Goal: Task Accomplishment & Management: Manage account settings

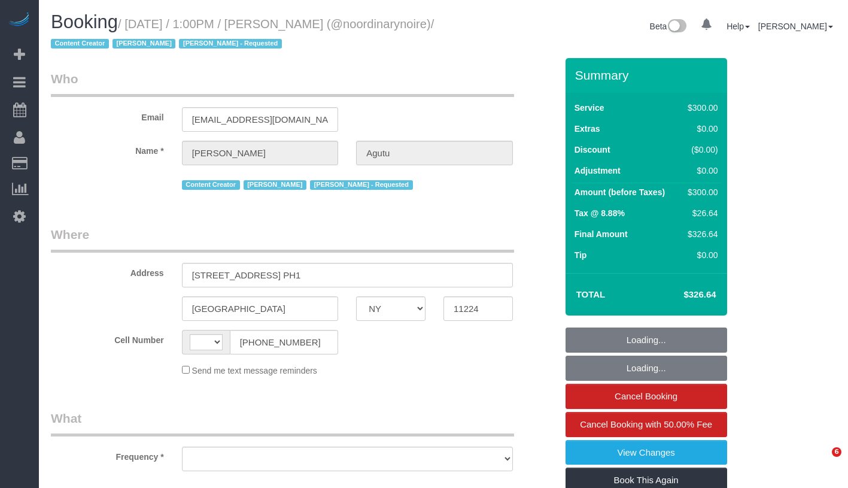
select select "NY"
select select "string:[GEOGRAPHIC_DATA]"
select select "object:756"
select select "string:stripe-pm_1Qtlp64VGloSiKo733NsjsRb"
select select "number:61"
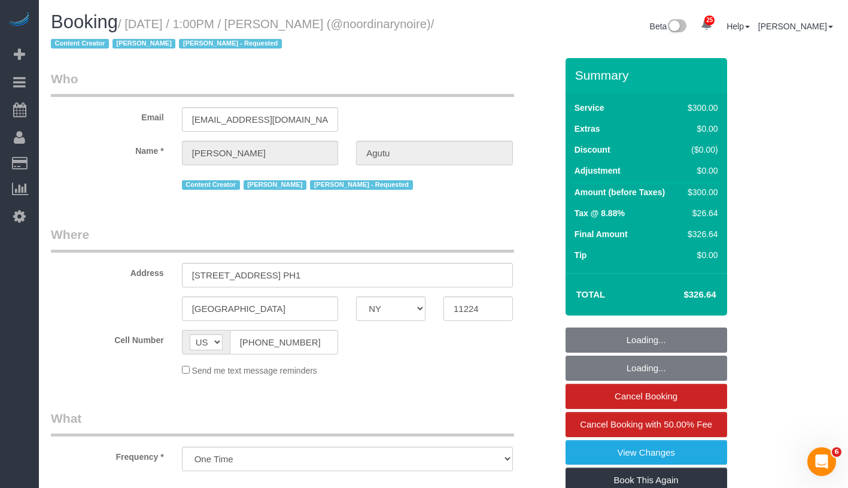
select select "number:74"
select select "number:15"
select select "number:5"
select select "2"
select select "150"
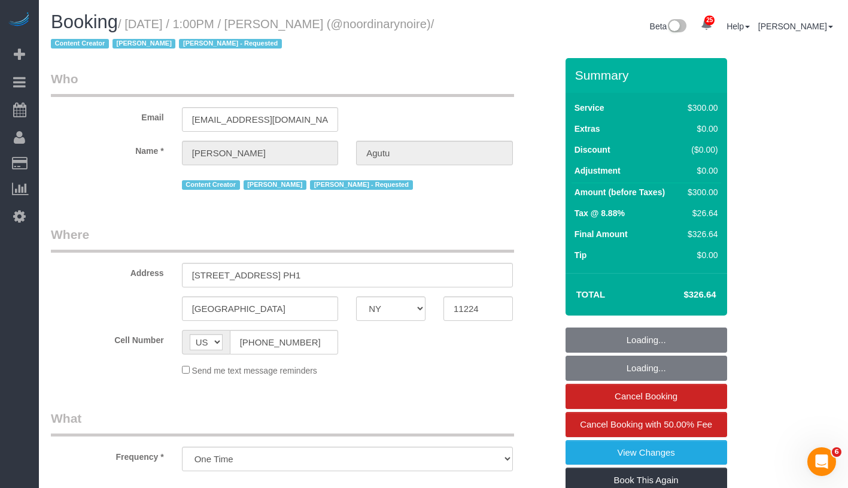
select select "spot1"
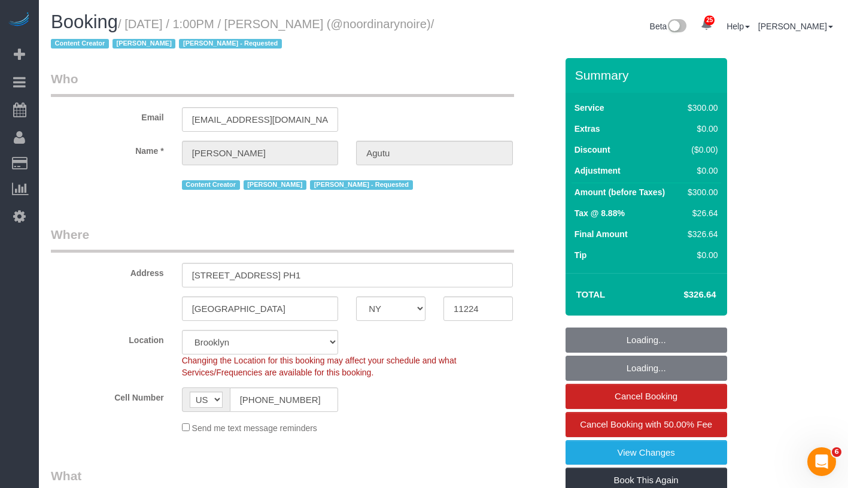
select select "object:1704"
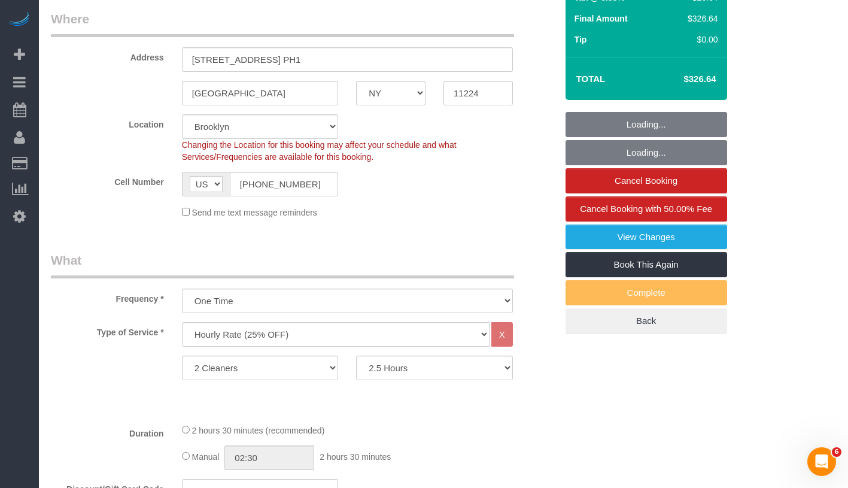
scroll to position [397, 0]
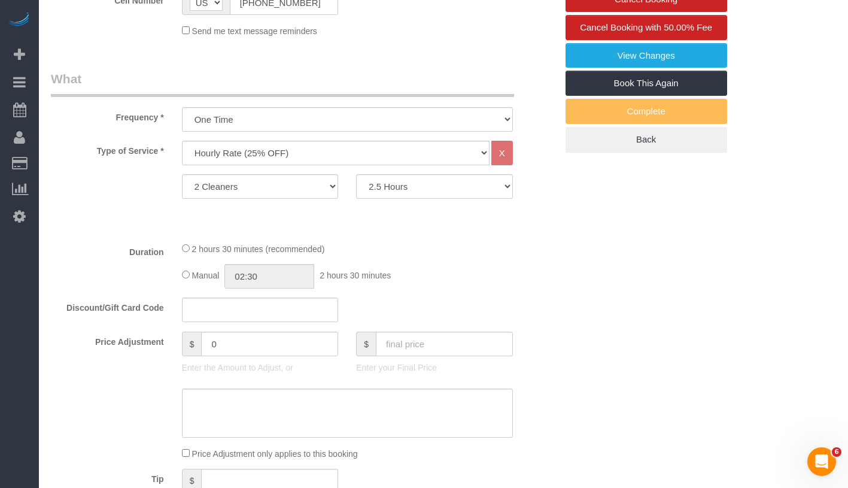
select select "spot41"
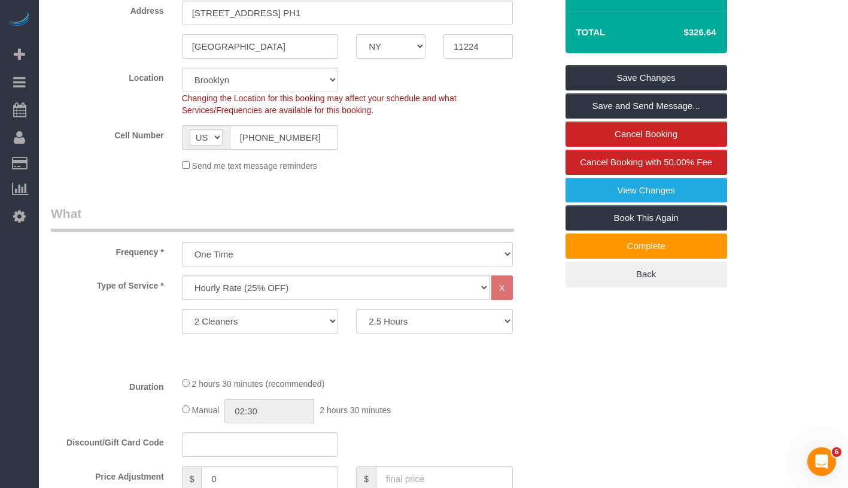
scroll to position [0, 0]
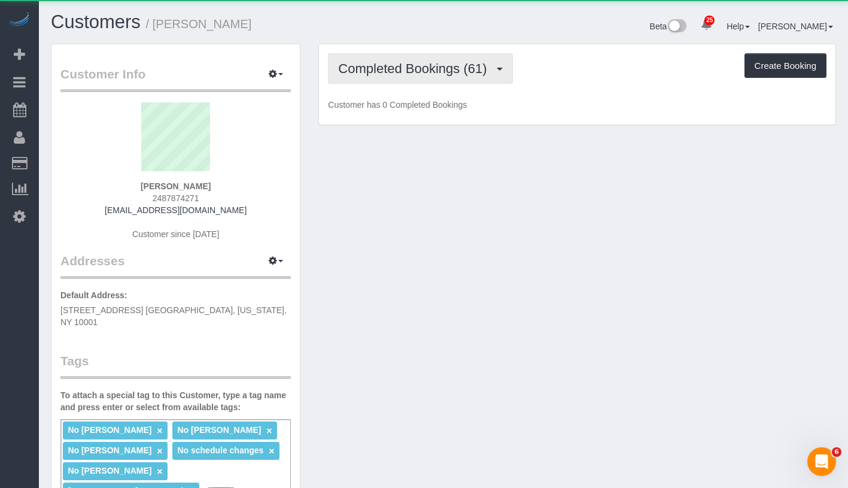
click at [390, 65] on span "Completed Bookings (61)" at bounding box center [415, 68] width 154 height 15
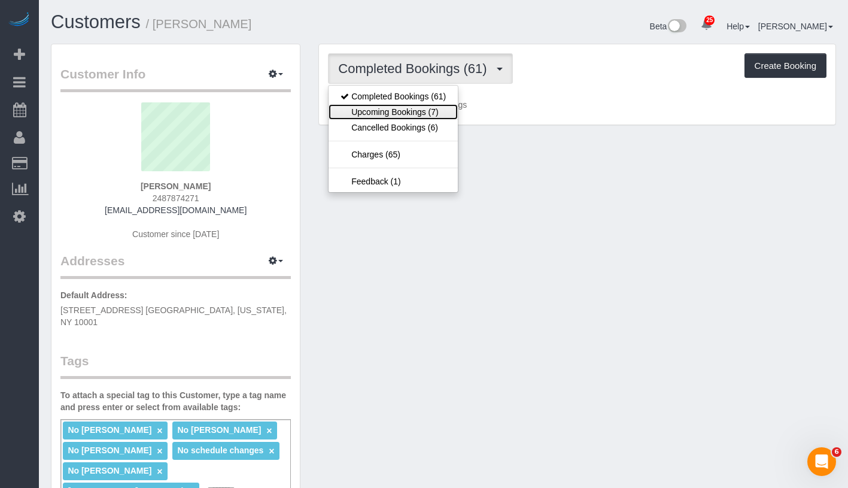
click at [383, 108] on link "Upcoming Bookings (7)" at bounding box center [392, 112] width 129 height 16
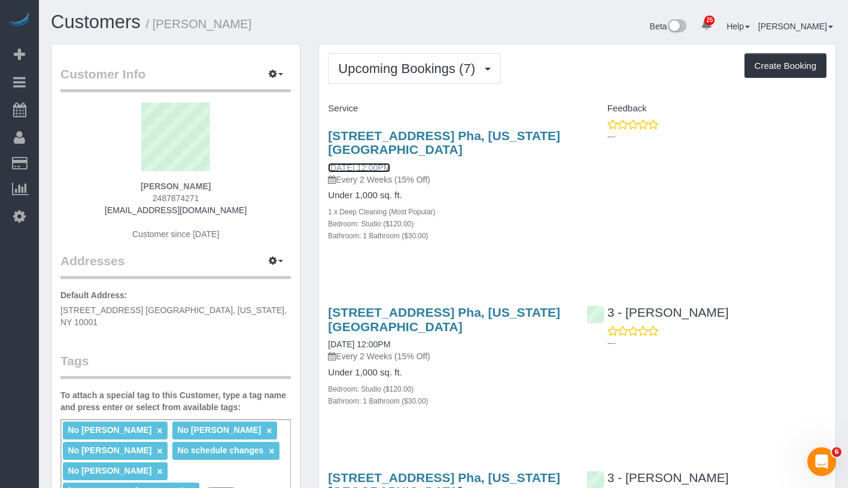
click at [384, 163] on link "[DATE] 12:00PM" at bounding box center [359, 168] width 62 height 10
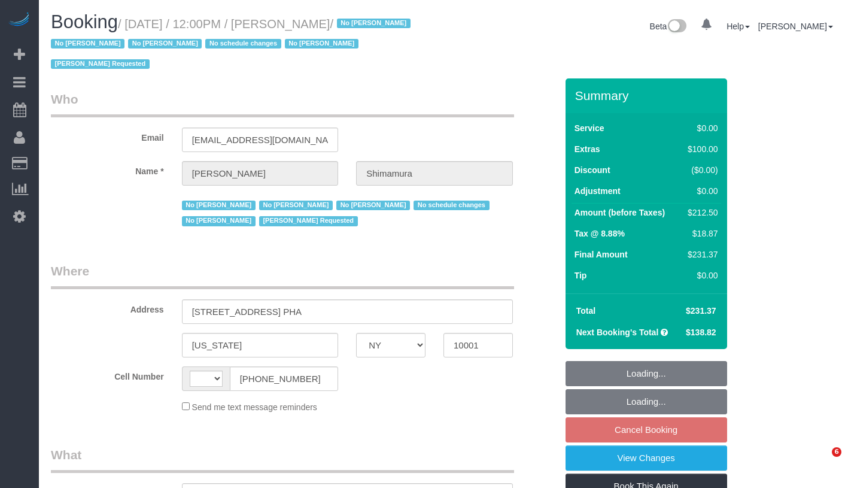
select select "NY"
select select "object:510"
select select "string:[GEOGRAPHIC_DATA]"
select select "number:89"
select select "number:90"
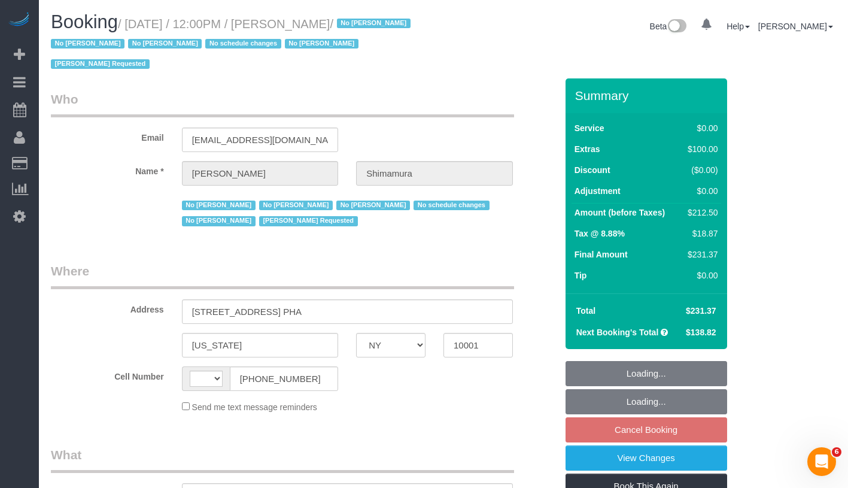
select select "number:15"
select select "number:5"
select select "string:stripe-pm_1ReEIv4VGloSiKo7cgmGyiSI"
select select "spot5"
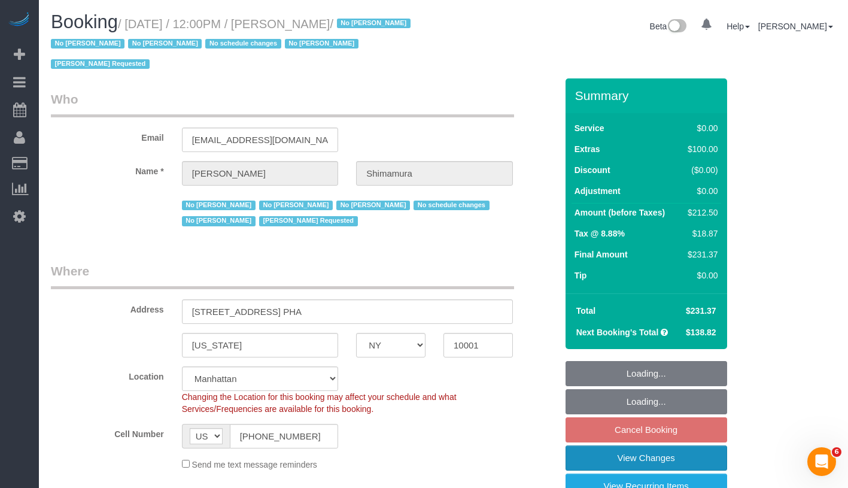
select select "object:1527"
click at [700, 450] on link "View Changes" at bounding box center [646, 457] width 162 height 25
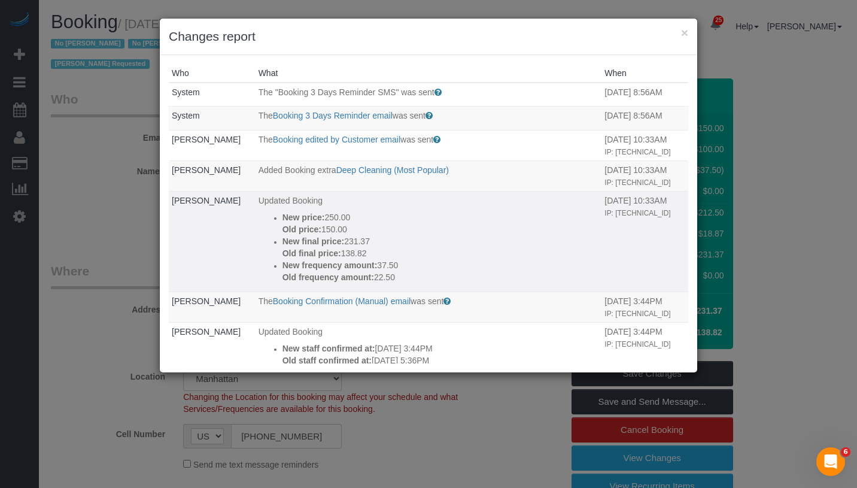
drag, startPoint x: 269, startPoint y: 211, endPoint x: 399, endPoint y: 284, distance: 149.7
click at [399, 284] on td "Updated Booking New price: 250.00 Old price: 150.00 New final price: 231.37 Old…" at bounding box center [428, 241] width 346 height 101
click at [406, 283] on td "Updated Booking New price: 250.00 Old price: 150.00 New final price: 231.37 Old…" at bounding box center [428, 241] width 346 height 101
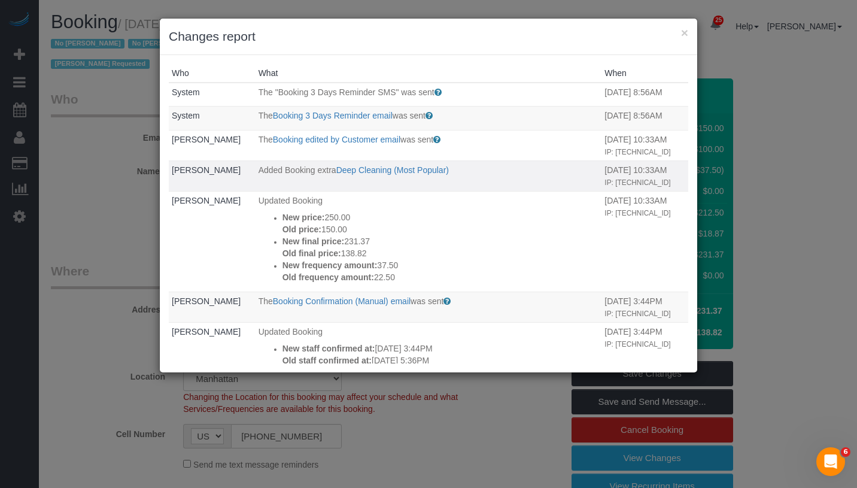
drag, startPoint x: 401, startPoint y: 279, endPoint x: 249, endPoint y: 162, distance: 192.4
copy tbody "Added Booking extra Deep Cleaning (Most Popular) 09/22/2025 10:33AM IP: 2600:38…"
click at [686, 35] on button "×" at bounding box center [684, 32] width 7 height 13
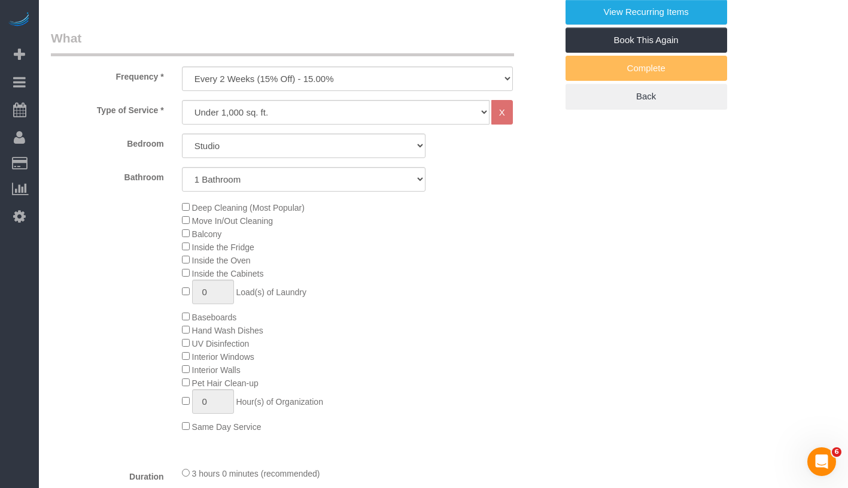
scroll to position [629, 0]
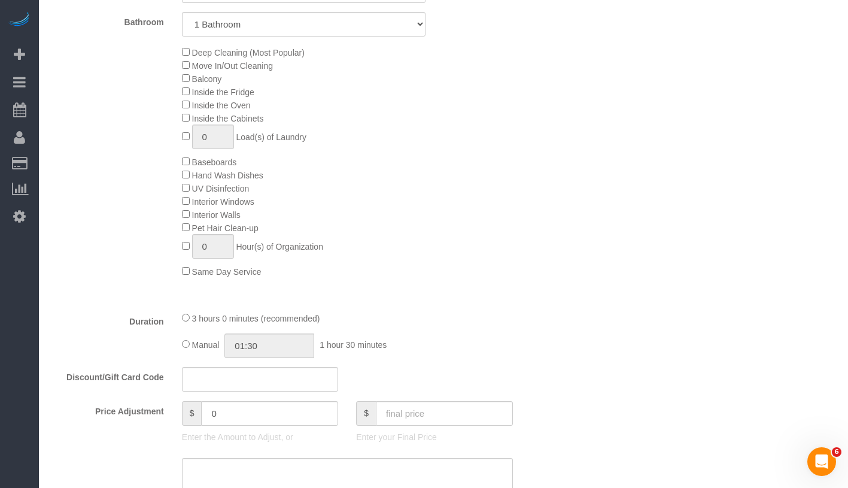
click at [183, 348] on div "Manual 01:30 1 hour 30 minutes" at bounding box center [347, 345] width 331 height 25
type input "03:00"
select select "spot63"
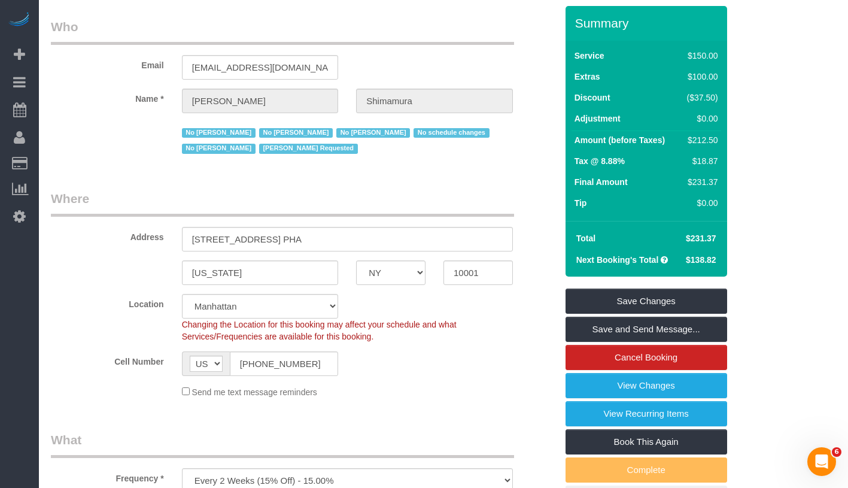
scroll to position [0, 0]
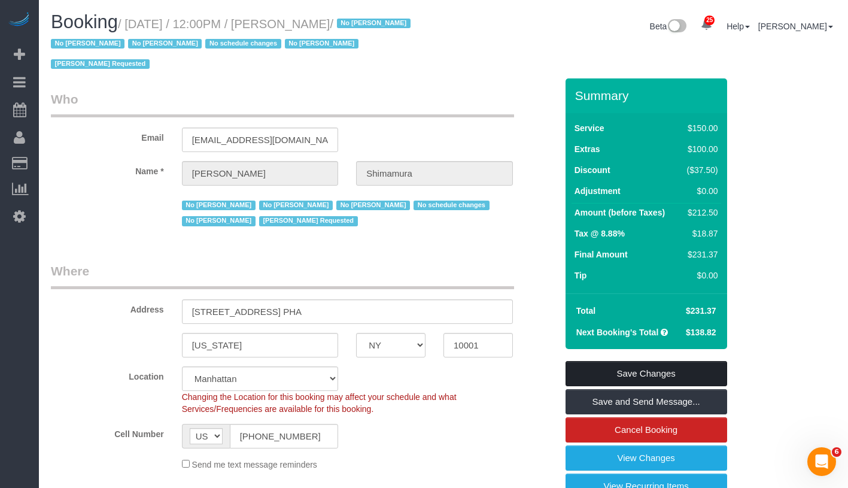
click at [662, 367] on link "Save Changes" at bounding box center [646, 373] width 162 height 25
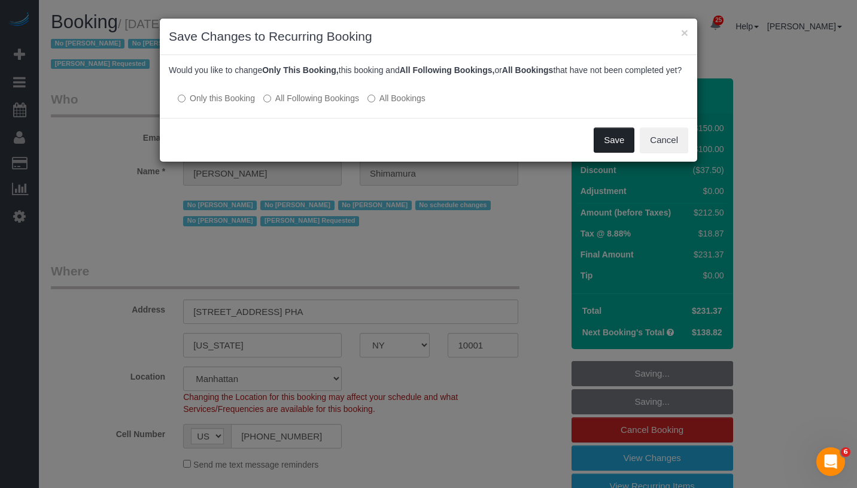
click at [618, 150] on button "Save" at bounding box center [613, 139] width 41 height 25
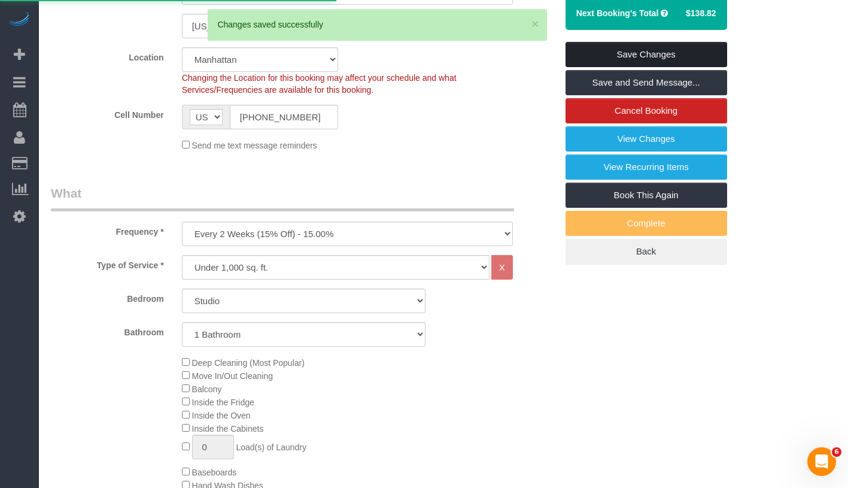
scroll to position [303, 0]
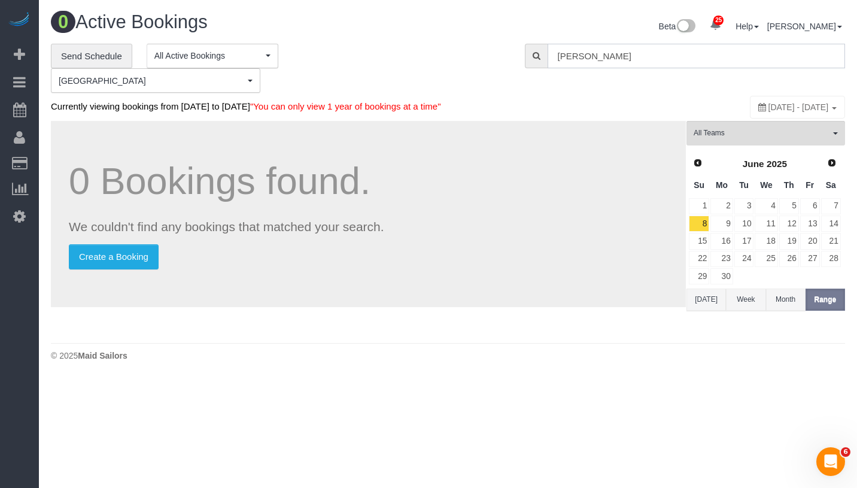
click at [728, 60] on input "alex shimamura" at bounding box center [695, 56] width 297 height 25
paste input "Michael Chung"
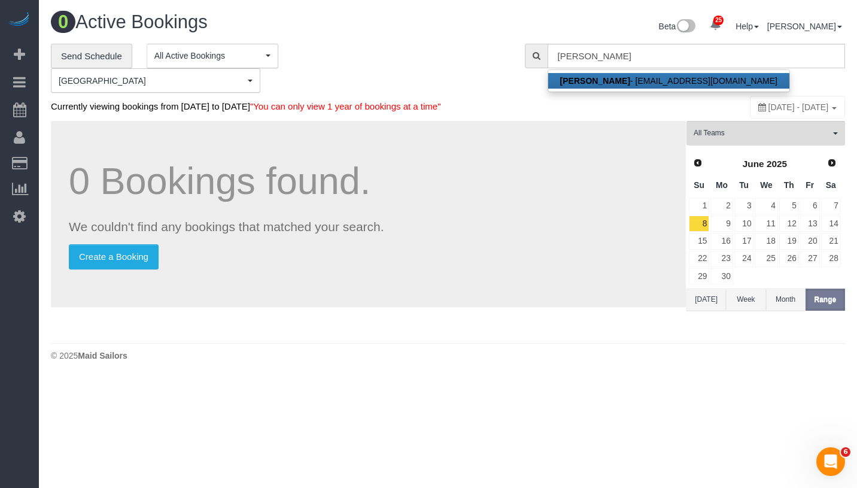
click at [719, 75] on link "Michael Chung - yschung89@gmail.com" at bounding box center [668, 81] width 241 height 16
type input "yschung89@gmail.com"
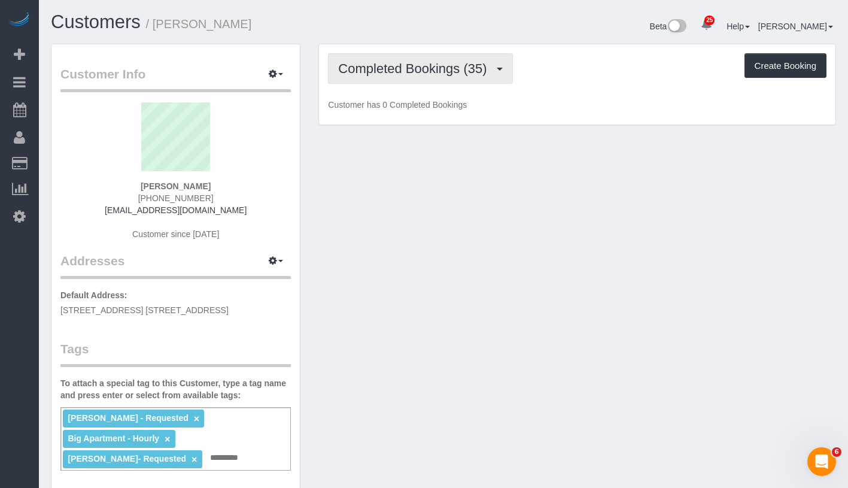
click at [411, 68] on span "Completed Bookings (35)" at bounding box center [415, 68] width 154 height 15
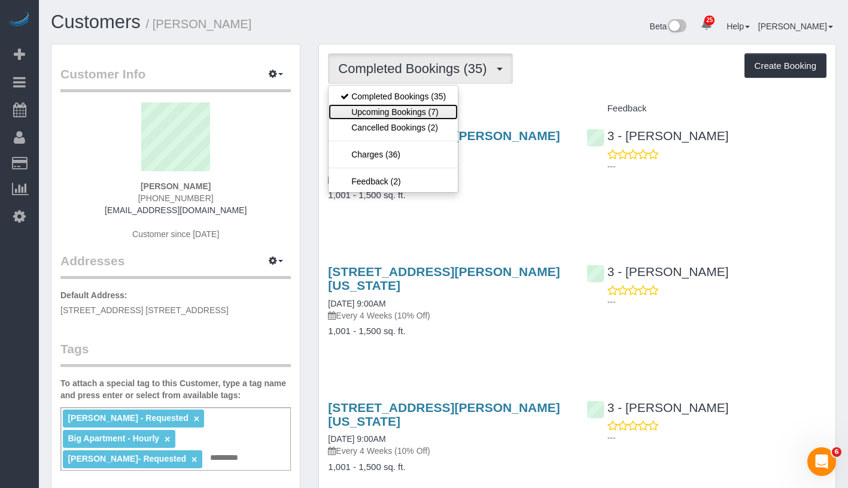
click at [405, 107] on link "Upcoming Bookings (7)" at bounding box center [392, 112] width 129 height 16
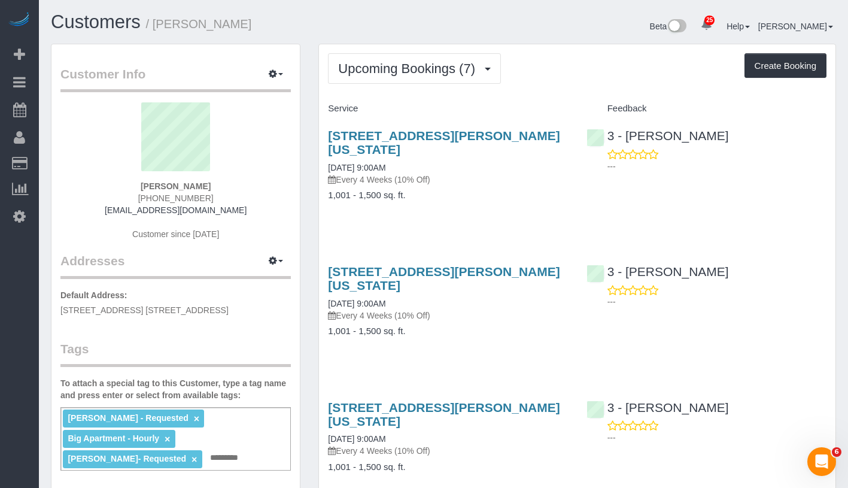
click at [449, 81] on button "Upcoming Bookings (7)" at bounding box center [414, 68] width 173 height 31
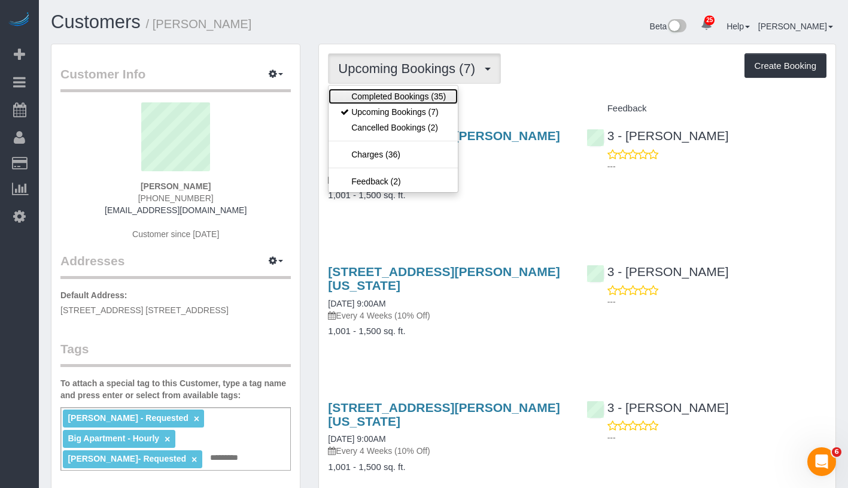
click at [441, 94] on link "Completed Bookings (35)" at bounding box center [392, 97] width 129 height 16
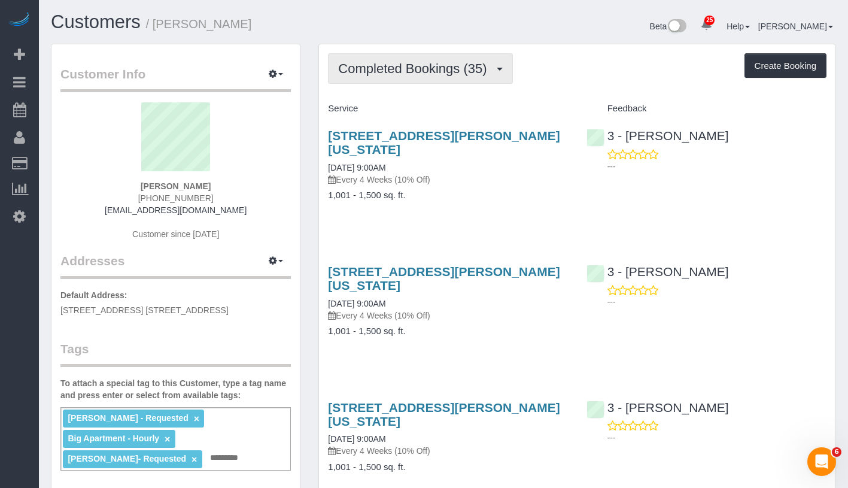
click at [445, 81] on button "Completed Bookings (35)" at bounding box center [420, 68] width 184 height 31
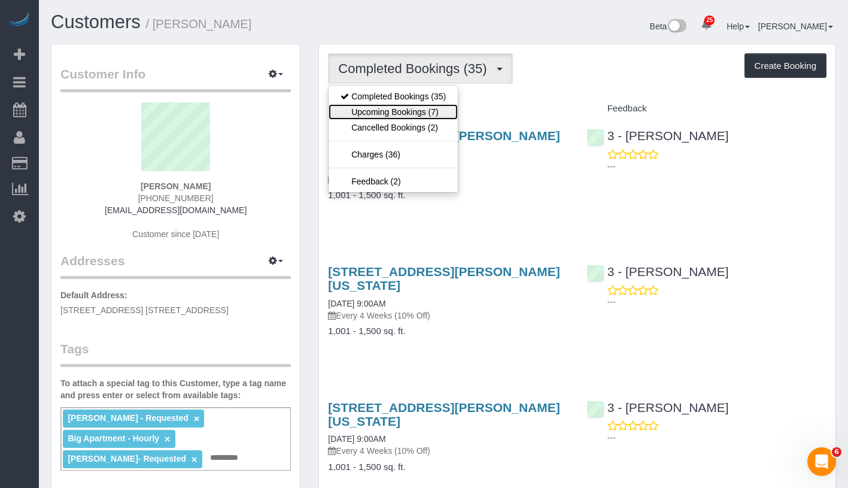
click at [434, 106] on link "Upcoming Bookings (7)" at bounding box center [392, 112] width 129 height 16
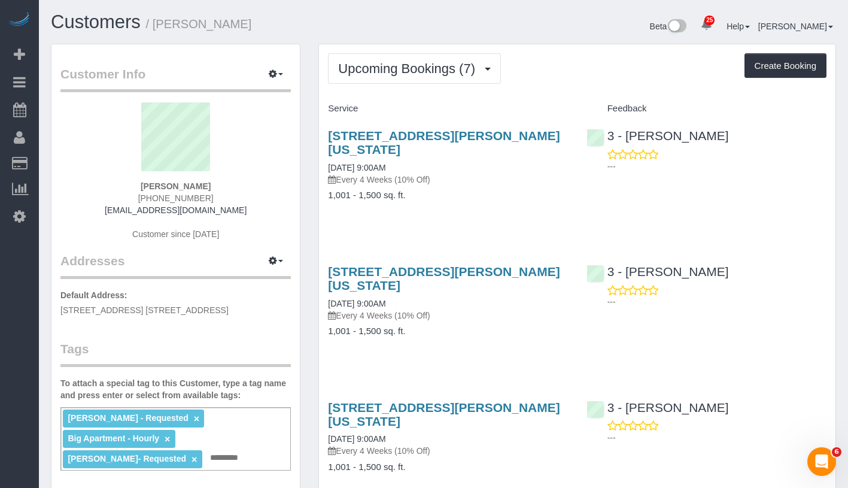
click at [413, 144] on h3 "200 Chambers St Apt 5d, New York, NY 10007" at bounding box center [448, 143] width 240 height 28
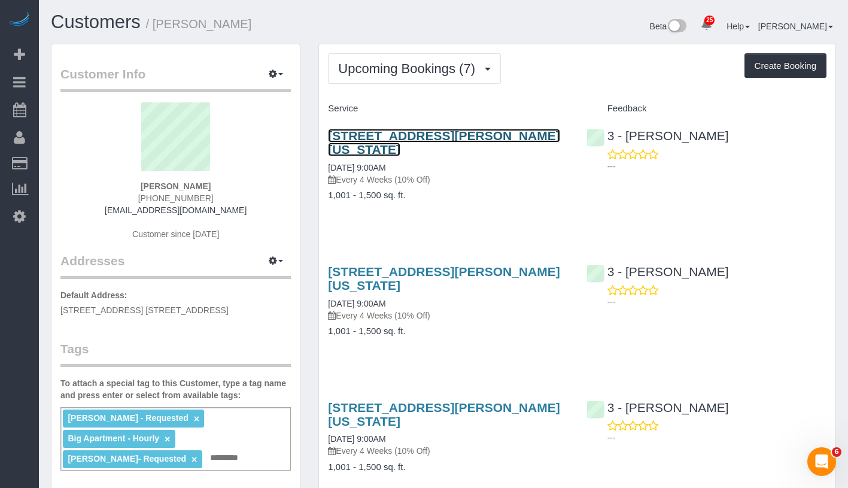
click at [416, 141] on link "200 Chambers St Apt 5d, New York, NY 10007" at bounding box center [444, 143] width 232 height 28
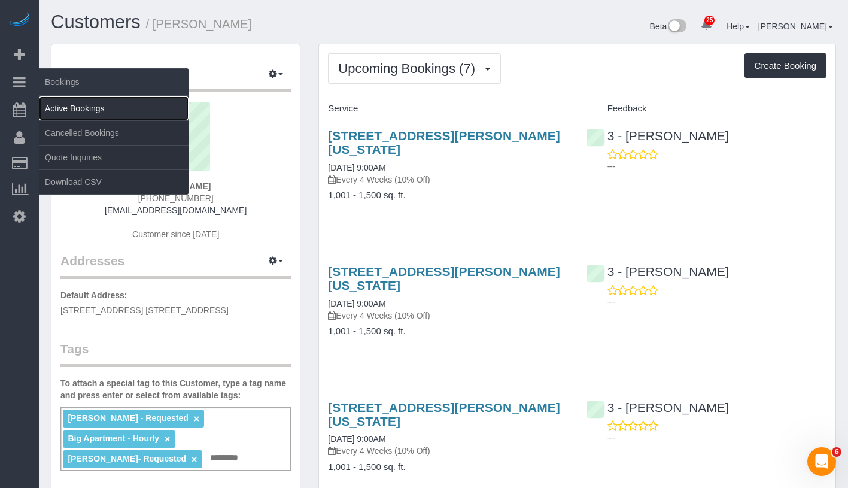
click at [92, 109] on link "Active Bookings" at bounding box center [114, 108] width 150 height 24
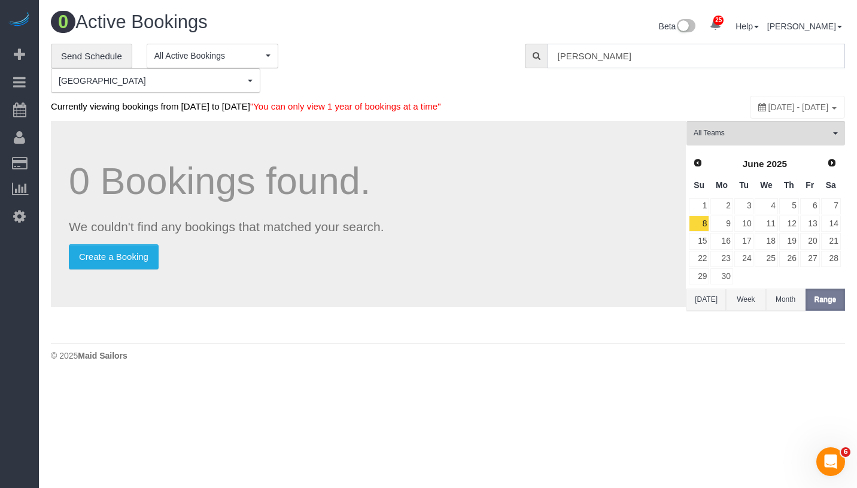
click at [633, 53] on input "Michael Chung" at bounding box center [695, 56] width 297 height 25
paste input "ke Carpenter"
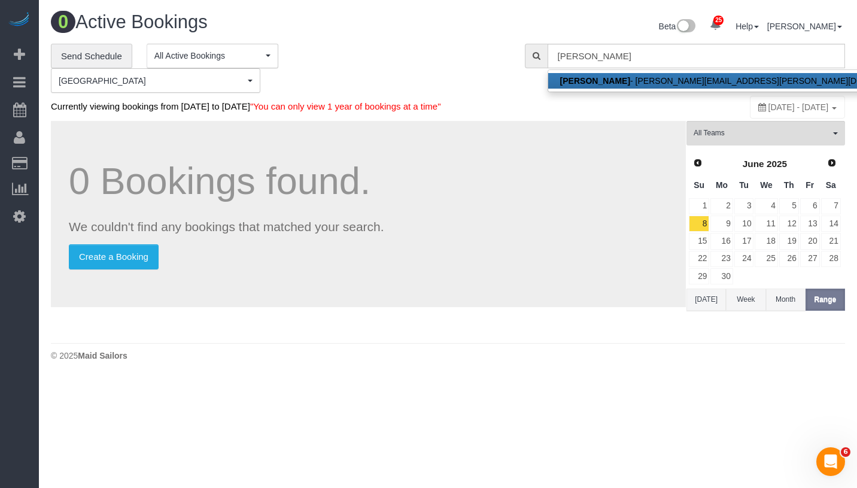
click at [633, 75] on link "Mike Carpenter - mike.carpenter@homeinstead.com" at bounding box center [737, 81] width 379 height 16
type input "mike.carpenter@homeinstead.com"
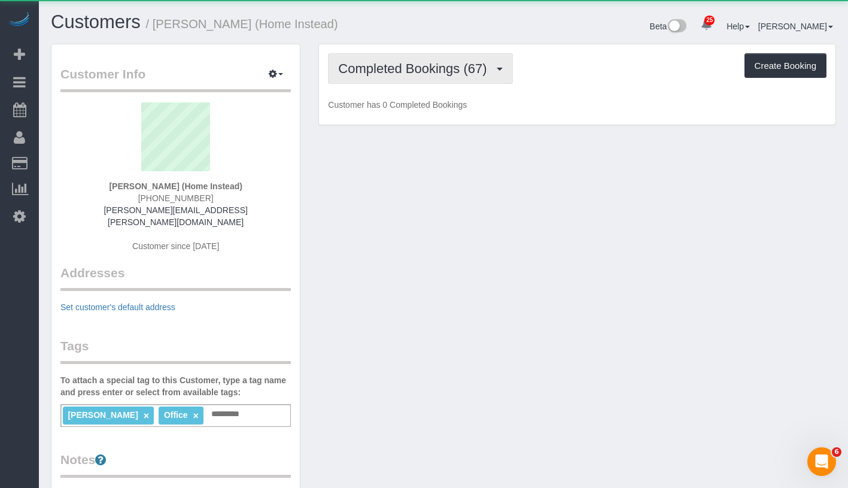
click at [392, 67] on span "Completed Bookings (67)" at bounding box center [415, 68] width 154 height 15
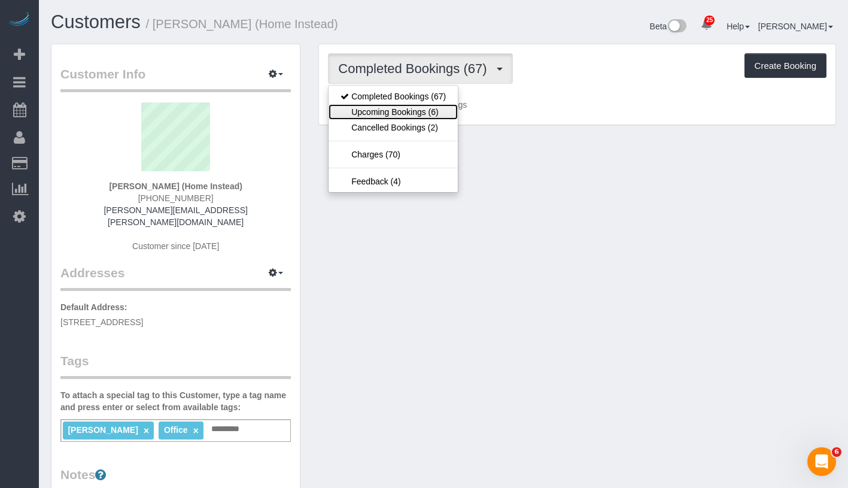
click at [394, 109] on link "Upcoming Bookings (6)" at bounding box center [392, 112] width 129 height 16
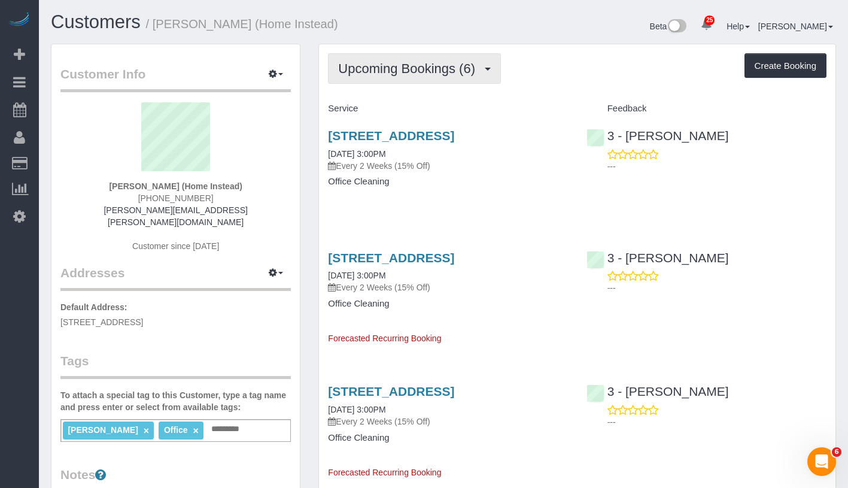
click at [418, 77] on button "Upcoming Bookings (6)" at bounding box center [414, 68] width 173 height 31
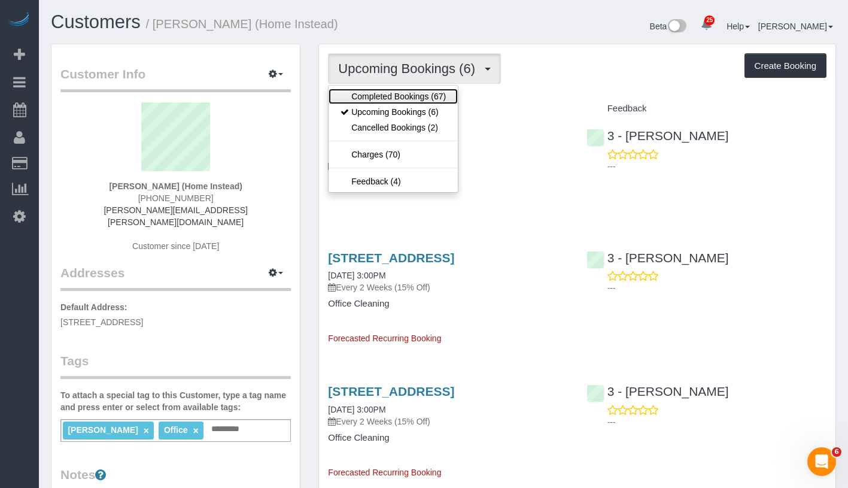
click at [415, 93] on link "Completed Bookings (67)" at bounding box center [392, 97] width 129 height 16
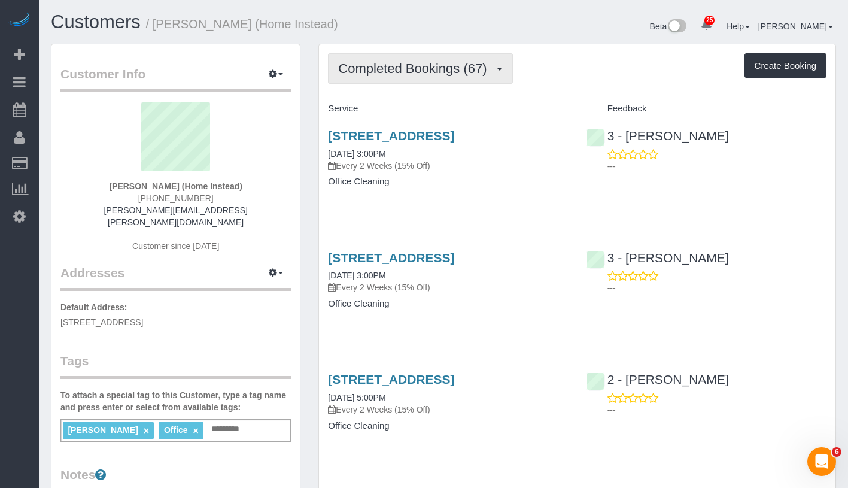
click at [430, 73] on span "Completed Bookings (67)" at bounding box center [415, 68] width 154 height 15
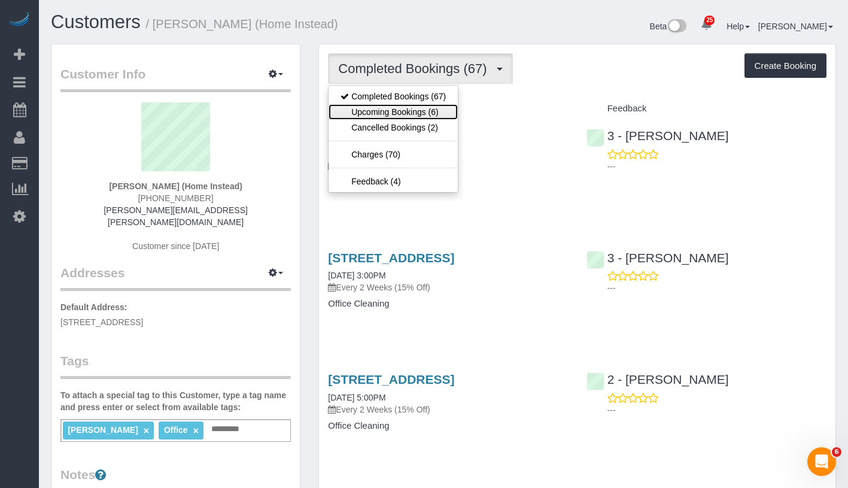
click at [418, 114] on link "Upcoming Bookings (6)" at bounding box center [392, 112] width 129 height 16
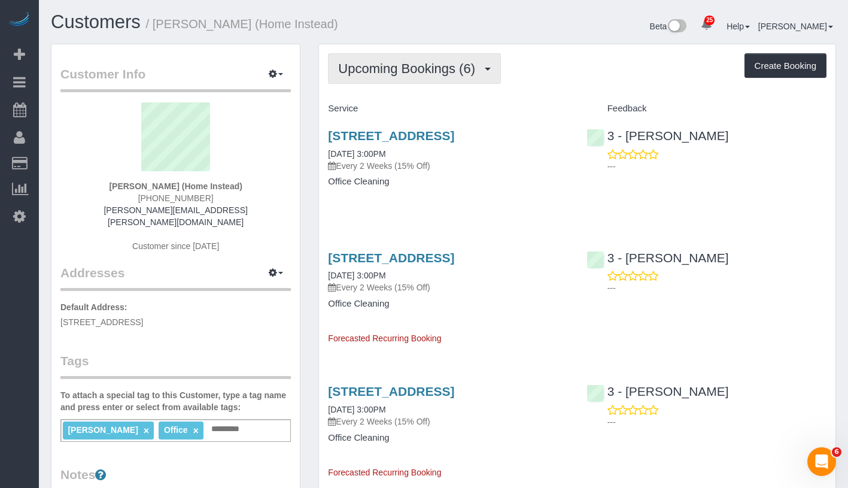
click at [437, 66] on span "Upcoming Bookings (6)" at bounding box center [409, 68] width 143 height 15
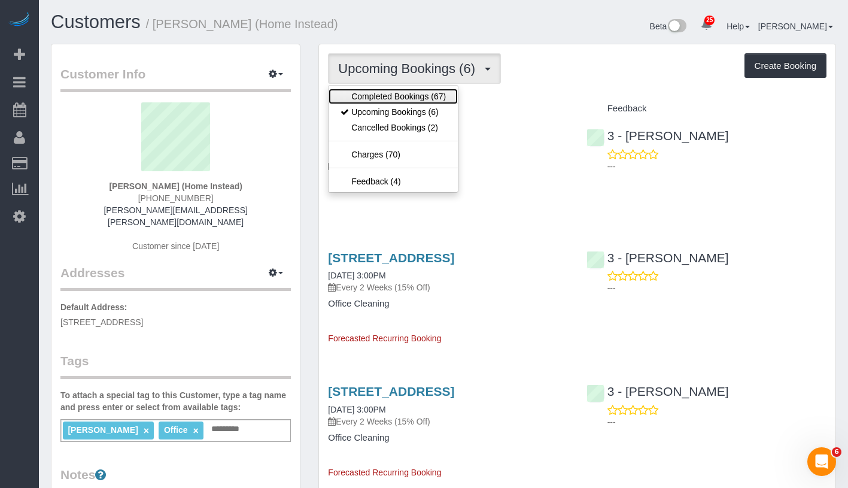
click at [407, 98] on link "Completed Bookings (67)" at bounding box center [392, 97] width 129 height 16
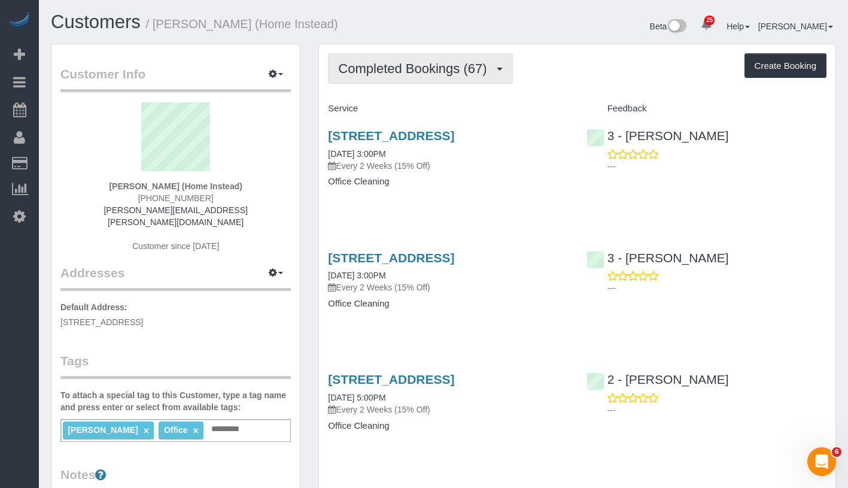
click at [416, 83] on button "Completed Bookings (67)" at bounding box center [420, 68] width 184 height 31
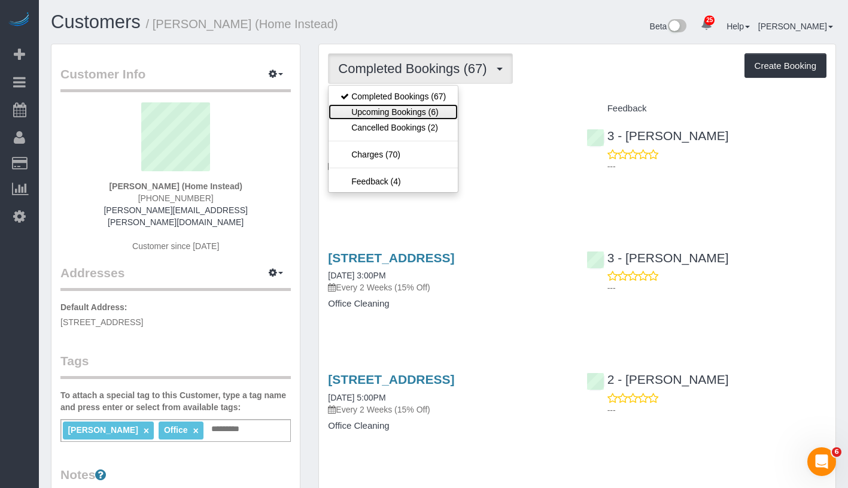
click at [409, 114] on link "Upcoming Bookings (6)" at bounding box center [392, 112] width 129 height 16
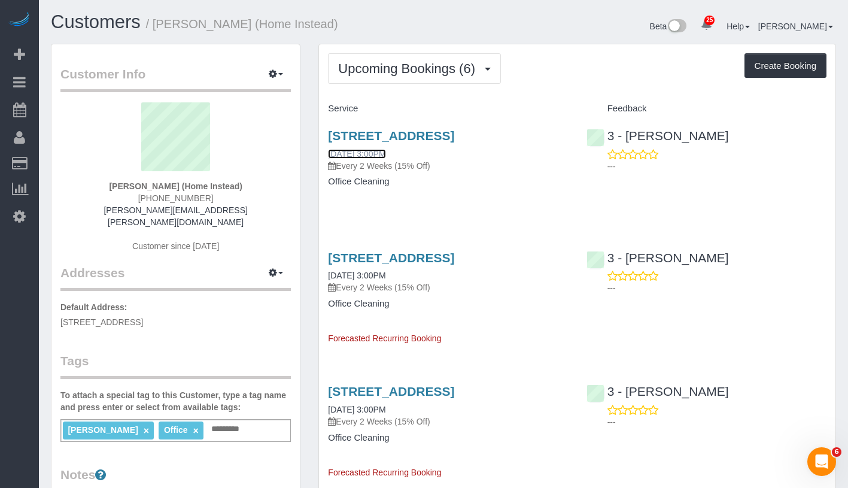
click at [385, 159] on link "09/30/2025 3:00PM" at bounding box center [356, 154] width 57 height 10
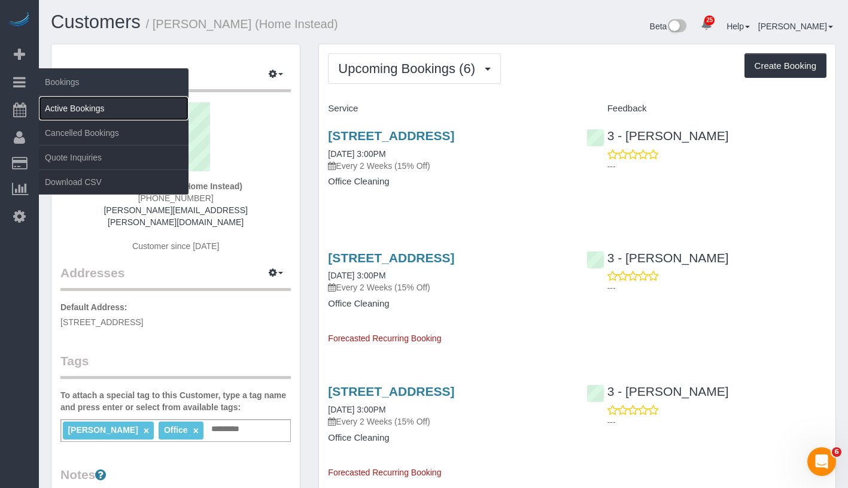
click at [89, 105] on link "Active Bookings" at bounding box center [114, 108] width 150 height 24
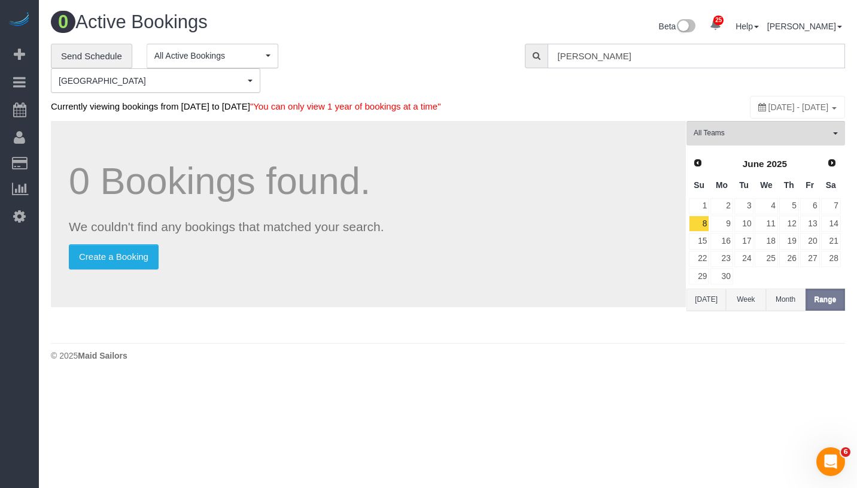
click at [686, 53] on input "Mike Carpenter" at bounding box center [695, 56] width 297 height 25
paste input "New service date: 09/30/2025 3:00PM Old service date: 09/23/2025 3:00PM"
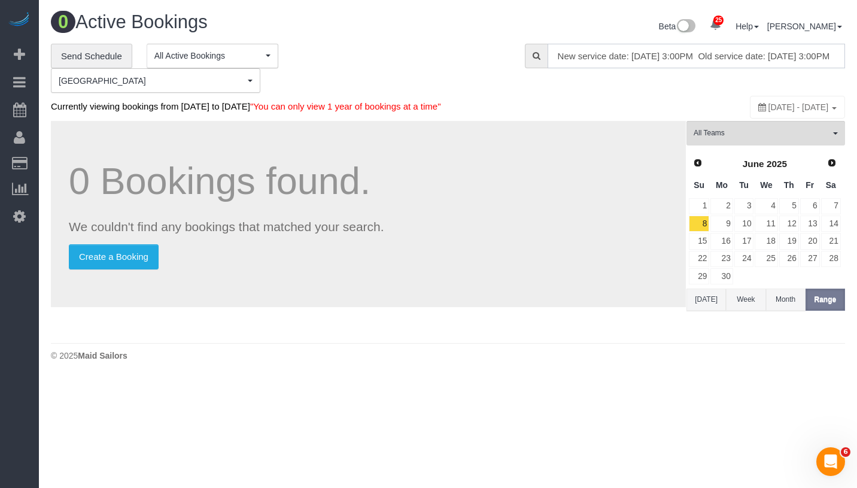
click at [686, 53] on input "New service date: 09/30/2025 3:00PM Old service date: 09/23/2025 3:00PM" at bounding box center [695, 56] width 297 height 25
click at [741, 57] on input "New service date: 09/30/2025 3:00PM Old service date: 09/23/2025 3:00PM" at bounding box center [695, 56] width 297 height 25
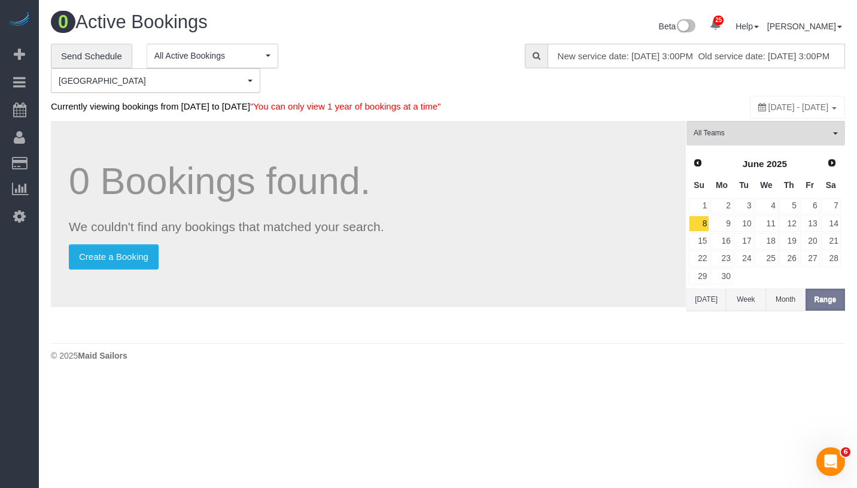
click at [741, 57] on input "New service date: 09/30/2025 3:00PM Old service date: 09/23/2025 3:00PM" at bounding box center [695, 56] width 297 height 25
paste input "Kristopher Papp"
type input "Kristopher Papp"
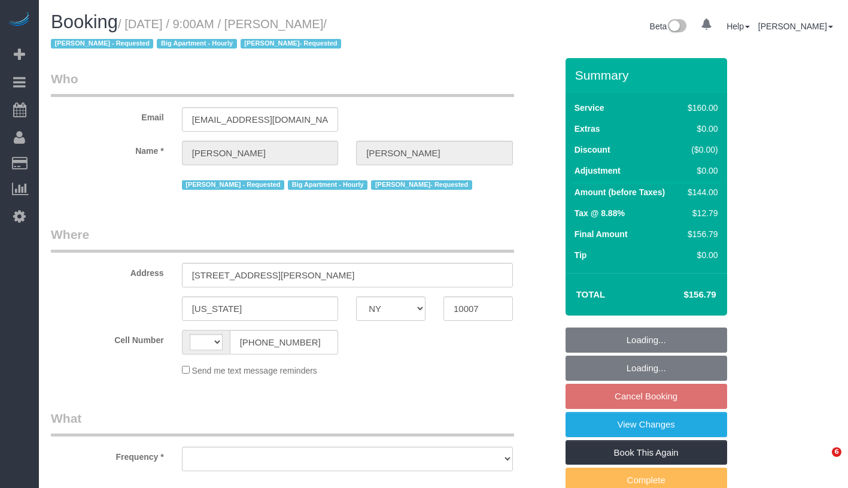
select select "NY"
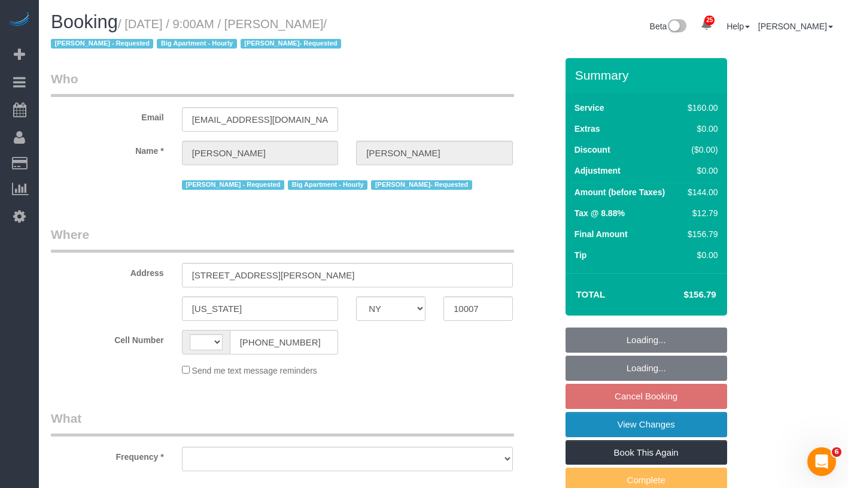
select select "number:89"
select select "number:90"
select select "number:15"
select select "number:5"
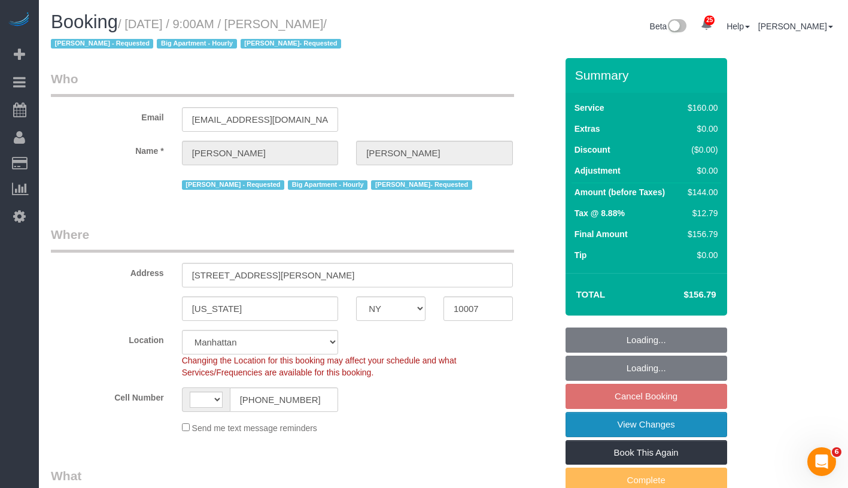
select select "string:[GEOGRAPHIC_DATA]"
select select "object:974"
select select "string:stripe-pm_1LQvy54VGloSiKo72JmjeUwQ"
click at [705, 421] on link "View Changes" at bounding box center [646, 424] width 162 height 25
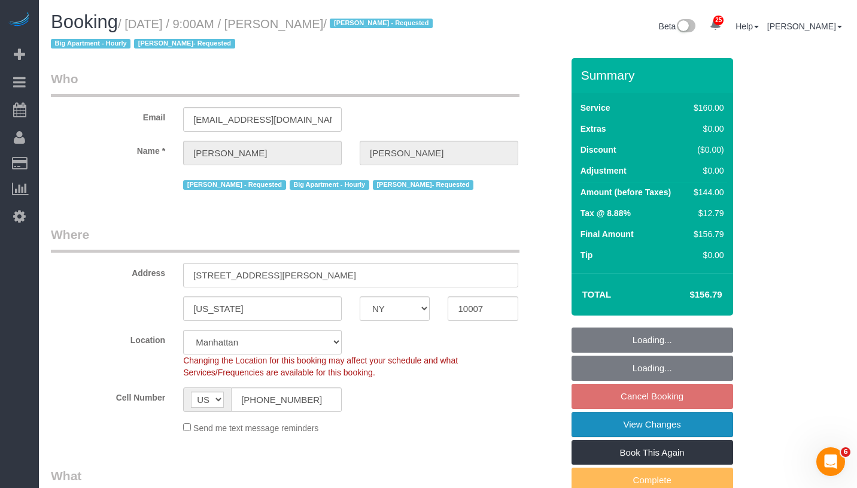
select select "spot2"
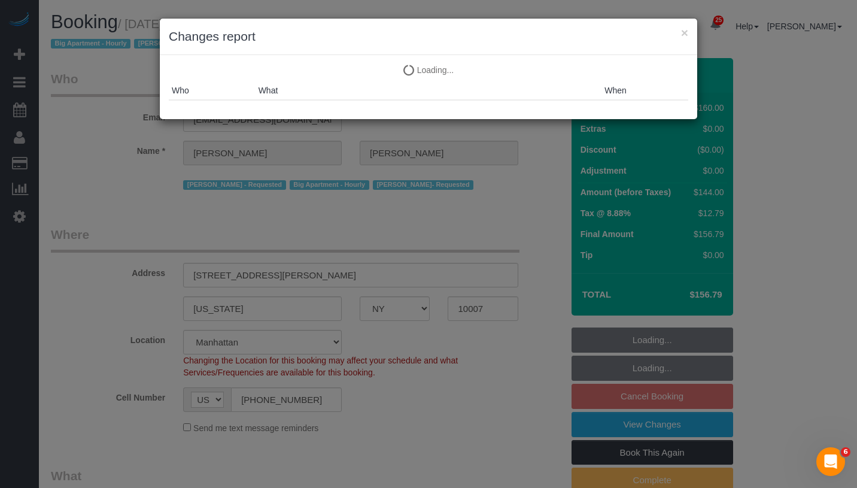
select select "object:1510"
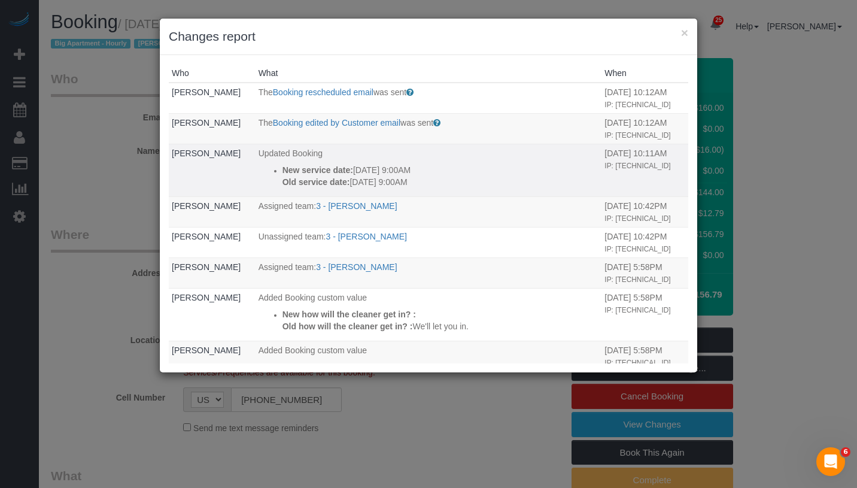
drag, startPoint x: 279, startPoint y: 169, endPoint x: 446, endPoint y: 188, distance: 168.6
click at [446, 188] on td "Updated Booking New service date: 10/02/2025 9:00AM Old service date: 10/10/202…" at bounding box center [428, 170] width 346 height 53
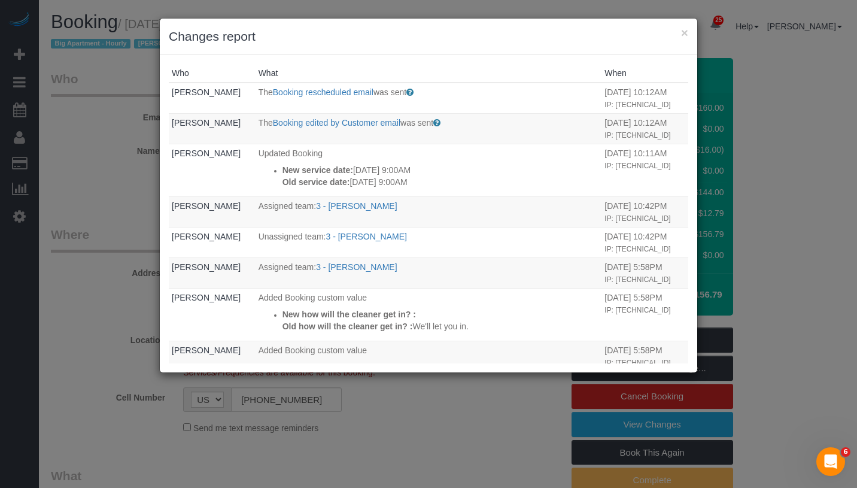
copy div "New service date: 10/02/2025 9:00AM Old service date: 10/10/2025 9:00AM"
click at [689, 36] on div "× Changes report" at bounding box center [428, 37] width 537 height 36
click at [686, 35] on button "×" at bounding box center [684, 32] width 7 height 13
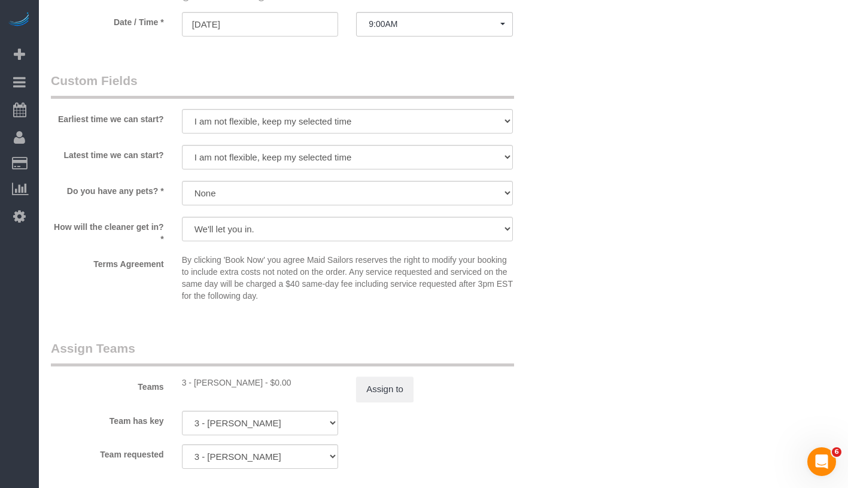
scroll to position [1231, 0]
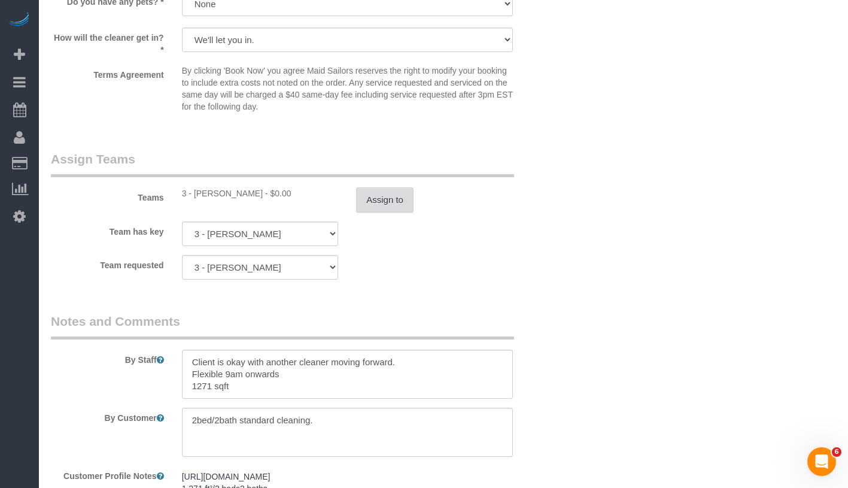
click at [386, 200] on button "Assign to" at bounding box center [384, 199] width 57 height 25
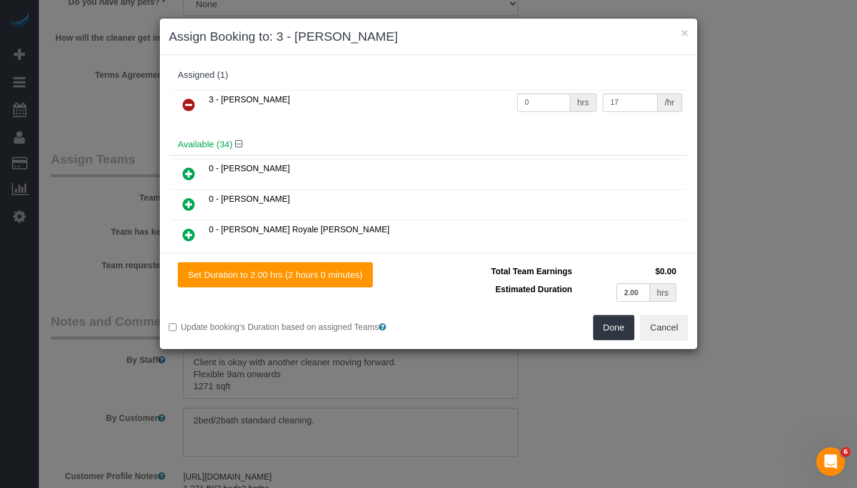
click at [185, 107] on icon at bounding box center [188, 105] width 13 height 14
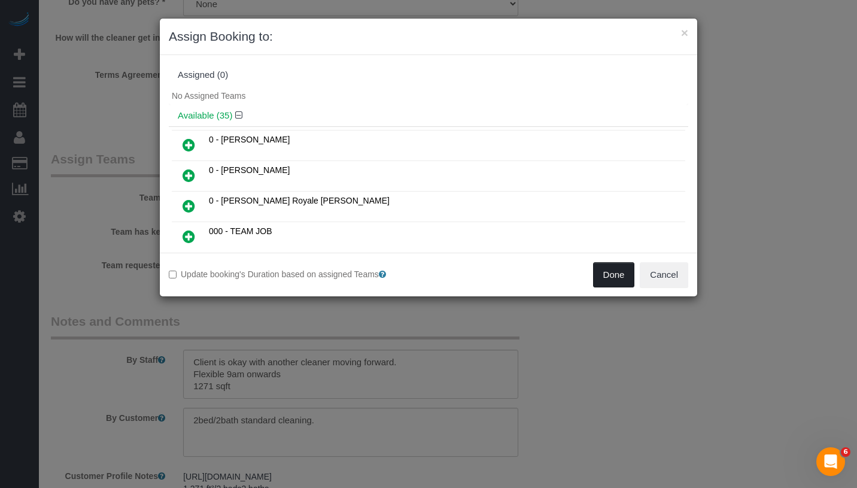
click at [616, 276] on button "Done" at bounding box center [614, 274] width 42 height 25
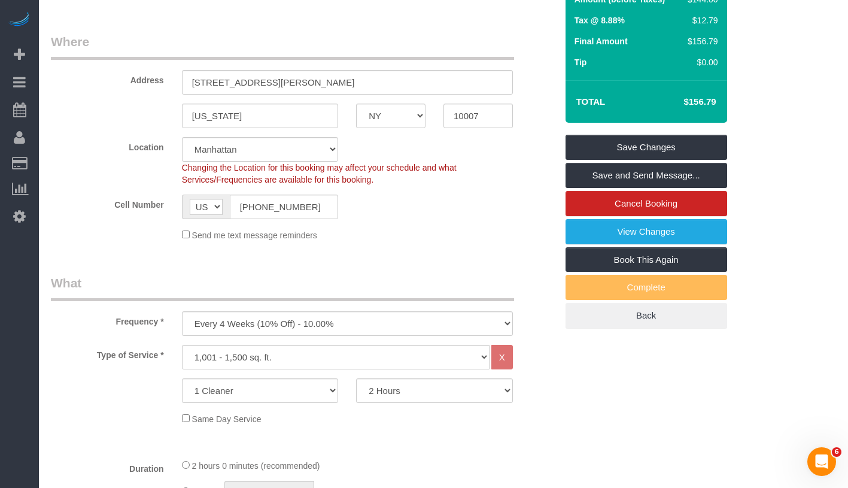
scroll to position [0, 0]
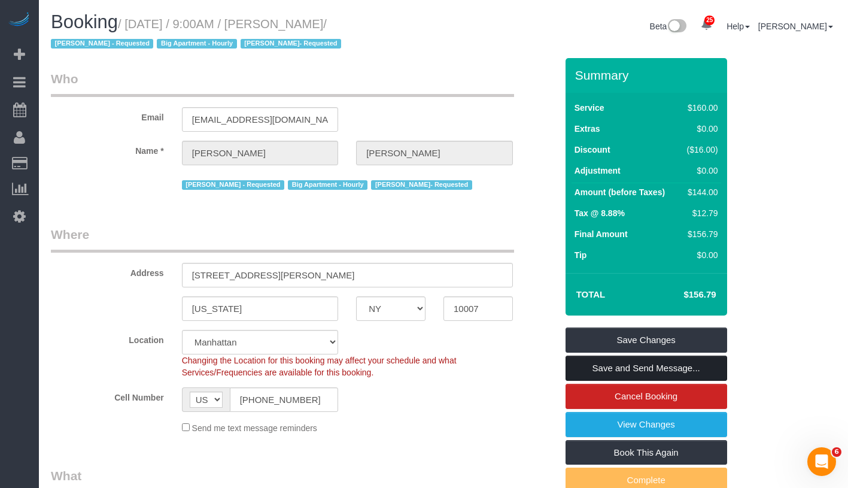
click at [688, 366] on link "Save and Send Message..." at bounding box center [646, 367] width 162 height 25
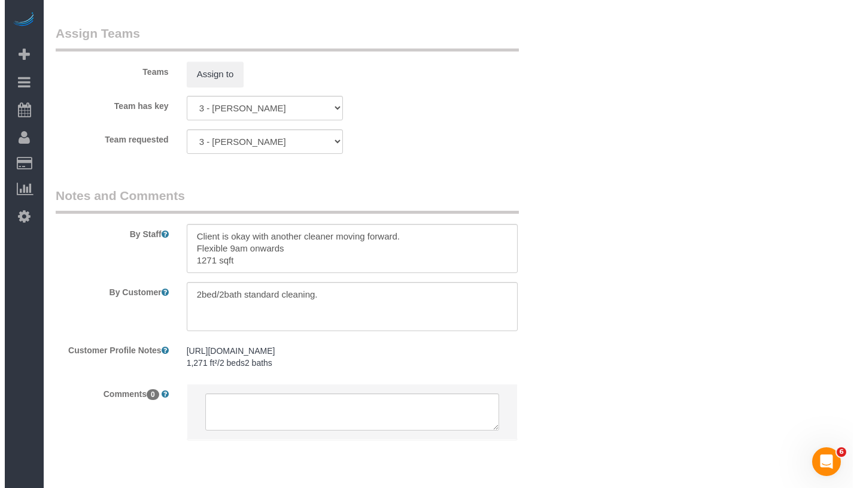
scroll to position [1111, 0]
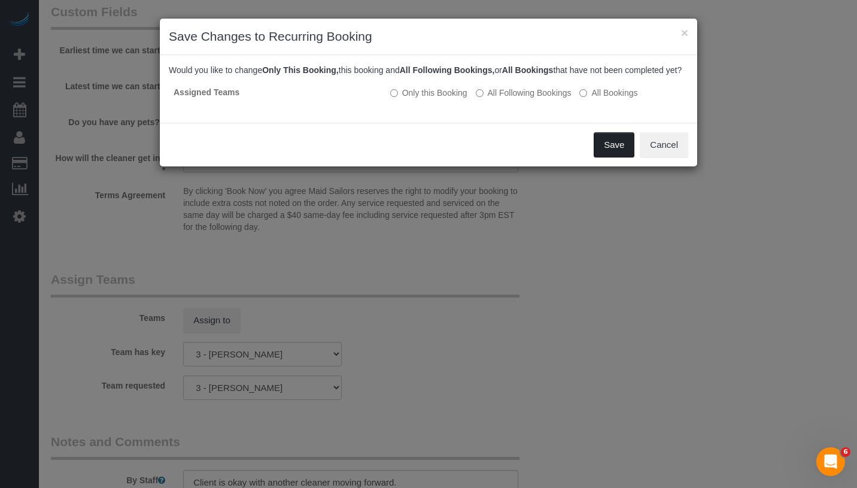
click at [619, 151] on button "Save" at bounding box center [613, 144] width 41 height 25
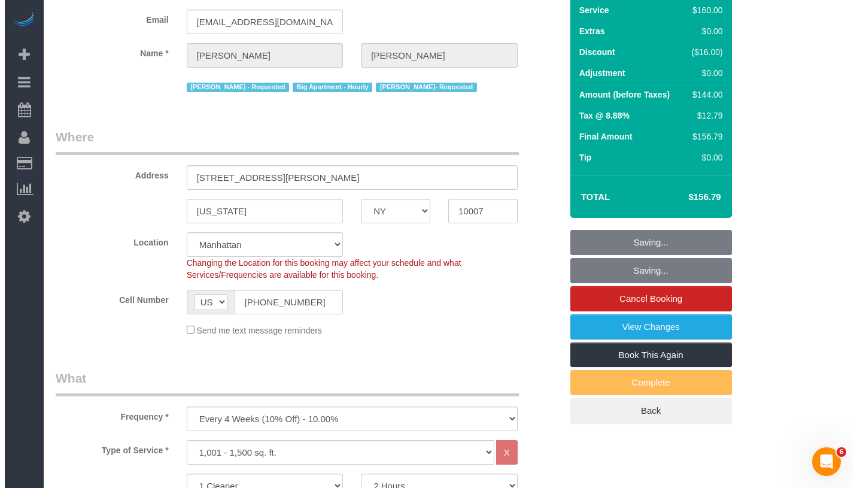
scroll to position [0, 0]
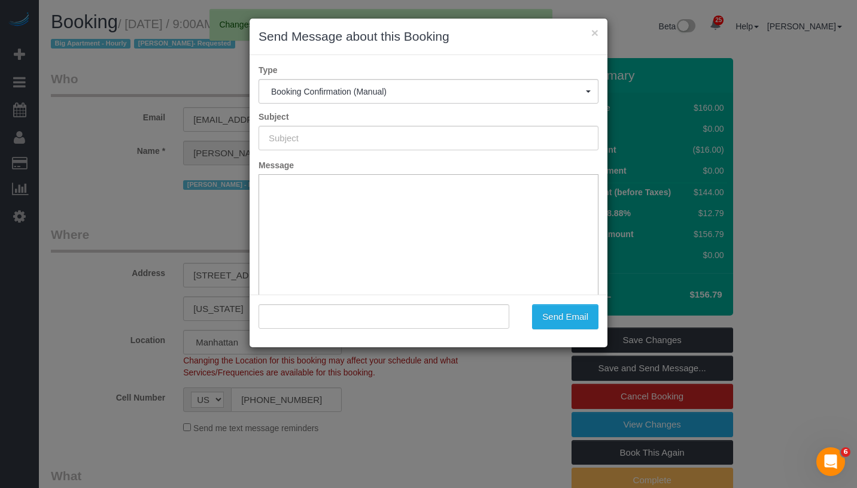
type input "Cleaning Confirmed for 10/02/2025 at 9:00am"
type input ""Michael Chung" <yschung89@gmail.com>"
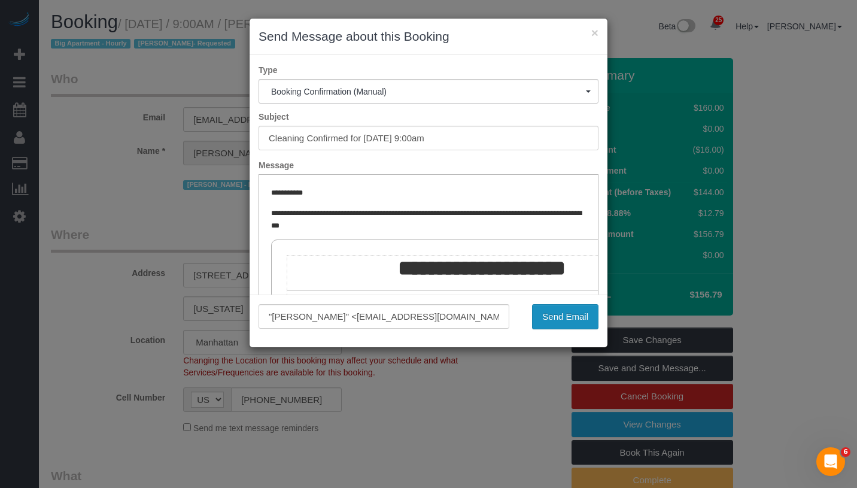
click at [568, 313] on button "Send Email" at bounding box center [565, 316] width 66 height 25
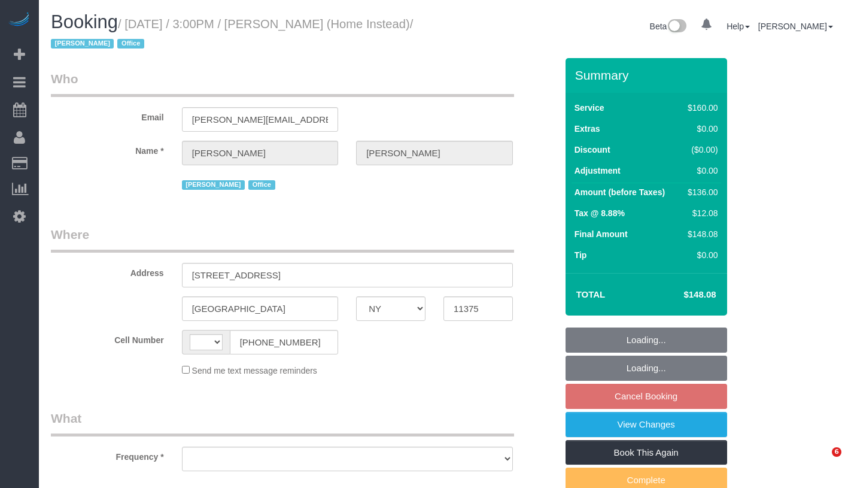
select select "NY"
select select "string:US"
select select "object:819"
select select "number:61"
select select "number:76"
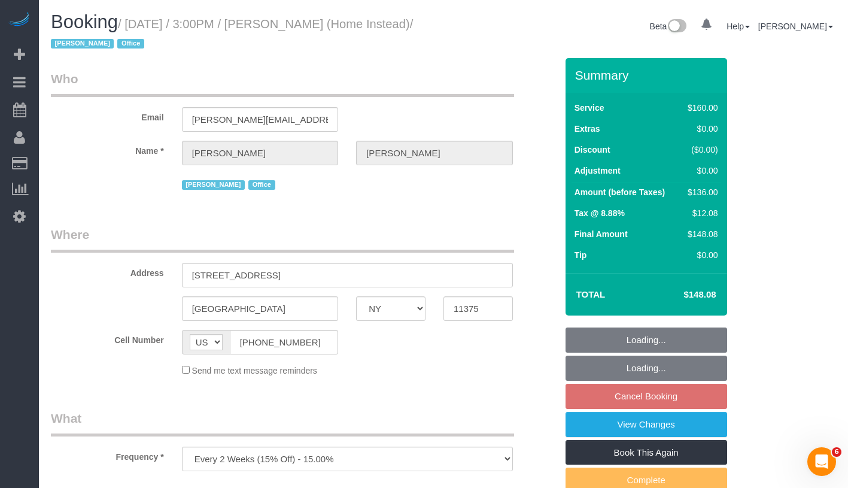
select select "number:15"
select select "number:7"
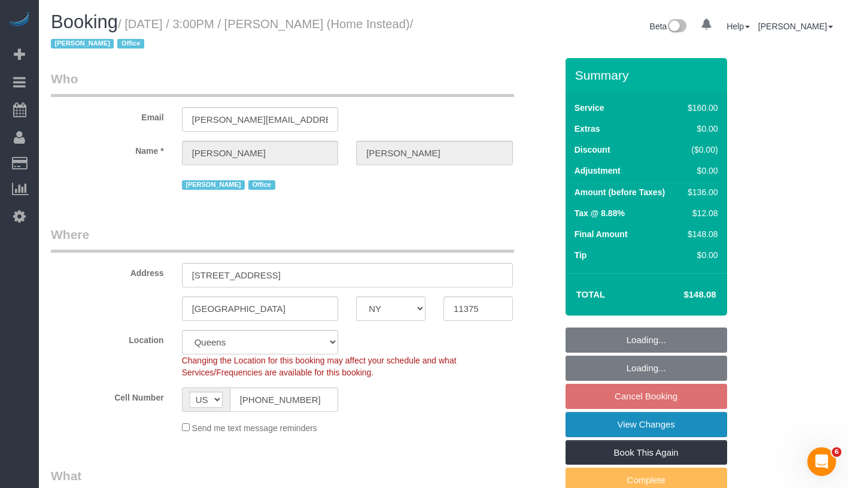
select select "object:1059"
select select "string:stripe-pm_1MsCYp4VGloSiKo7HvRLklkV"
select select "spot8"
click at [686, 421] on link "View Changes" at bounding box center [646, 424] width 162 height 25
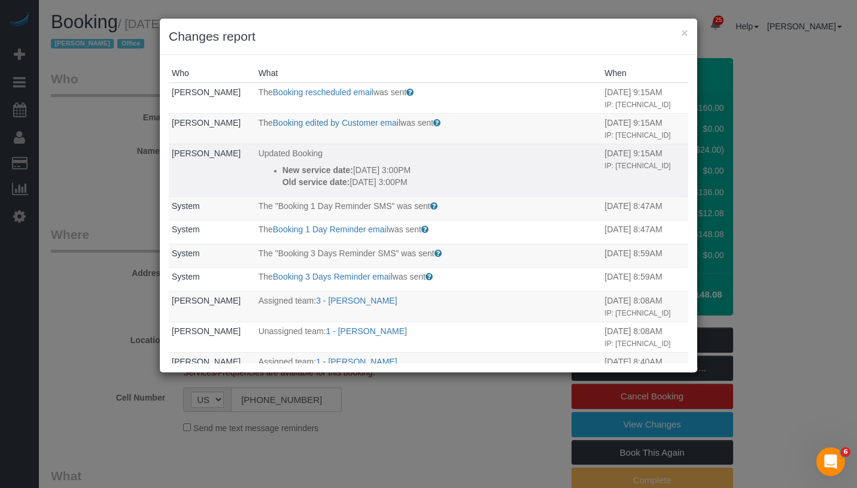
drag, startPoint x: 271, startPoint y: 165, endPoint x: 434, endPoint y: 179, distance: 163.9
click at [434, 179] on ul "New service date: 09/30/2025 3:00PM Old service date: 09/23/2025 3:00PM" at bounding box center [428, 176] width 340 height 24
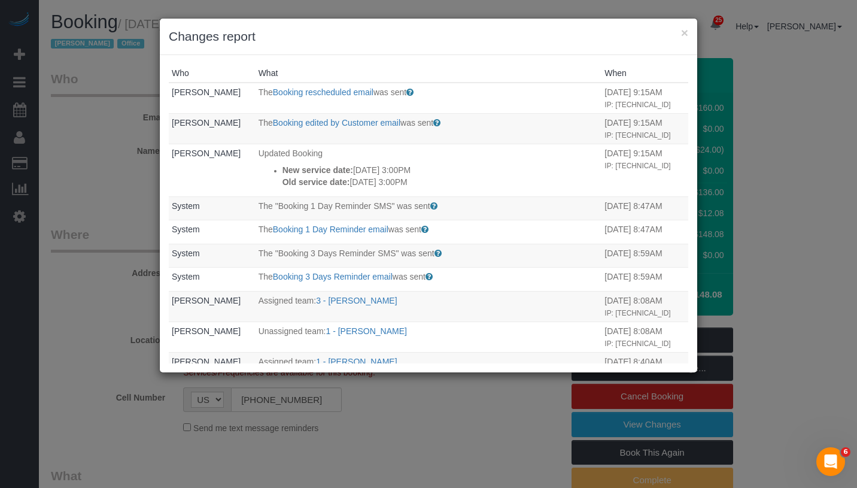
copy div "New service date: 09/30/2025 3:00PM Old service date: 09/23/2025 3:00PM"
click at [683, 34] on button "×" at bounding box center [684, 32] width 7 height 13
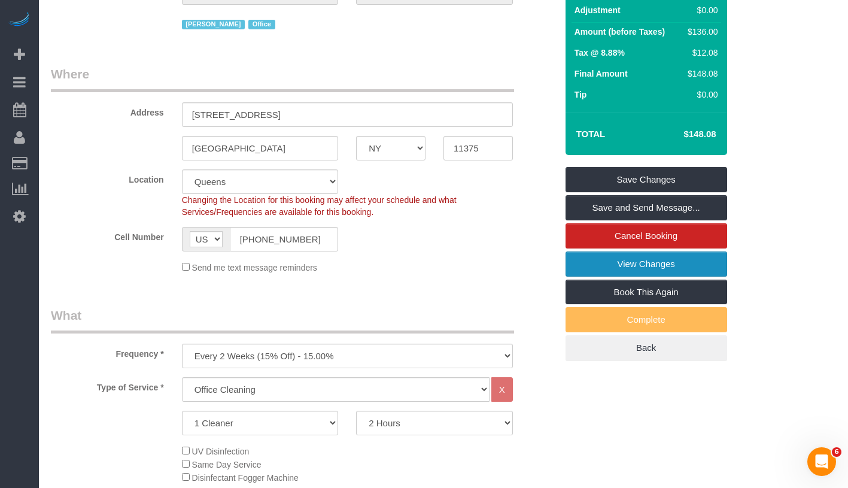
scroll to position [35, 0]
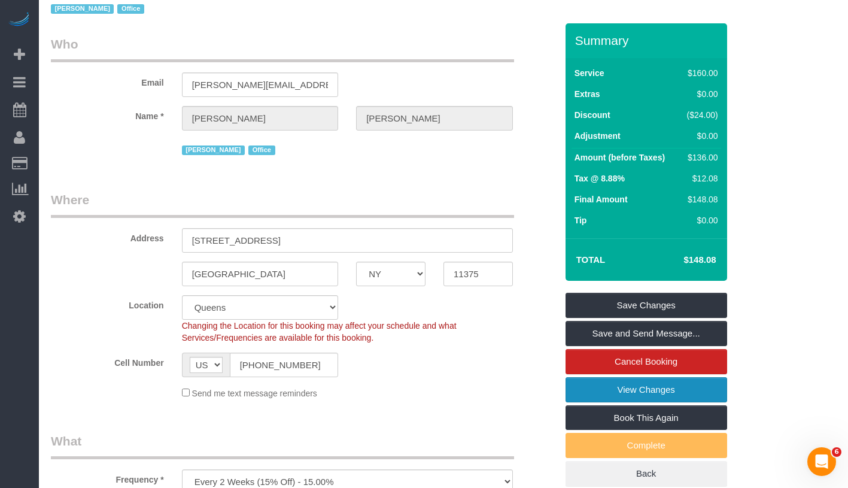
click at [711, 391] on link "View Changes" at bounding box center [646, 389] width 162 height 25
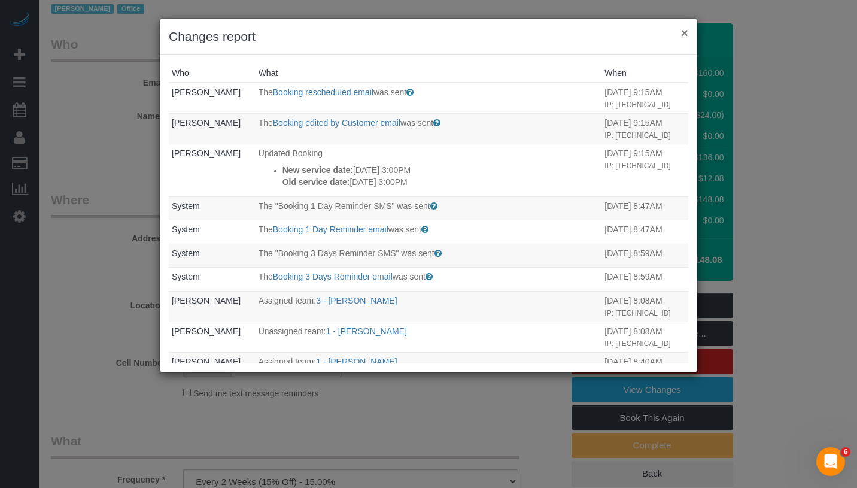
click at [686, 38] on button "×" at bounding box center [684, 32] width 7 height 13
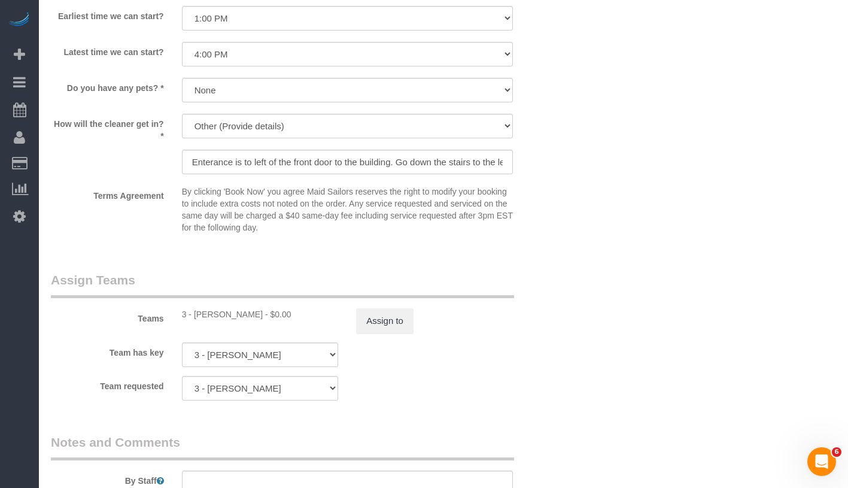
scroll to position [1212, 0]
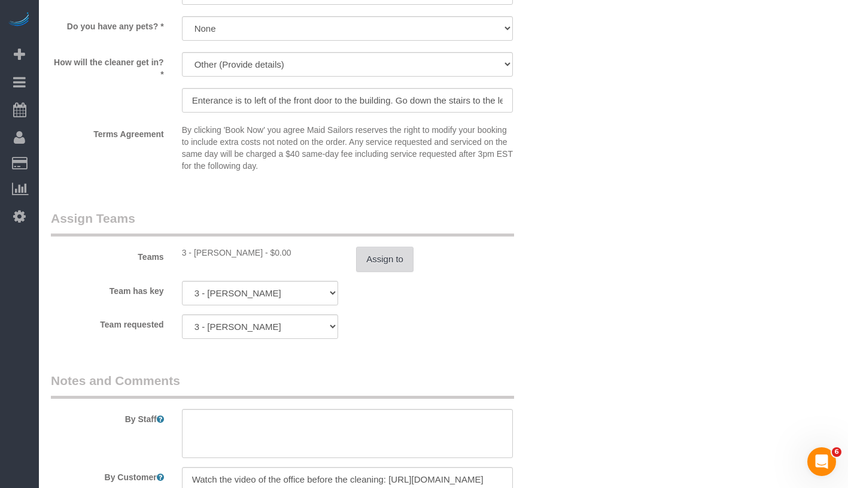
click at [398, 260] on button "Assign to" at bounding box center [384, 258] width 57 height 25
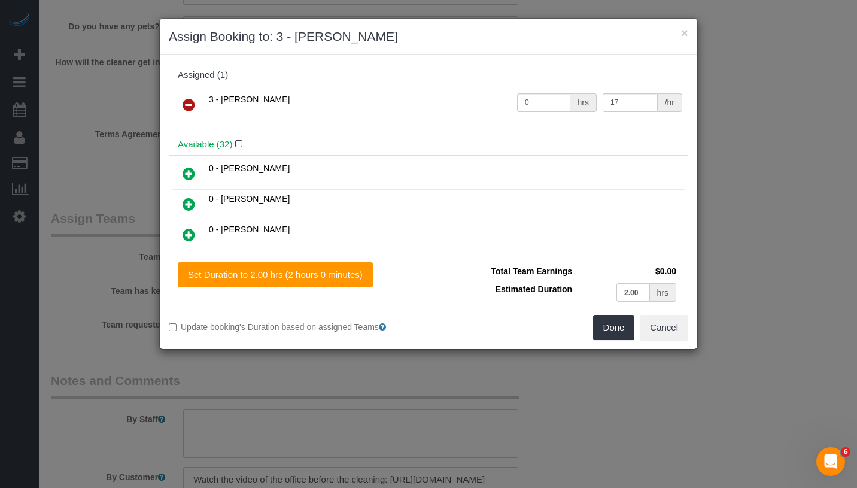
click at [178, 104] on link at bounding box center [189, 105] width 28 height 24
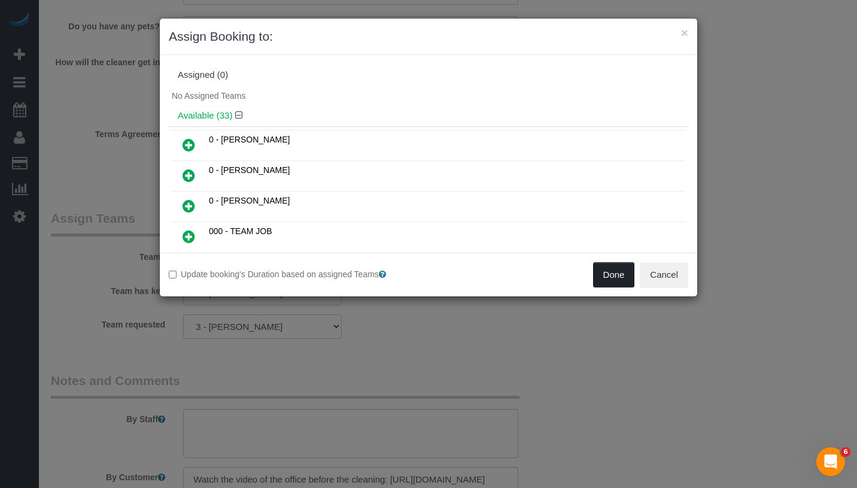
click at [608, 275] on button "Done" at bounding box center [614, 274] width 42 height 25
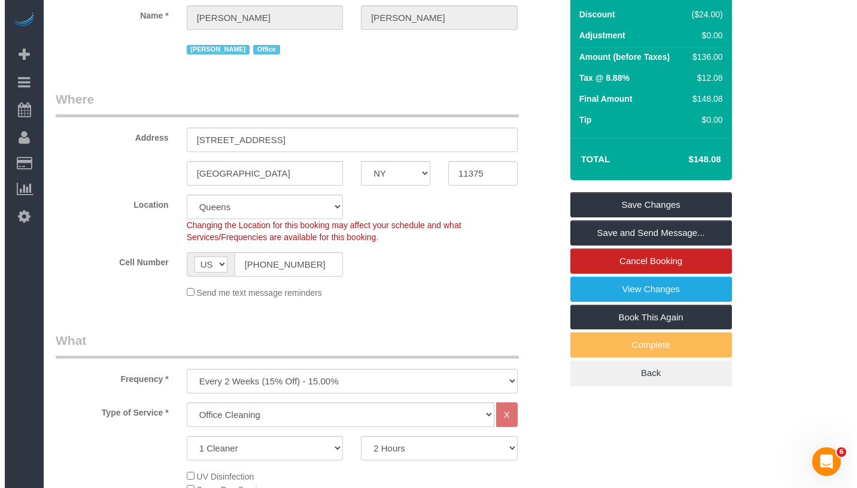
scroll to position [0, 0]
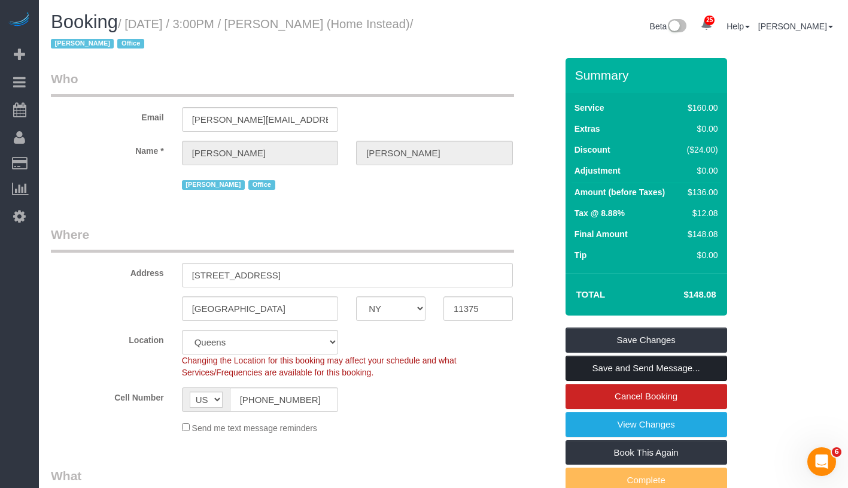
click at [708, 368] on link "Save and Send Message..." at bounding box center [646, 367] width 162 height 25
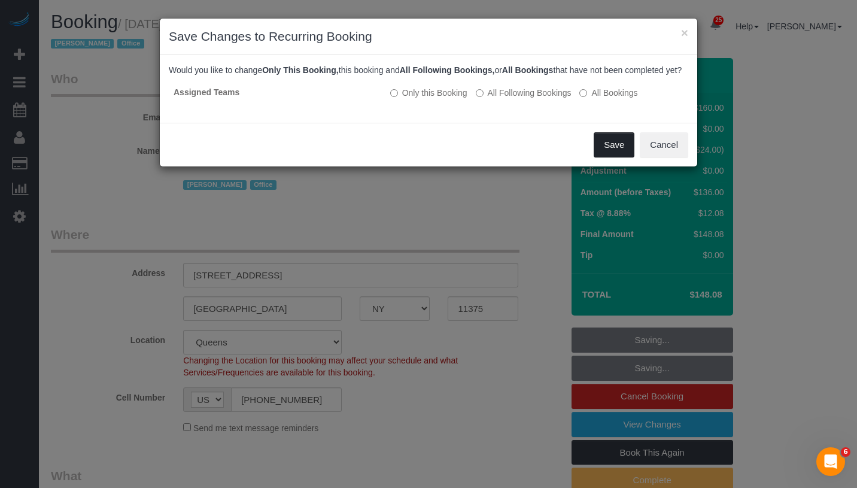
click at [621, 157] on button "Save" at bounding box center [613, 144] width 41 height 25
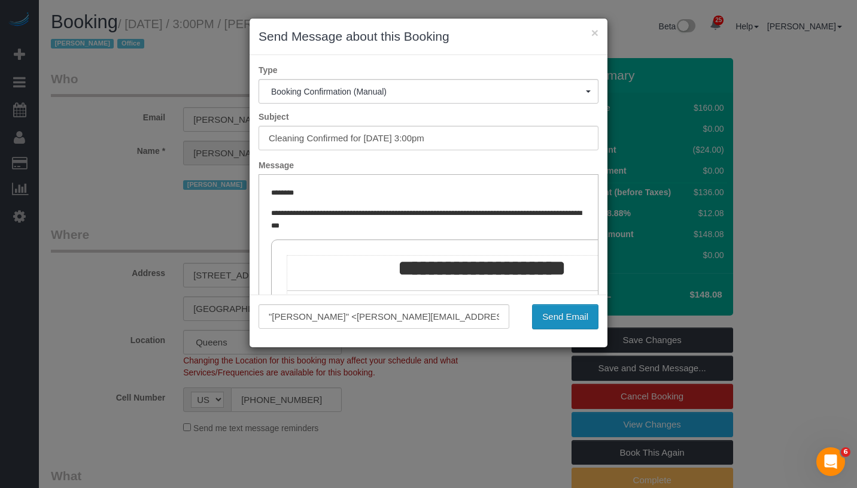
click at [560, 320] on button "Send Email" at bounding box center [565, 316] width 66 height 25
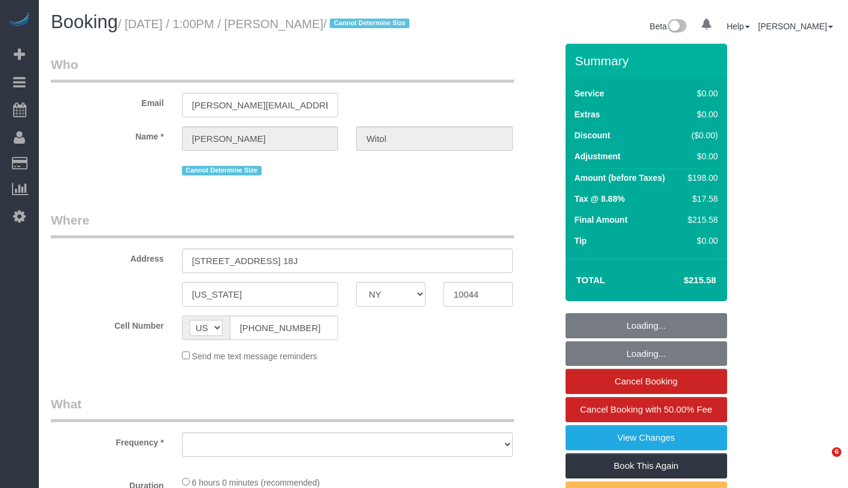
select select "NY"
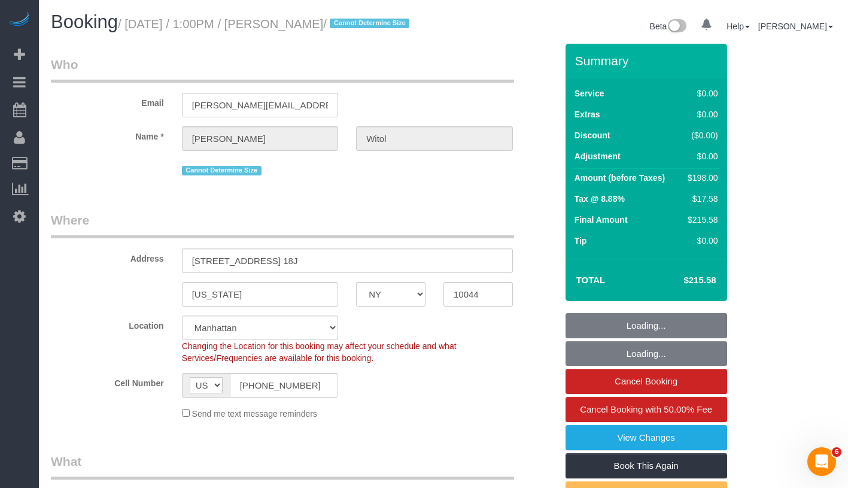
select select "string:stripe-pm_1RCSwM4VGloSiKo7JRcS8EW8"
select select "2"
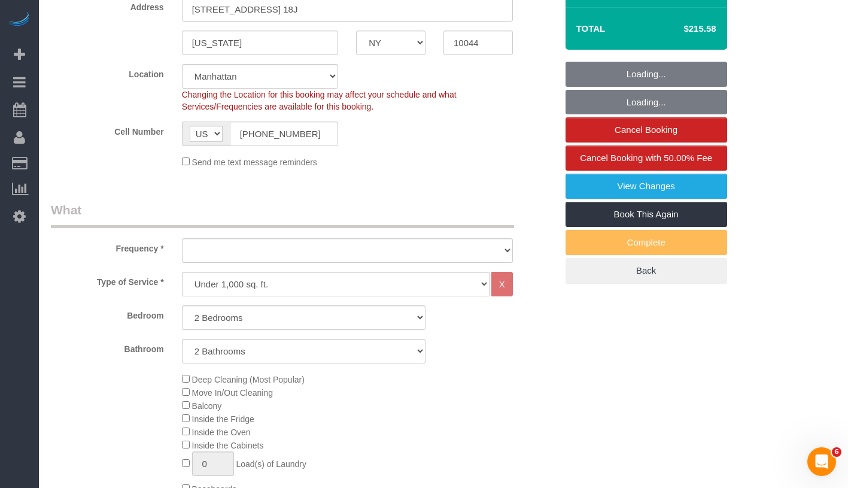
select select "object:928"
select select "spot1"
select select "number:58"
select select "number:75"
select select "number:15"
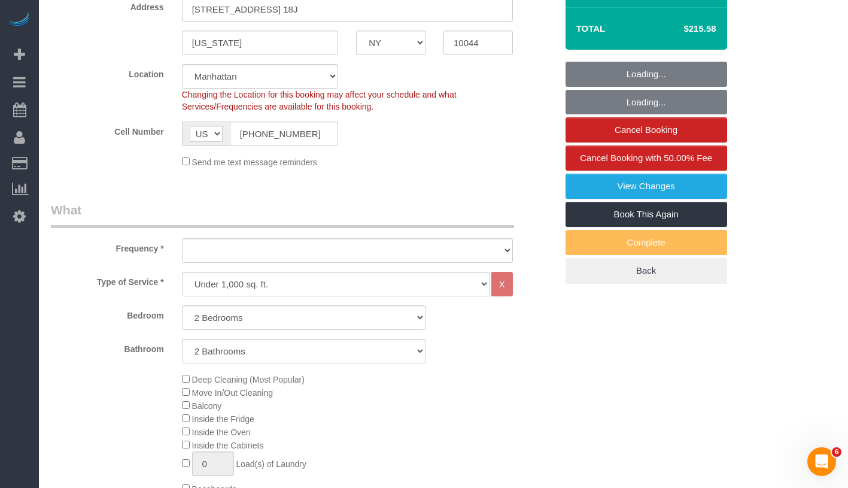
select select "number:6"
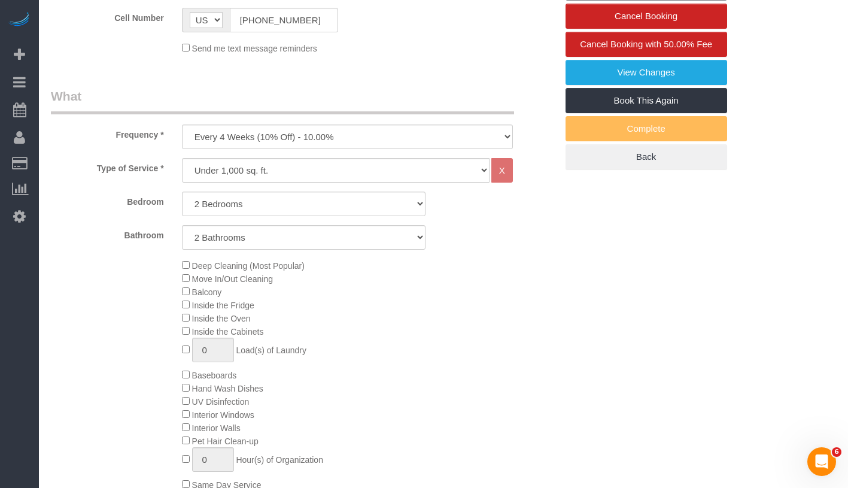
select select "object:1550"
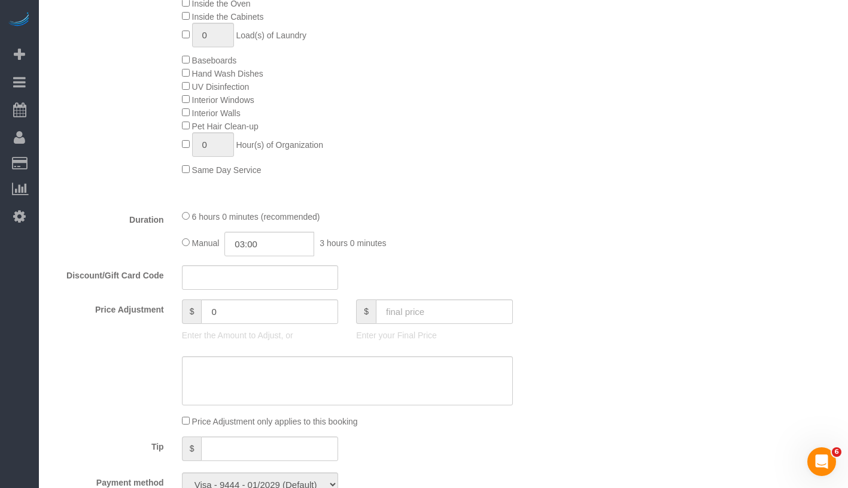
select select "2"
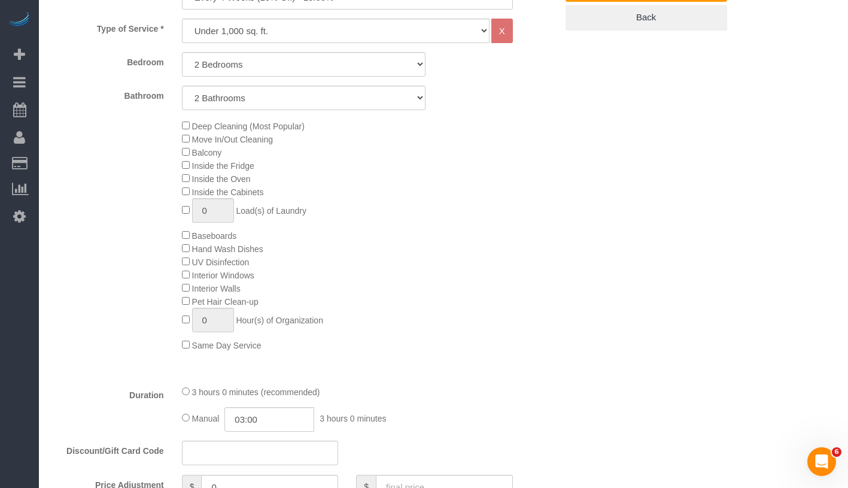
scroll to position [186, 0]
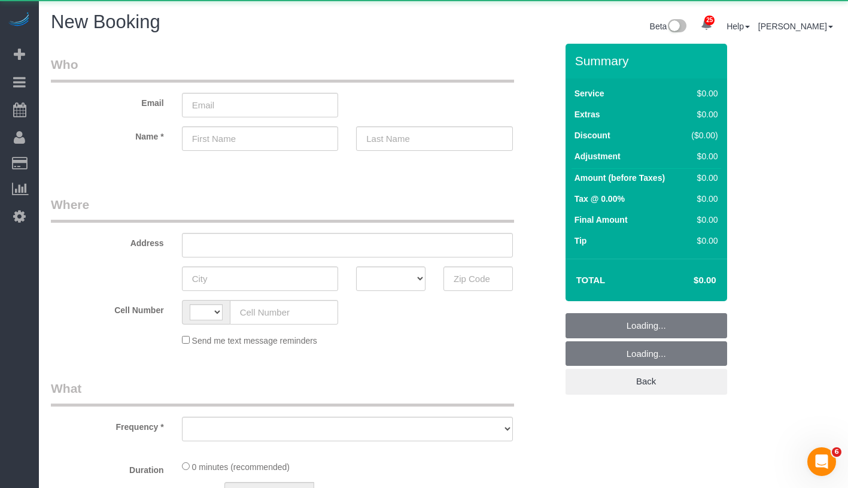
select select "object:877"
select select "number:89"
select select "number:90"
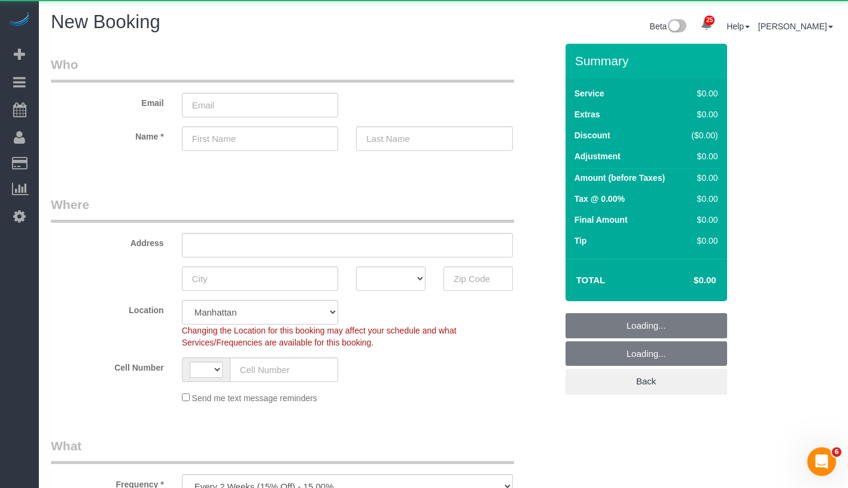
select select "object:1231"
select select "string:[GEOGRAPHIC_DATA]"
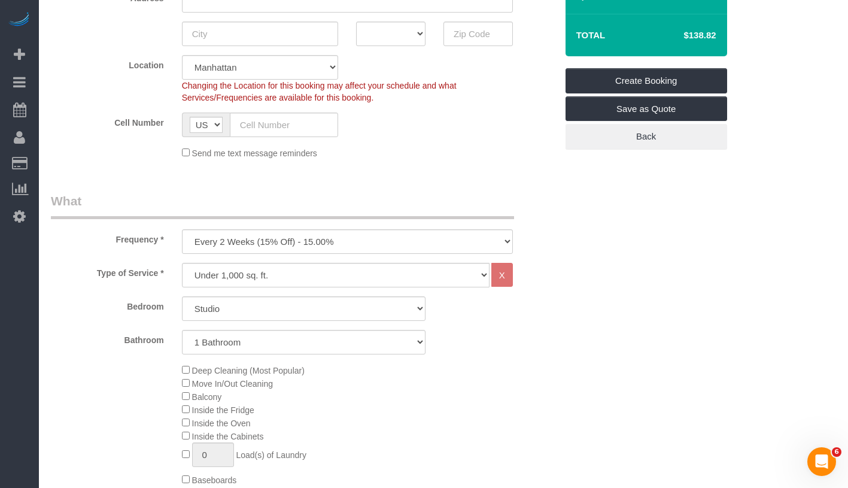
scroll to position [489, 0]
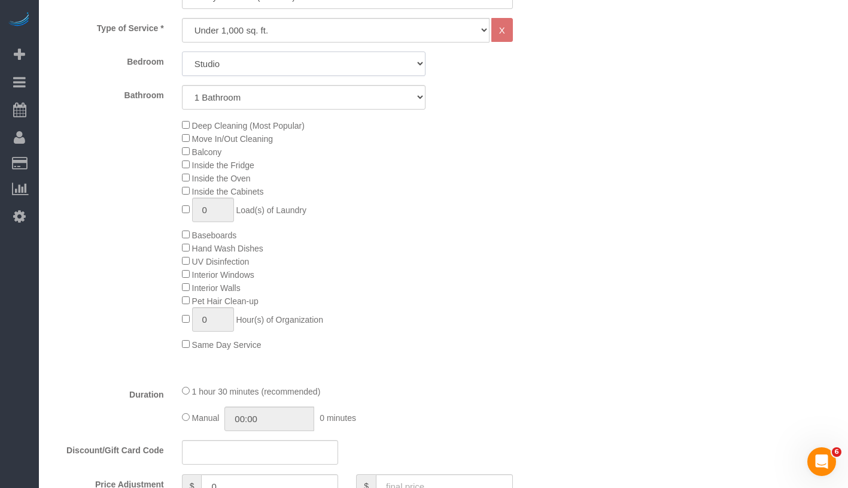
click at [332, 70] on select "Studio 1 Bedroom 2 Bedrooms 3 Bedrooms" at bounding box center [303, 63] width 243 height 25
select select "1"
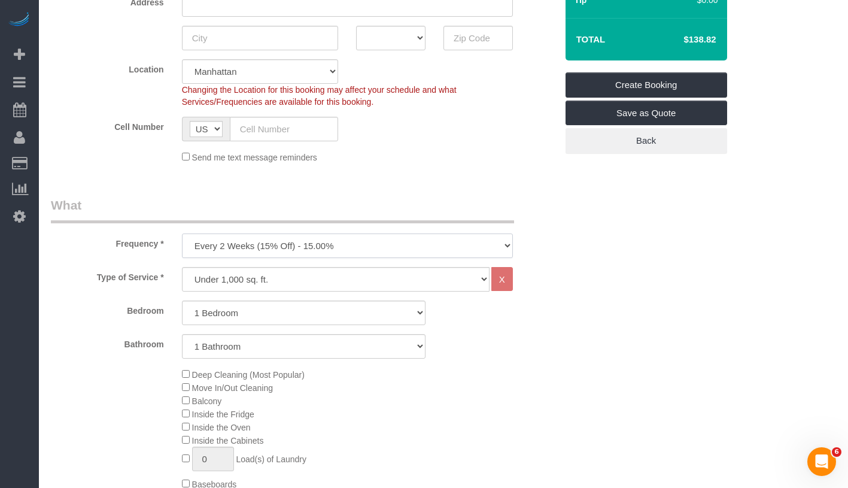
click at [305, 245] on select "One Time Weekly (20% Off) - 20.00% Every 2 Weeks (15% Off) - 15.00% Every 4 Wee…" at bounding box center [347, 245] width 331 height 25
select select "object:1232"
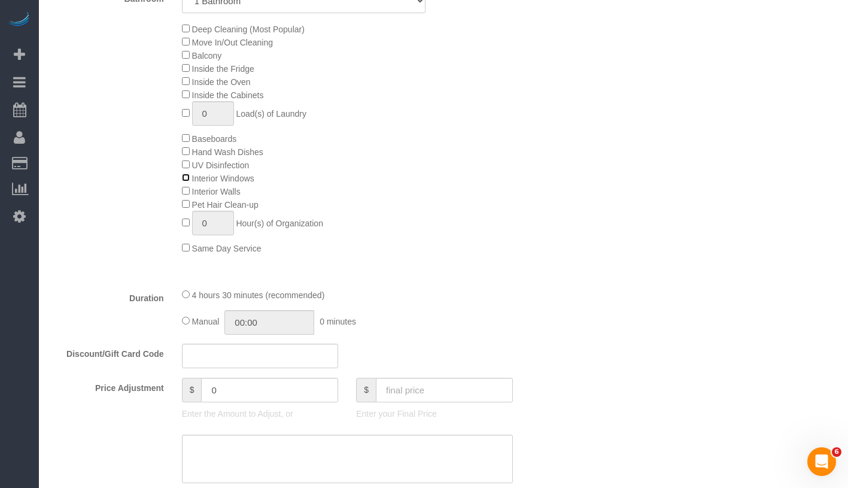
scroll to position [622, 0]
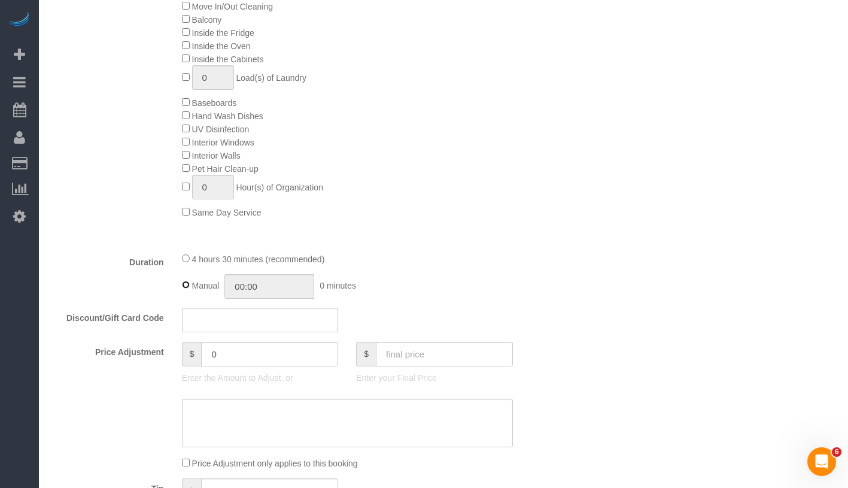
type input "04:30"
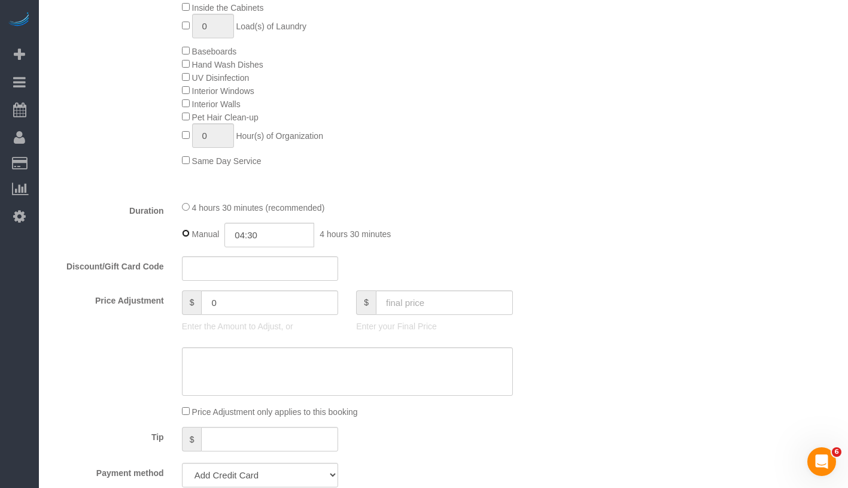
scroll to position [680, 0]
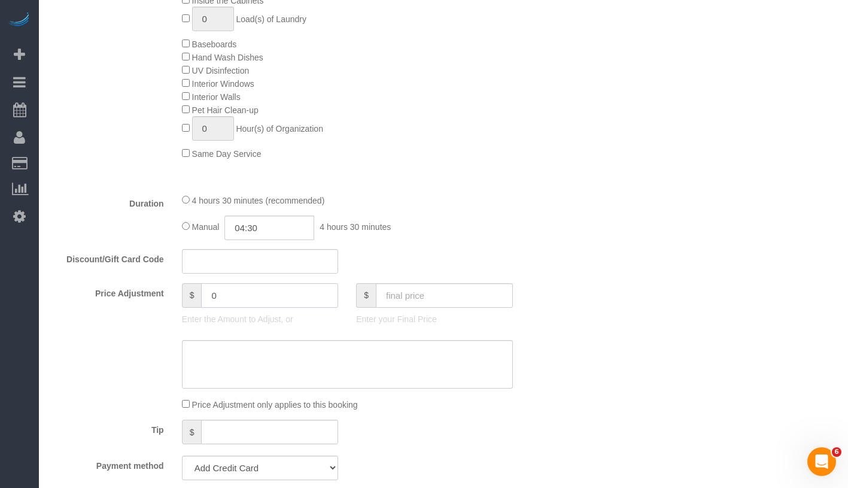
click at [232, 300] on input "0" at bounding box center [269, 295] width 137 height 25
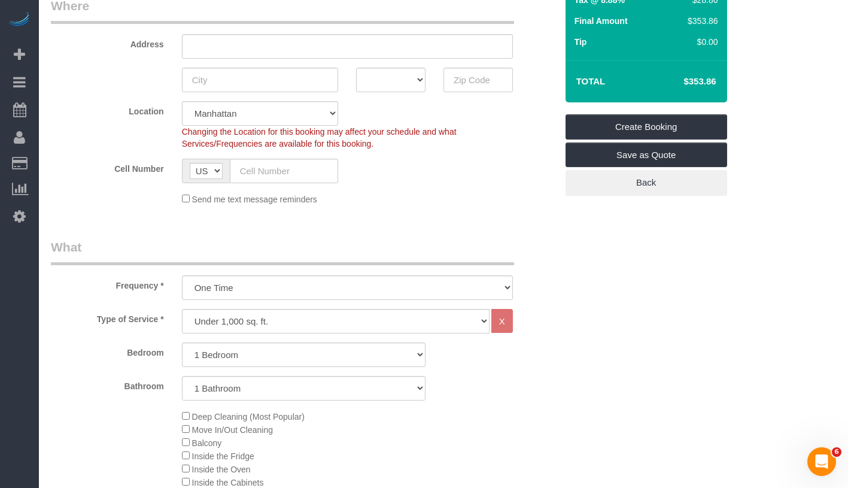
scroll to position [263, 0]
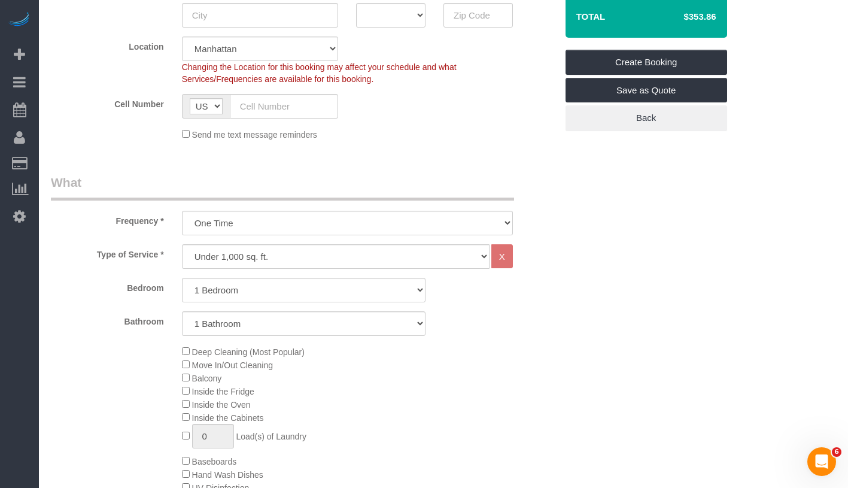
type input "-15"
click at [368, 221] on select "One Time Weekly (20% Off) - 20.00% Every 2 Weeks (15% Off) - 15.00% Every 4 Wee…" at bounding box center [347, 223] width 331 height 25
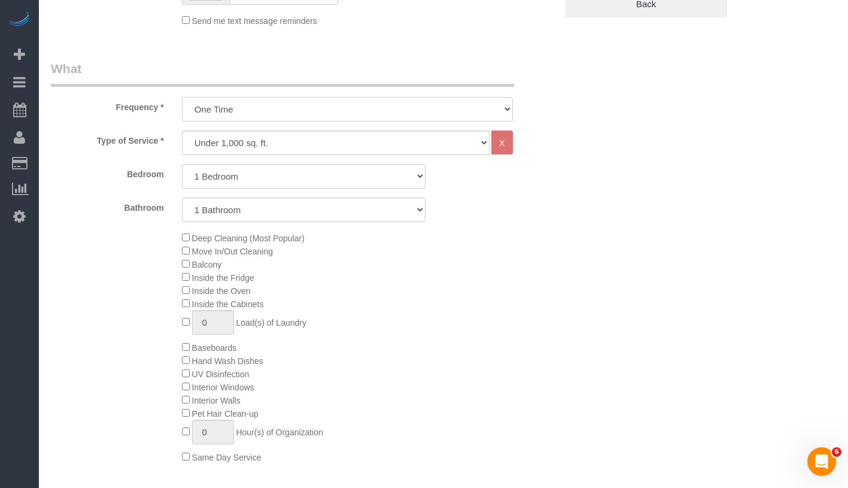
scroll to position [0, 0]
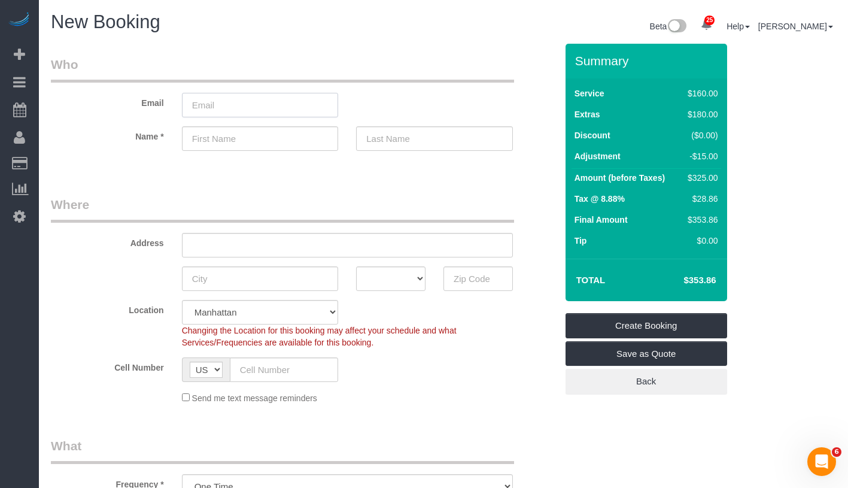
click at [295, 103] on input "email" at bounding box center [260, 105] width 157 height 25
type input "skhicha@cox.net"
click at [266, 136] on input "text" at bounding box center [260, 138] width 157 height 25
type input "Sangeeta"
type input "Khicha"
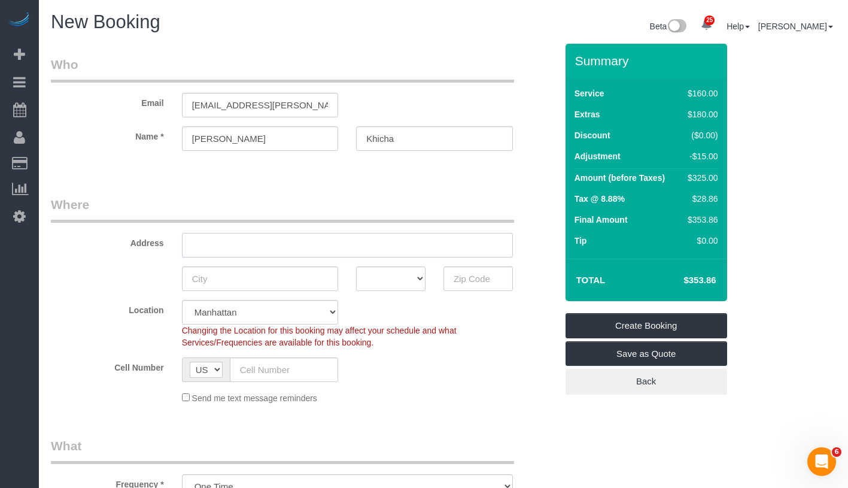
click at [321, 245] on input "text" at bounding box center [347, 245] width 331 height 25
type input "21 East 22nd Street Apt. 2G"
click at [281, 281] on input "text" at bounding box center [260, 278] width 157 height 25
type input "[US_STATE]"
click at [374, 278] on select "AK AL AR AZ CA CO CT DC DE FL GA HI IA ID IL IN KS KY LA MA MD ME MI MN MO MS M…" at bounding box center [390, 278] width 69 height 25
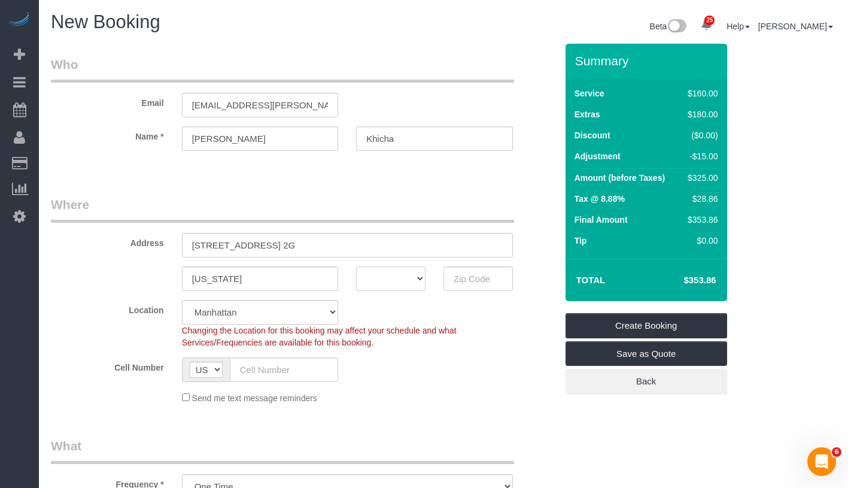
select select "NY"
click at [471, 283] on input "text" at bounding box center [477, 278] width 69 height 25
type input "10010"
click at [262, 370] on input "text" at bounding box center [284, 369] width 109 height 25
paste input "1 (316) 841-0421"
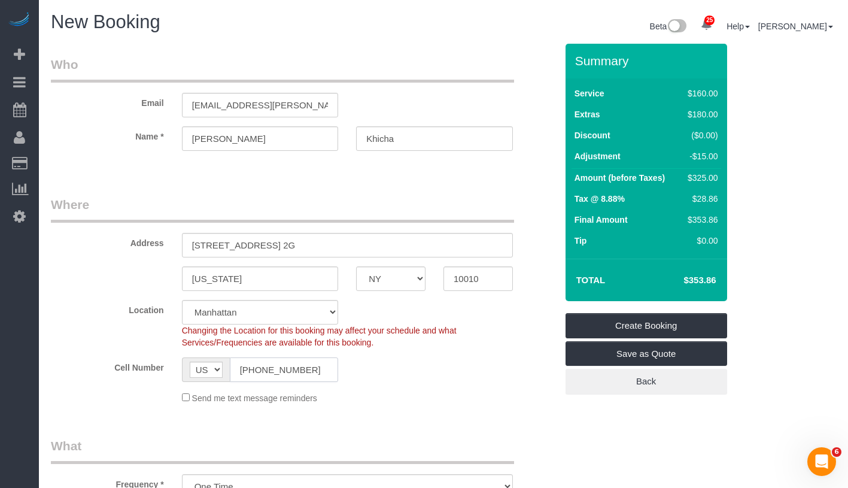
click at [248, 366] on input "1 (316) 841-0421" at bounding box center [284, 369] width 109 height 25
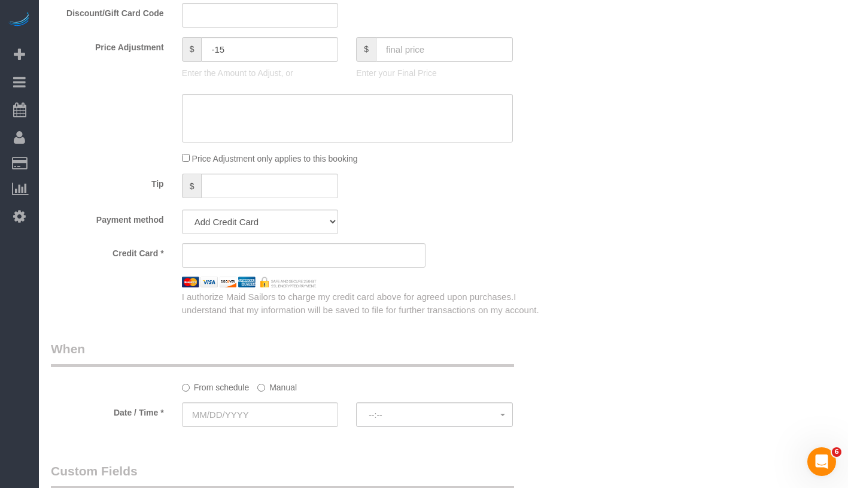
scroll to position [1103, 0]
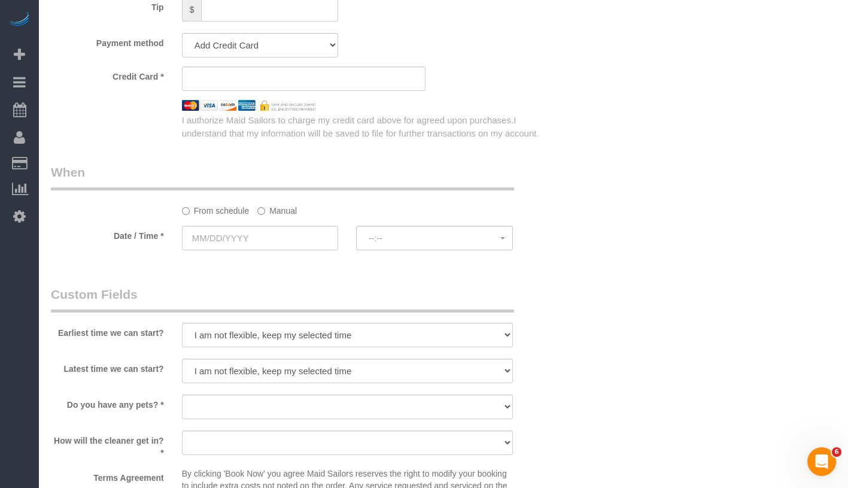
type input "(316) 841-0421"
click at [267, 212] on label "Manual" at bounding box center [276, 208] width 39 height 16
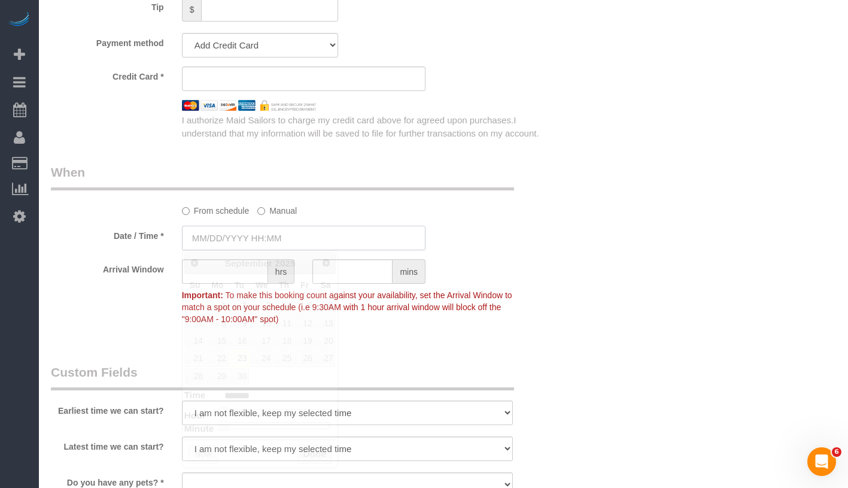
click at [276, 235] on input "text" at bounding box center [303, 238] width 243 height 25
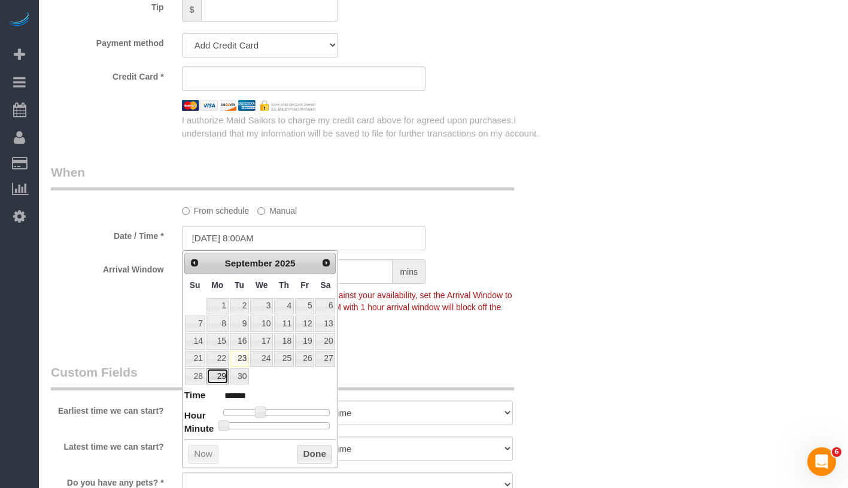
click at [222, 375] on link "29" at bounding box center [217, 376] width 22 height 16
type input "09/29/2025 9:00AM"
type input "******"
type input "09/29/2025 10:00AM"
type input "*******"
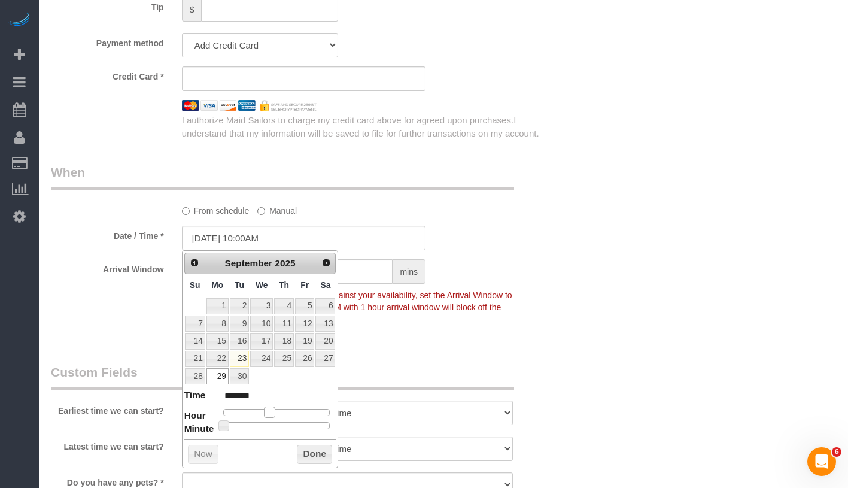
type input "09/29/2025 11:00AM"
type input "*******"
type input "09/29/2025 12:00PM"
type input "*******"
type input "09/29/2025 1:00PM"
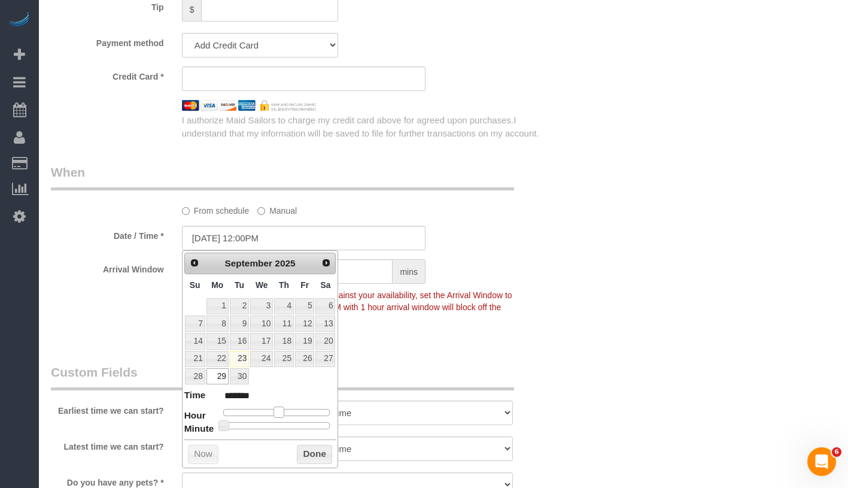
type input "******"
type input "09/29/2025 2:00PM"
type input "******"
drag, startPoint x: 264, startPoint y: 410, endPoint x: 290, endPoint y: 410, distance: 26.3
click at [290, 410] on span at bounding box center [287, 411] width 11 height 11
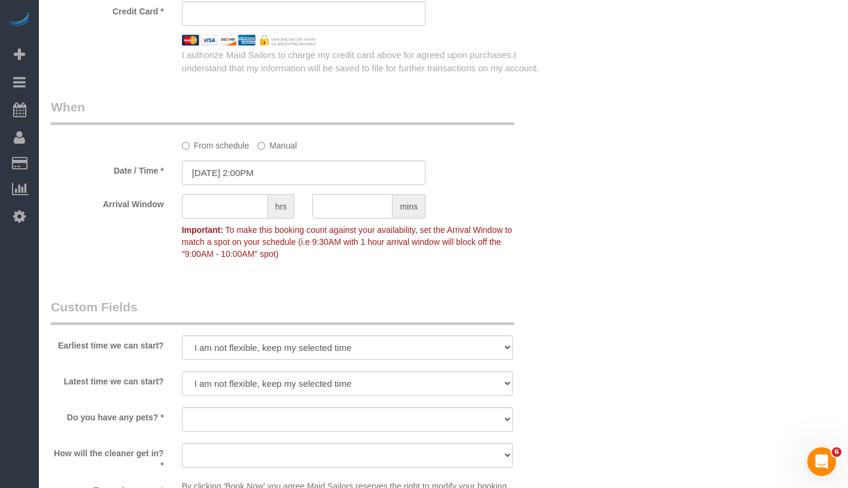
scroll to position [1217, 0]
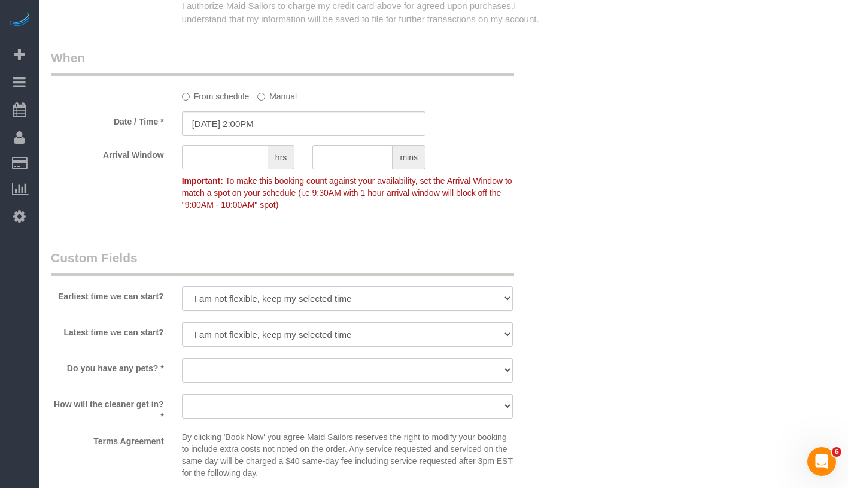
click at [267, 292] on select "I am not flexible, keep my selected time 8:00 AM 9:00 AM 10:00 AM 11:00 AM 12:0…" at bounding box center [347, 298] width 331 height 25
select select "number:62"
click at [356, 335] on select "I am not flexible, keep my selected time 8:00 AM 9:00 AM 10:00 AM 11:00 AM 12:0…" at bounding box center [347, 334] width 331 height 25
click at [324, 369] on select "Dog Cat None" at bounding box center [347, 370] width 331 height 25
select select "number:15"
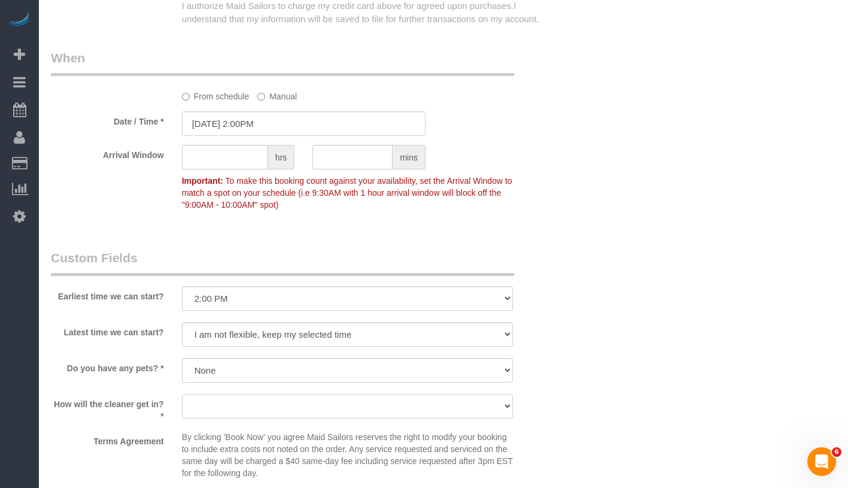
click at [290, 410] on select "We'll let you in. Doorman/Front Desk has the key. Other (Provide details)" at bounding box center [347, 406] width 331 height 25
select select "number:5"
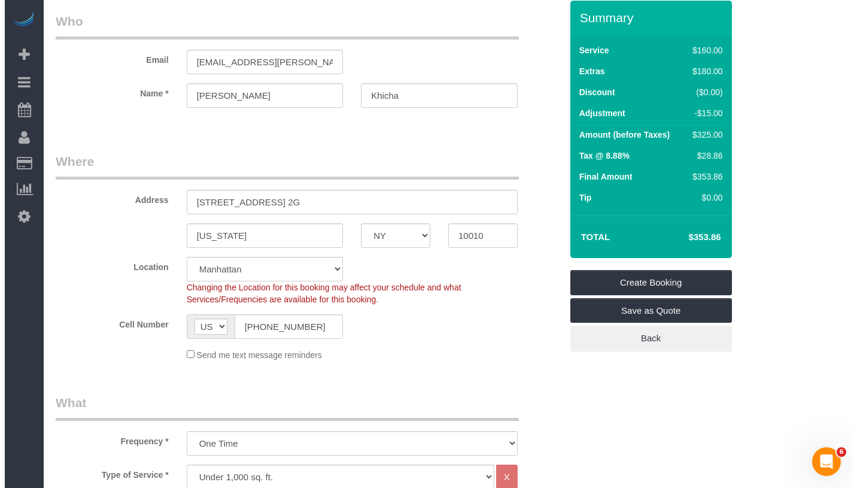
scroll to position [0, 0]
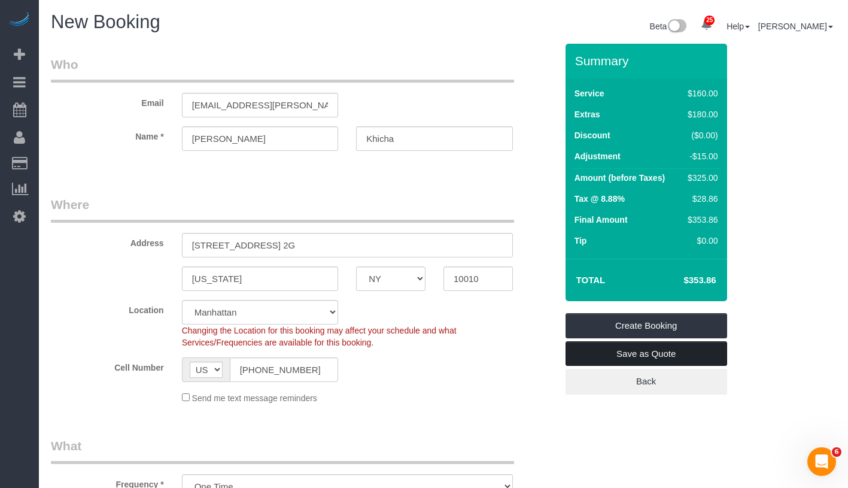
click at [696, 351] on link "Save as Quote" at bounding box center [646, 353] width 162 height 25
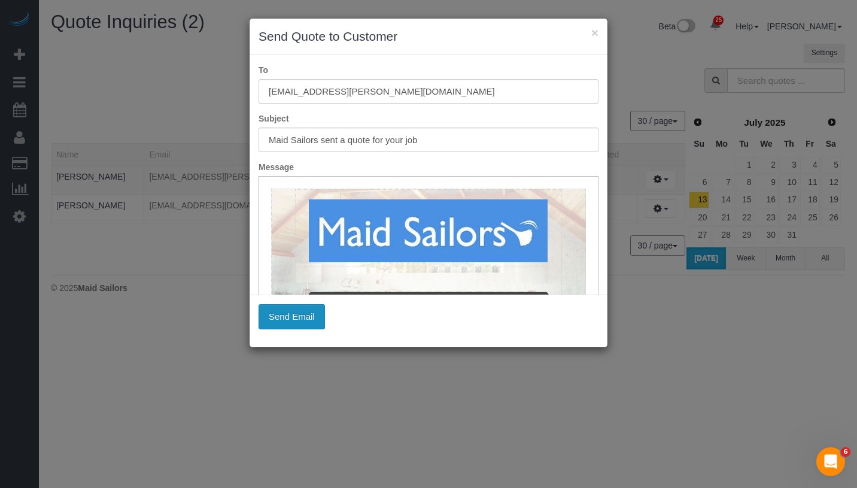
click at [300, 316] on button "Send Email" at bounding box center [291, 316] width 66 height 25
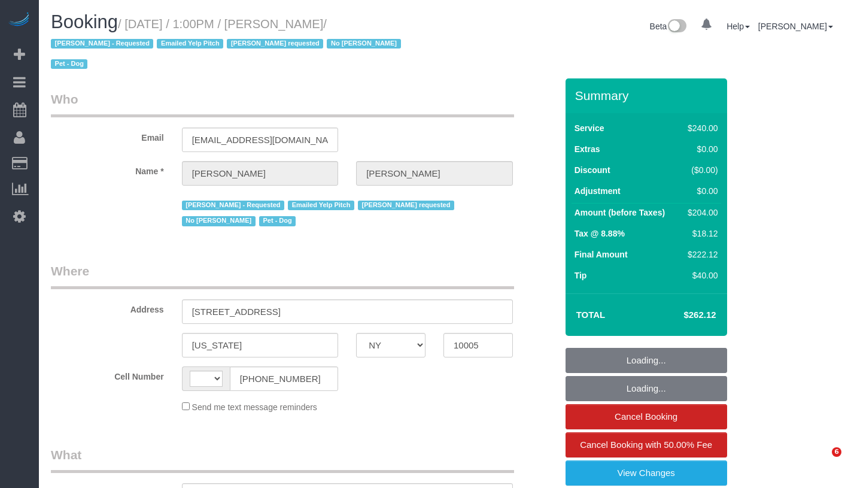
select select "NY"
select select "object:594"
select select "string:[GEOGRAPHIC_DATA]"
select select "string:stripe-pm_1O4Two4VGloSiKo7SOdDDauw"
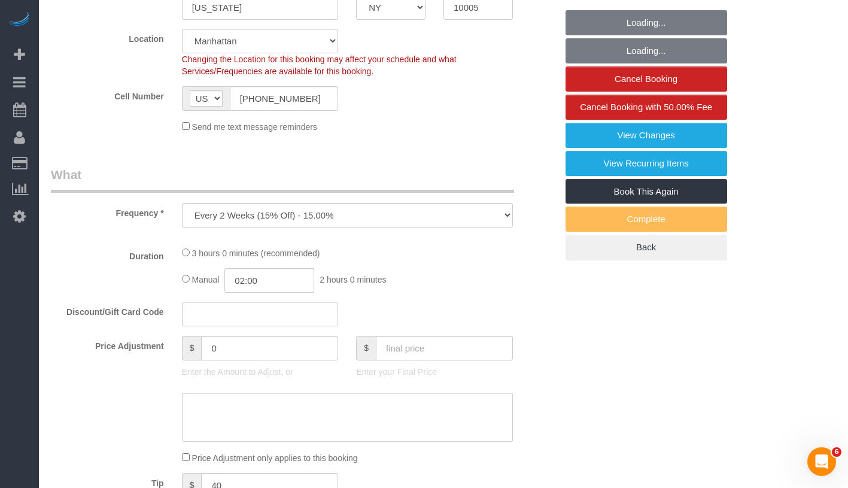
select select "spot1"
select select "number:60"
select select "number:90"
select select "number:13"
select select "number:6"
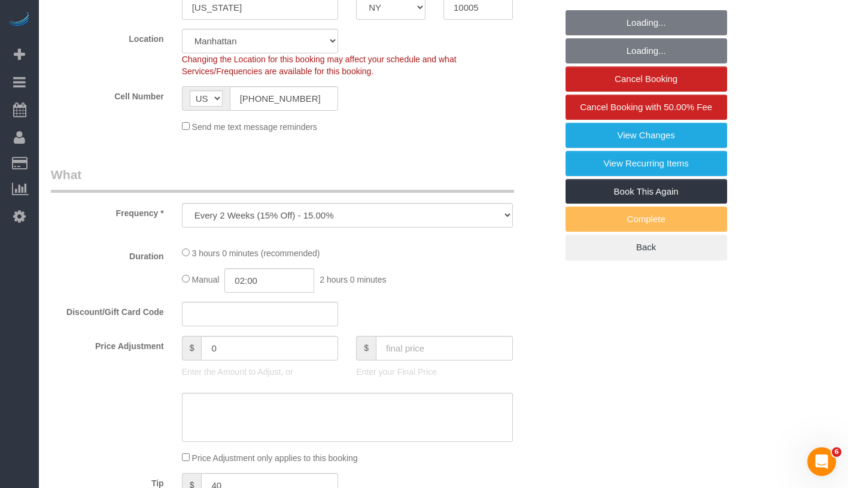
select select "object:1513"
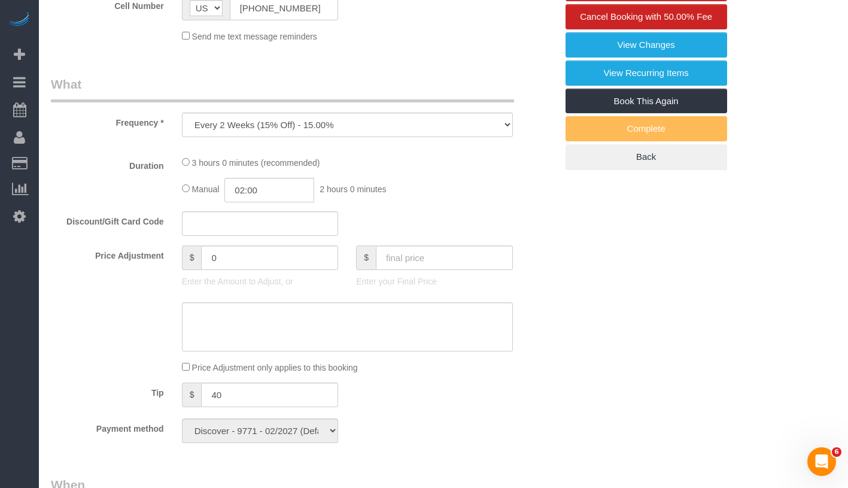
select select "180"
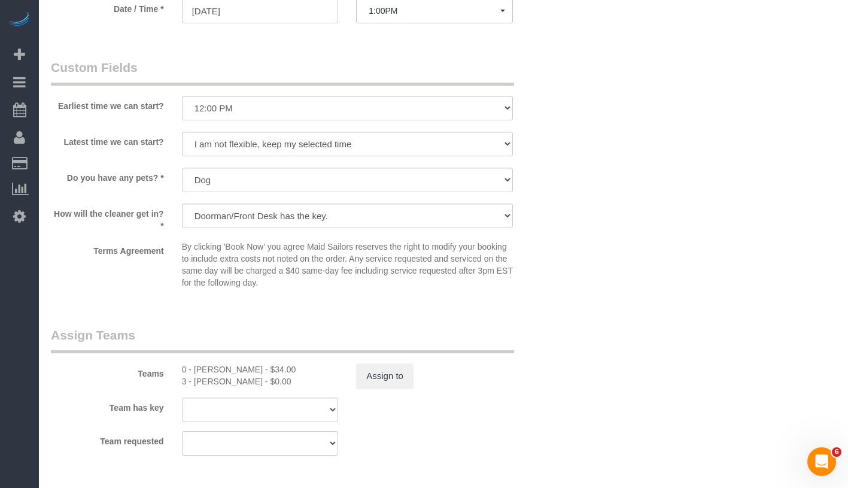
scroll to position [1119, 0]
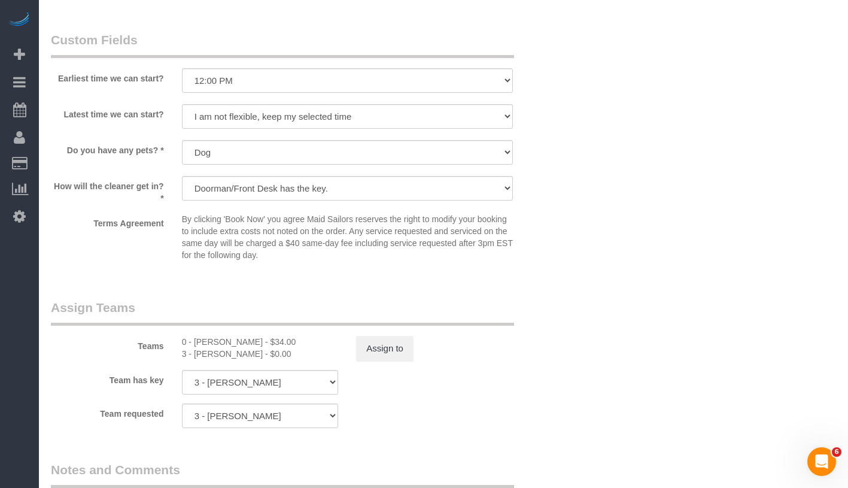
drag, startPoint x: 196, startPoint y: 320, endPoint x: 284, endPoint y: 320, distance: 87.3
click at [284, 336] on div "0 - Kenia Cabanilla Rosado - $34.00" at bounding box center [260, 342] width 157 height 12
copy div "Kenia Cabanilla Rosado"
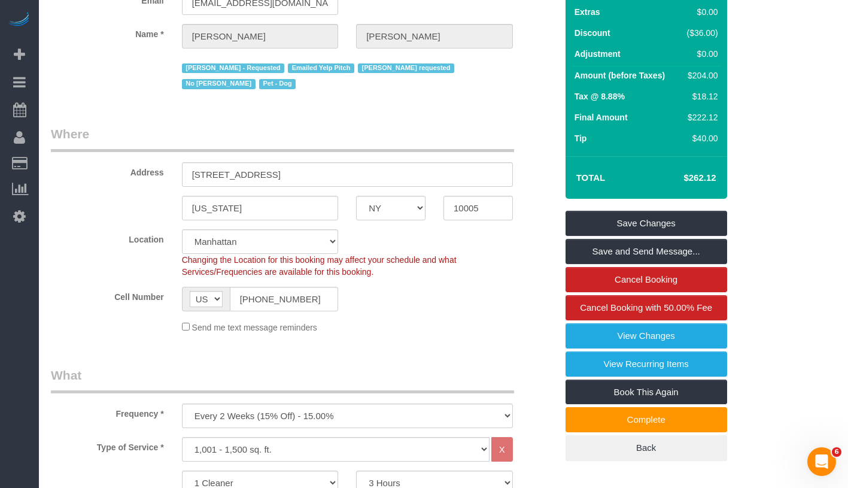
scroll to position [0, 0]
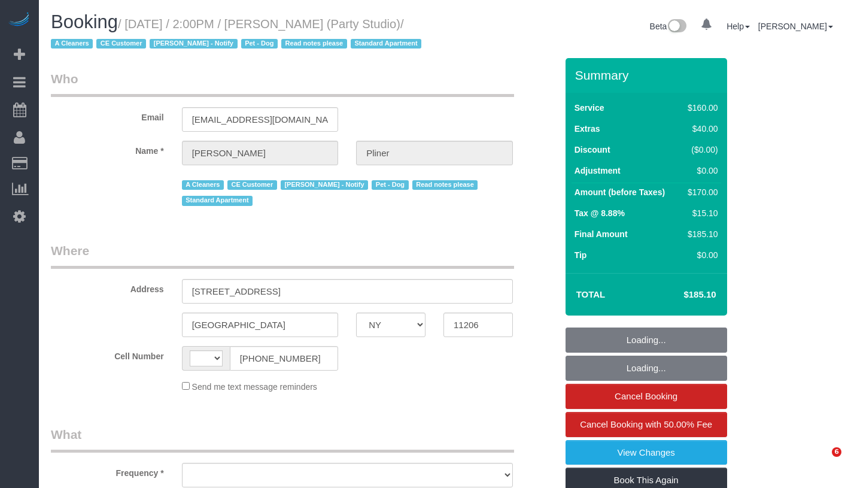
select select "NY"
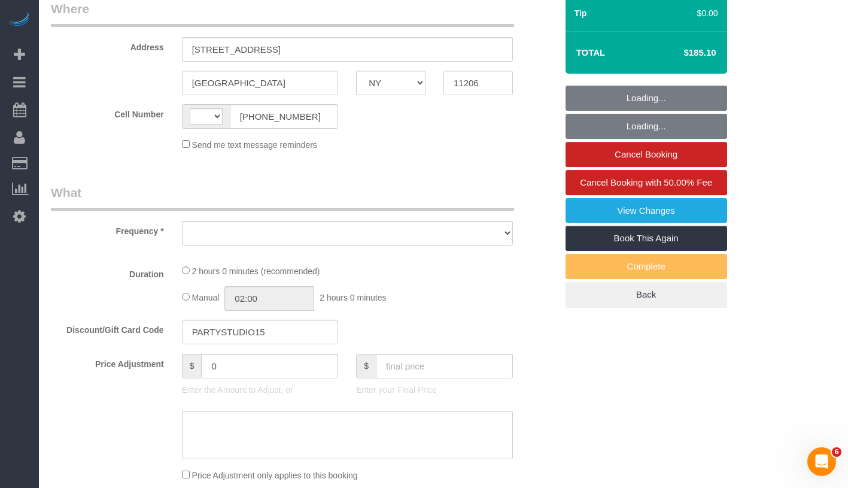
select select "number:89"
select select "number:90"
select select "number:13"
select select "number:7"
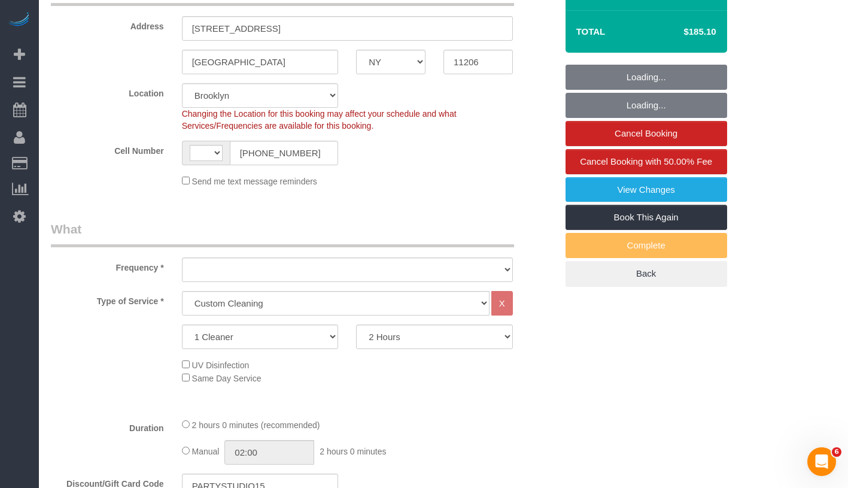
select select "string:[GEOGRAPHIC_DATA]"
select select "object:1115"
select select "spot1"
select select "string:stripe-pm_1Ra3TY4VGloSiKo7j3jCiqJ4"
select select "object:1522"
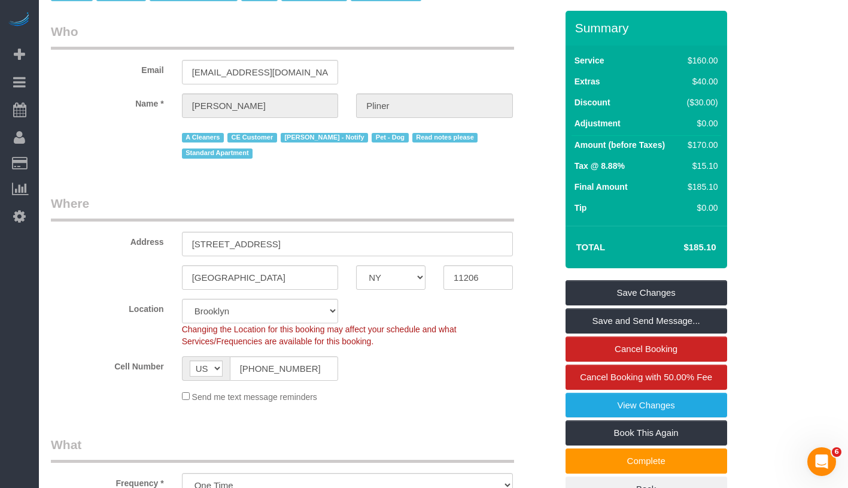
scroll to position [0, 0]
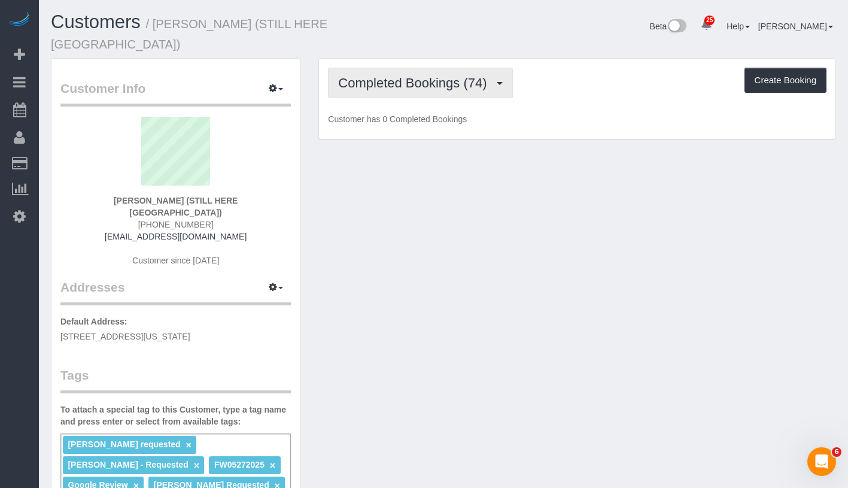
click at [386, 75] on span "Completed Bookings (74)" at bounding box center [415, 82] width 154 height 15
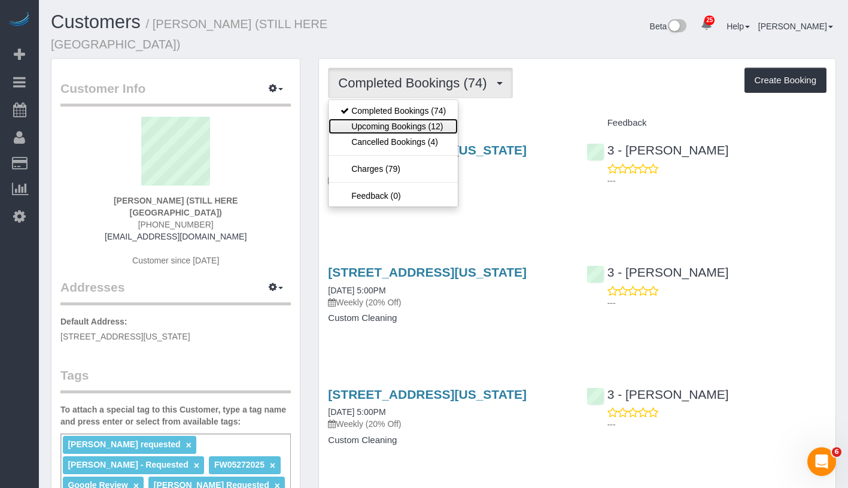
click at [391, 118] on link "Upcoming Bookings (12)" at bounding box center [392, 126] width 129 height 16
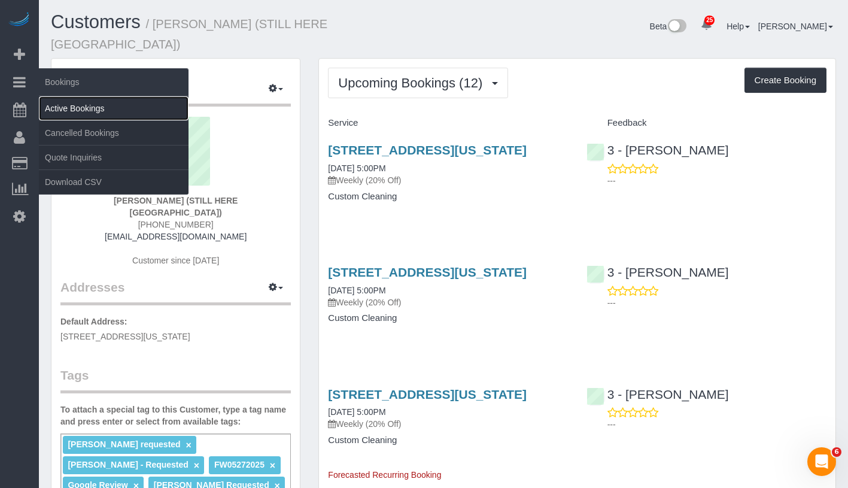
click at [69, 108] on link "Active Bookings" at bounding box center [114, 108] width 150 height 24
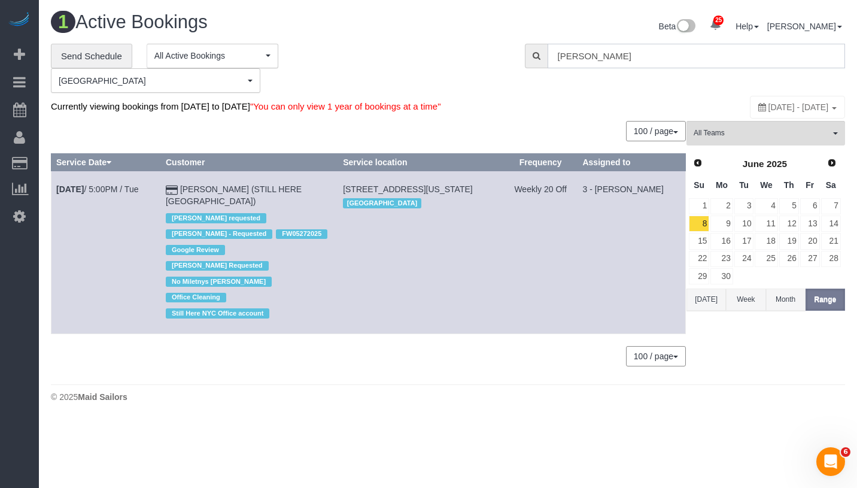
click at [674, 53] on input "William Jewkes" at bounding box center [695, 56] width 297 height 25
paste input "Just throw out the trash"
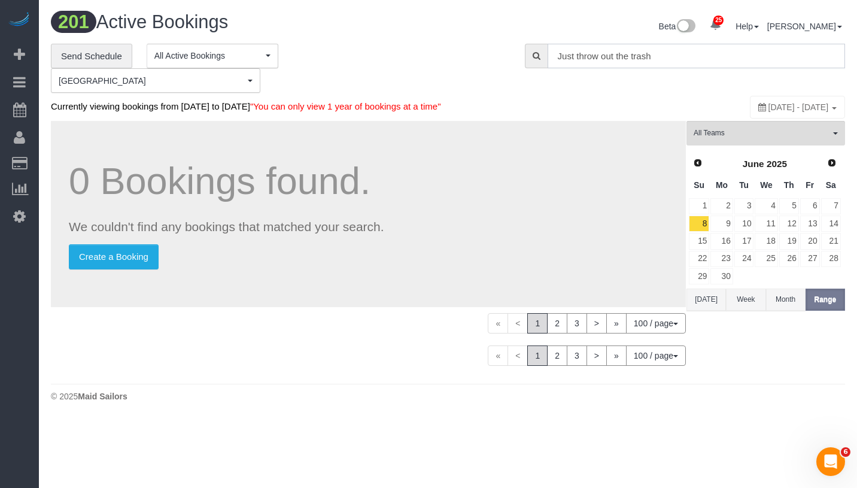
click at [697, 50] on input "Just throw out the trash" at bounding box center [695, 56] width 297 height 25
paste input "[PERSON_NAME]"
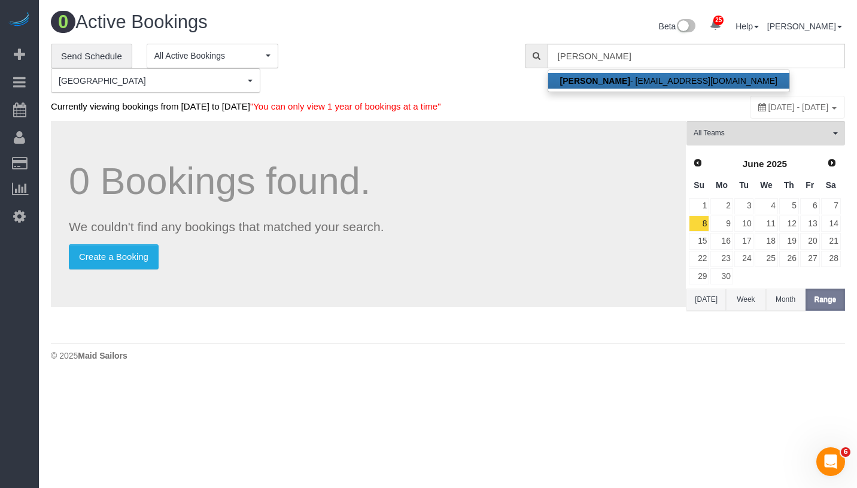
click at [678, 75] on link "[PERSON_NAME] - [EMAIL_ADDRESS][DOMAIN_NAME]" at bounding box center [668, 81] width 241 height 16
type input "[EMAIL_ADDRESS][DOMAIN_NAME]"
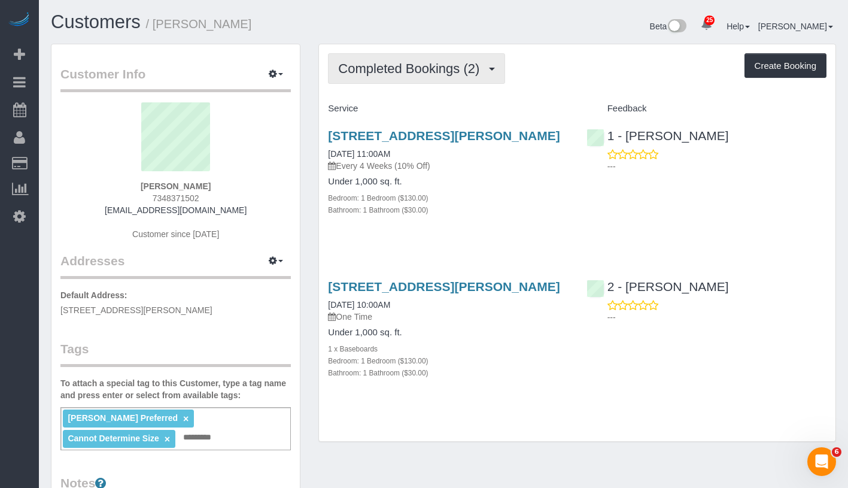
click at [376, 68] on span "Completed Bookings (2)" at bounding box center [411, 68] width 147 height 15
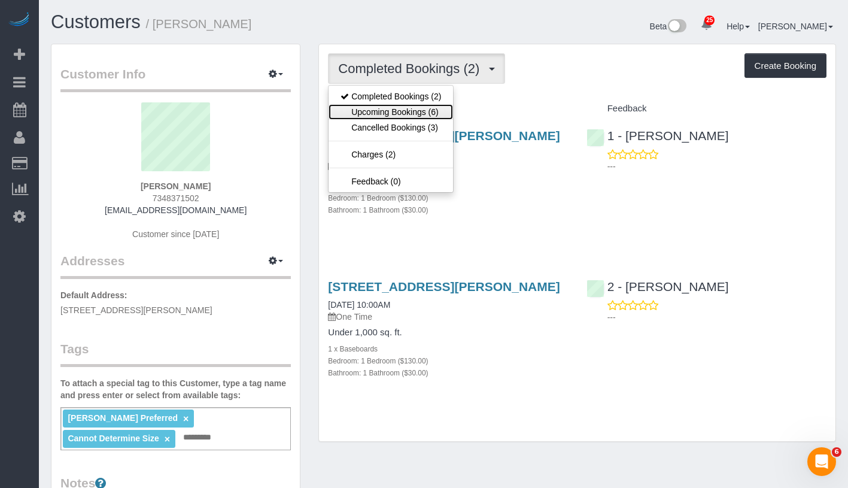
click at [390, 106] on link "Upcoming Bookings (6)" at bounding box center [390, 112] width 124 height 16
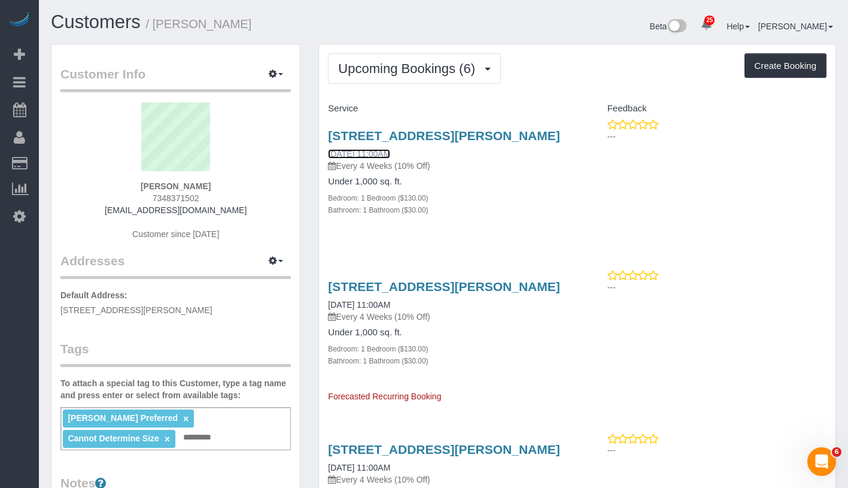
click at [390, 159] on link "10/14/2025 11:00AM" at bounding box center [359, 154] width 62 height 10
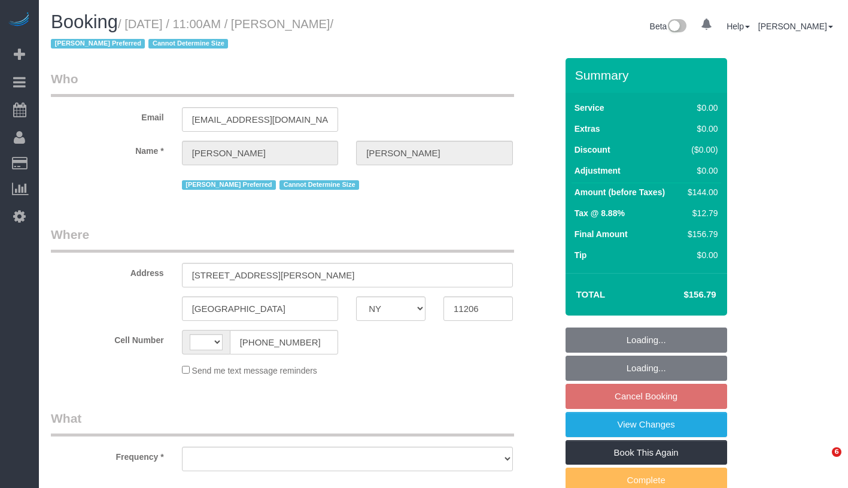
select select "NY"
select select "string:[GEOGRAPHIC_DATA]"
select select "object:813"
select select "string:stripe-pm_1RwPV24VGloSiKo7Wp4adMYY"
select select "1"
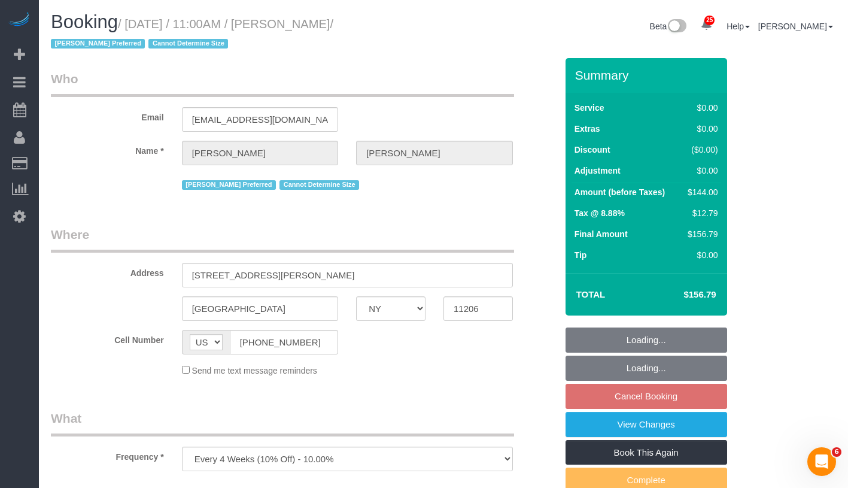
select select "number:58"
select select "number:72"
select select "number:15"
select select "number:7"
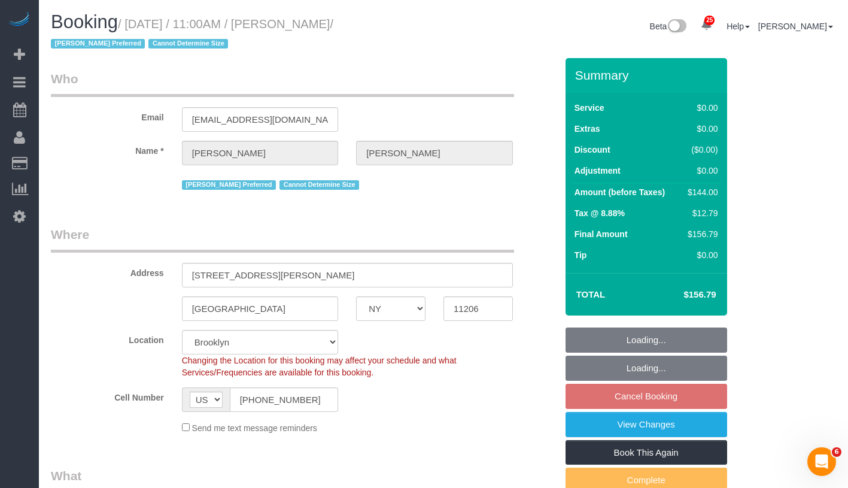
select select "spot4"
select select "object:1468"
select select "1"
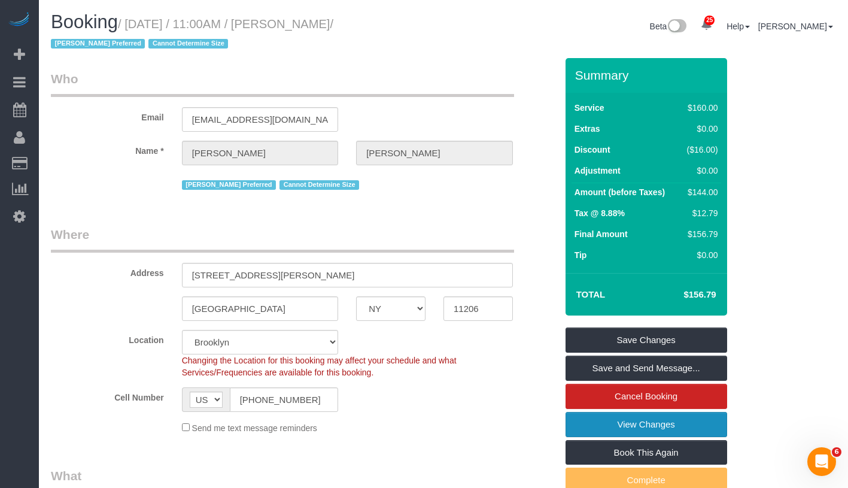
click at [683, 431] on link "View Changes" at bounding box center [646, 424] width 162 height 25
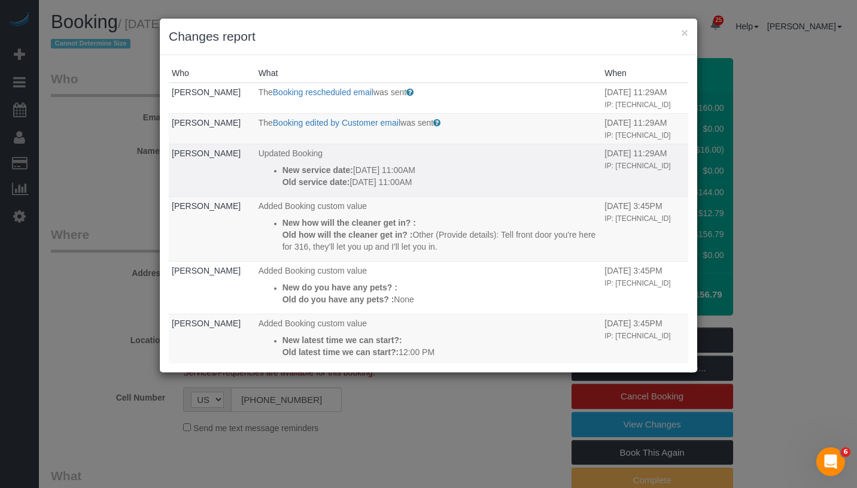
drag, startPoint x: 272, startPoint y: 165, endPoint x: 441, endPoint y: 181, distance: 170.7
click at [441, 181] on ul "New service date: 10/14/2025 11:00AM Old service date: 10/13/2025 11:00AM" at bounding box center [428, 176] width 340 height 24
copy div "New service date: 10/14/2025 11:00AM Old service date: 10/13/2025 11:00AM"
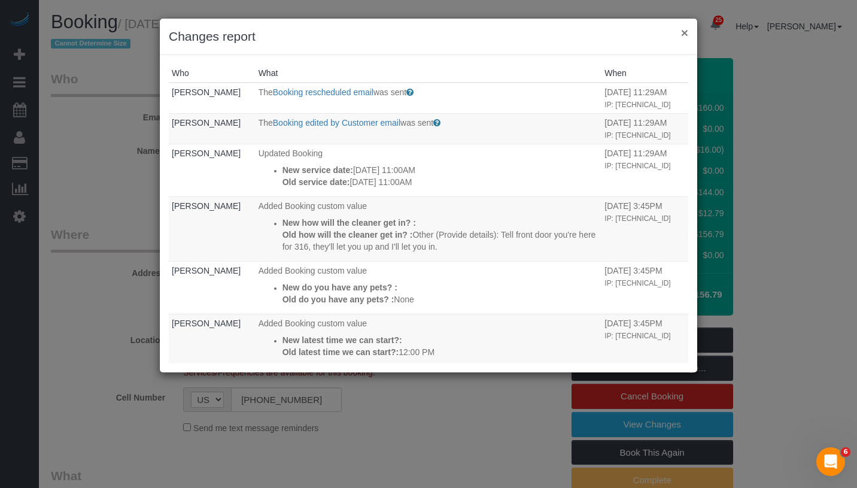
click at [683, 31] on button "×" at bounding box center [684, 32] width 7 height 13
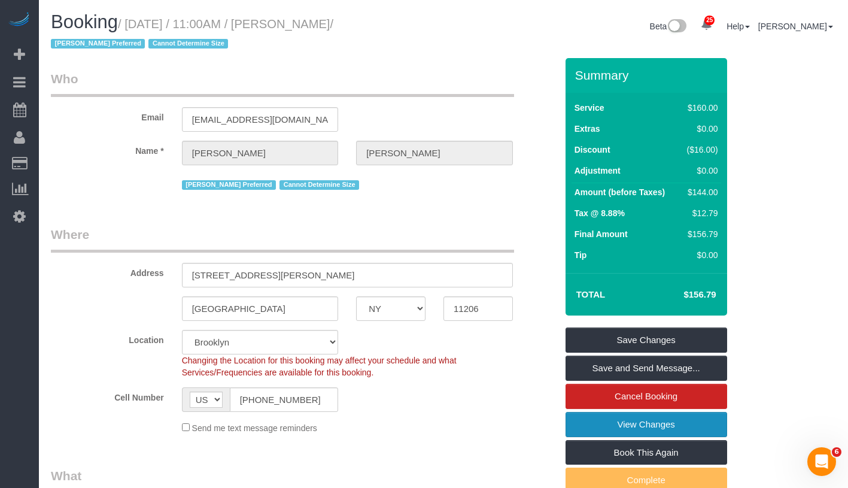
click at [699, 420] on link "View Changes" at bounding box center [646, 424] width 162 height 25
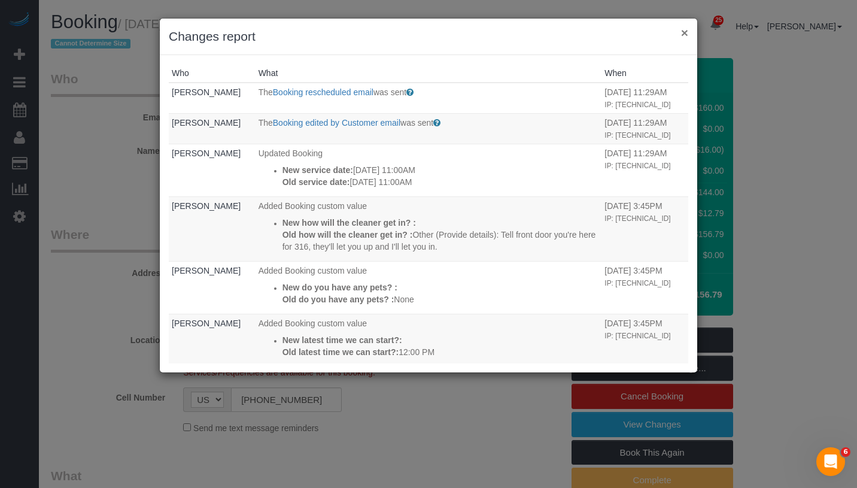
click at [681, 36] on button "×" at bounding box center [684, 32] width 7 height 13
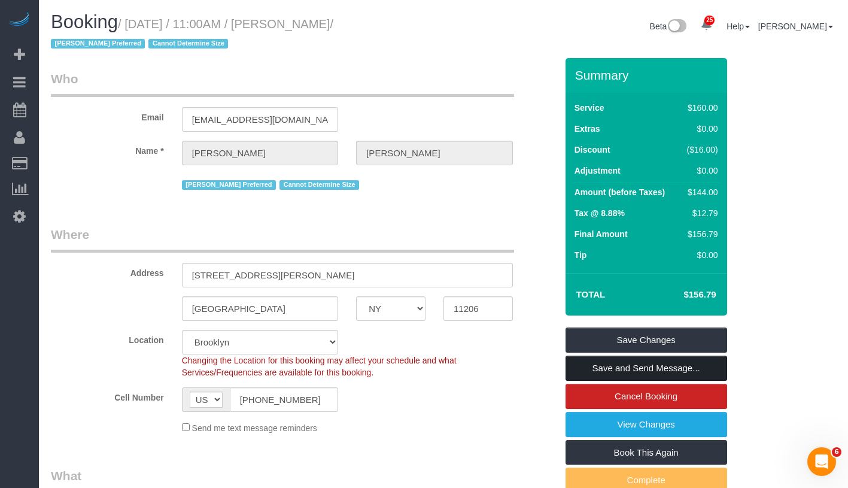
click at [698, 369] on link "Save and Send Message..." at bounding box center [646, 367] width 162 height 25
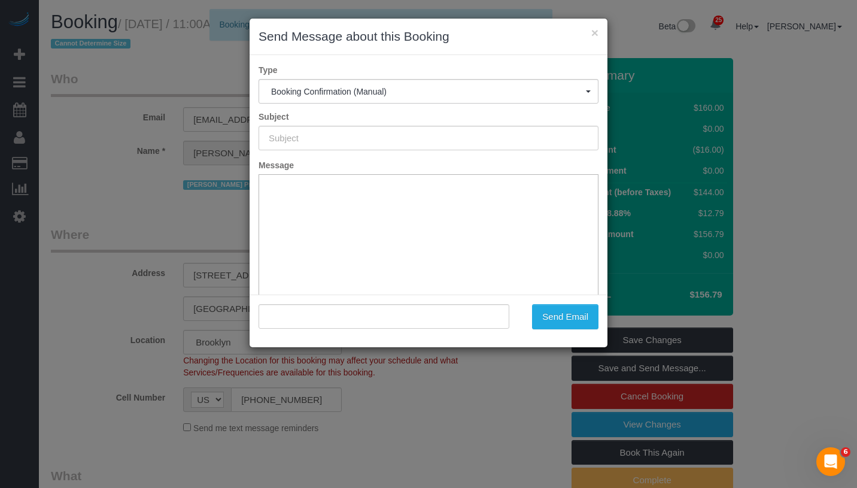
type input "Cleaning Confirmed for 10/14/2025 at 11:00am"
type input ""Ifeoma Odum" <odumif@gmail.com>"
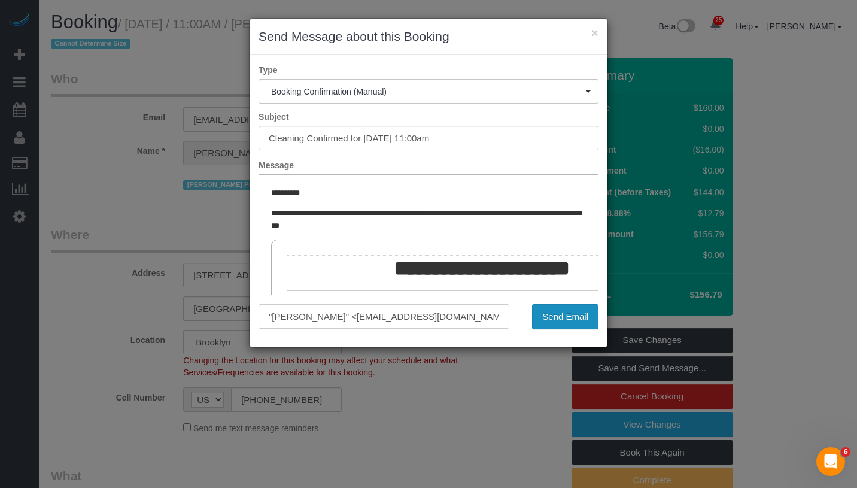
click at [570, 318] on button "Send Email" at bounding box center [565, 316] width 66 height 25
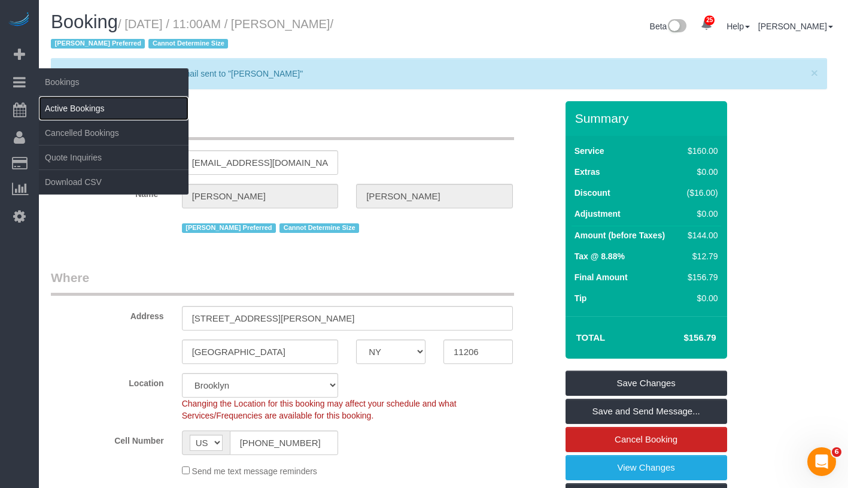
click at [101, 108] on link "Active Bookings" at bounding box center [114, 108] width 150 height 24
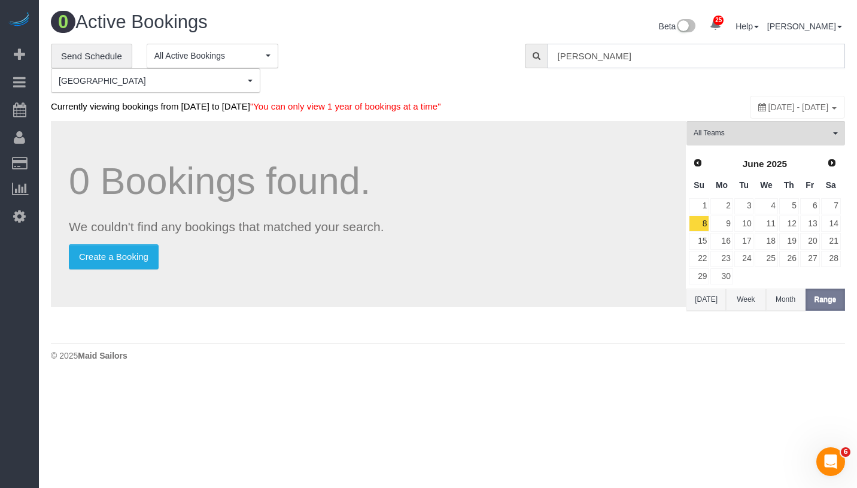
click at [687, 52] on input "Ifeoma Odum" at bounding box center [695, 56] width 297 height 25
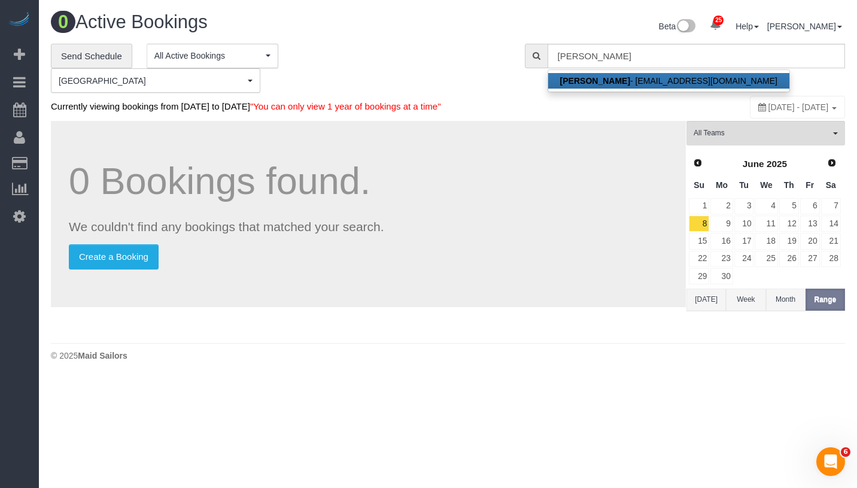
click at [623, 83] on link "Ifeoma Odum - odumif@gmail.com" at bounding box center [668, 81] width 241 height 16
type input "odumif@gmail.com"
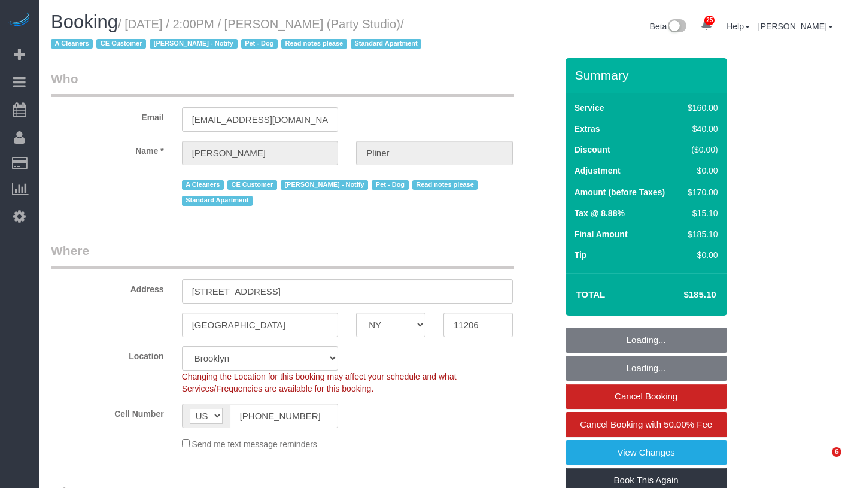
select select "NY"
select select "number:89"
select select "number:90"
select select "number:13"
select select "number:7"
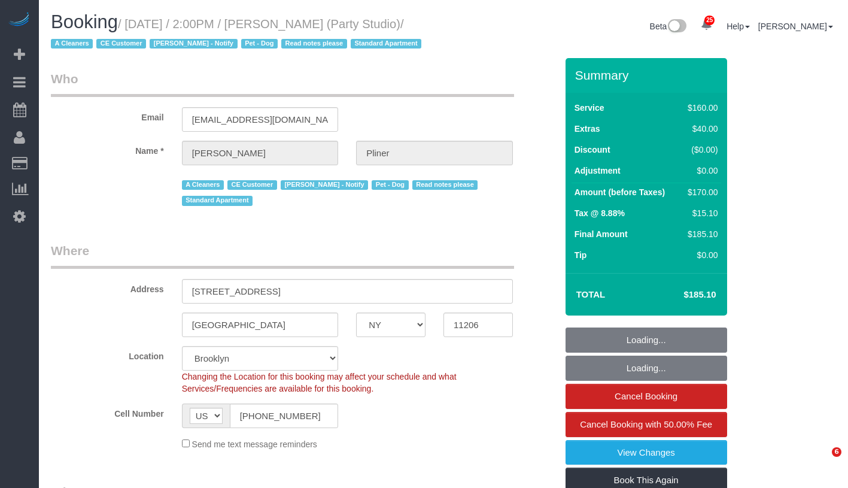
select select "object:1522"
select select "string:stripe-pm_1Ra3TY4VGloSiKo7j3jCiqJ4"
select select "spot1"
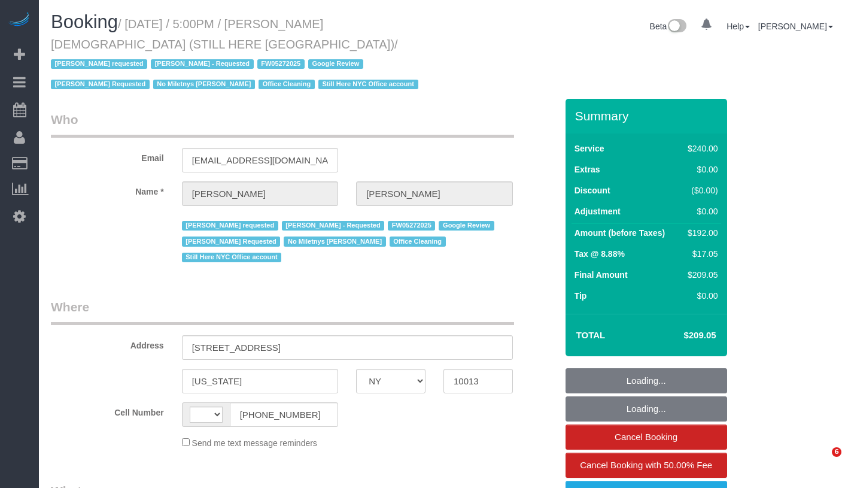
select select "NY"
select select "180"
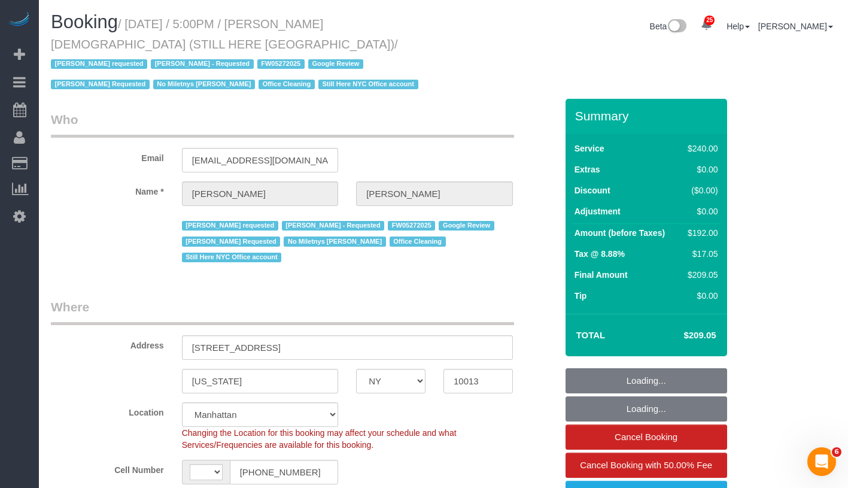
select select "string:[GEOGRAPHIC_DATA]"
select select "object:1127"
select select "spot1"
select select "number:89"
select select "number:90"
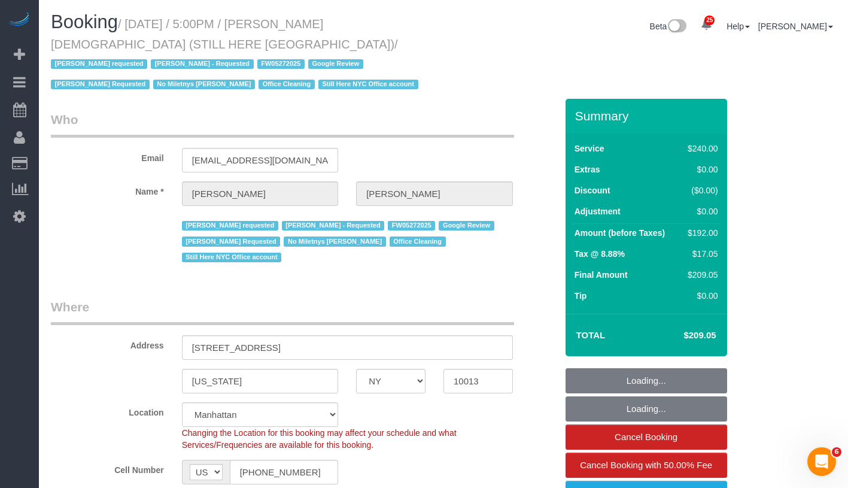
select select "number:15"
select select "number:5"
select select "string:stripe-pm_1QY8Py4VGloSiKo7kVLuacfg"
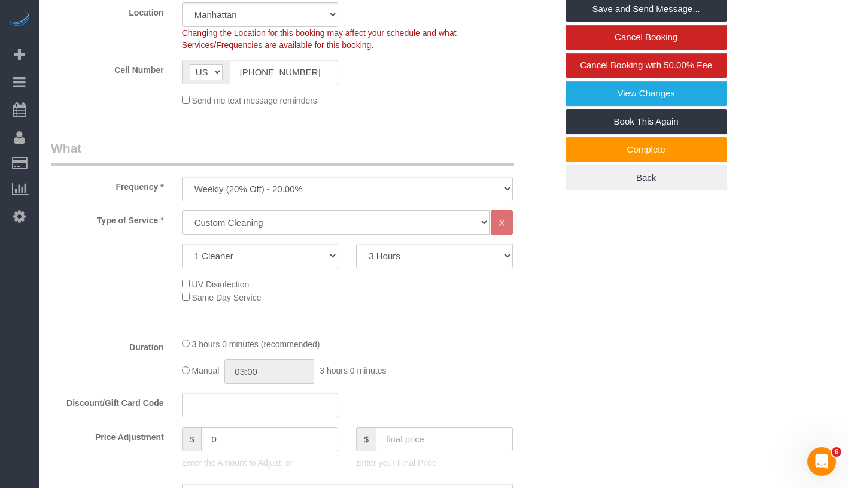
scroll to position [674, 0]
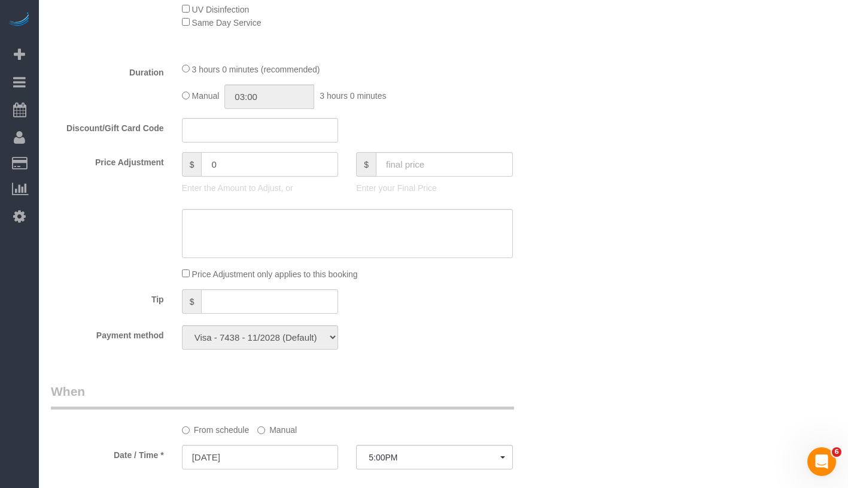
click at [221, 152] on input "0" at bounding box center [269, 164] width 137 height 25
type input "-25"
click at [260, 222] on textarea at bounding box center [347, 233] width 331 height 49
type textarea "Cleaner's more than 1 hour late."
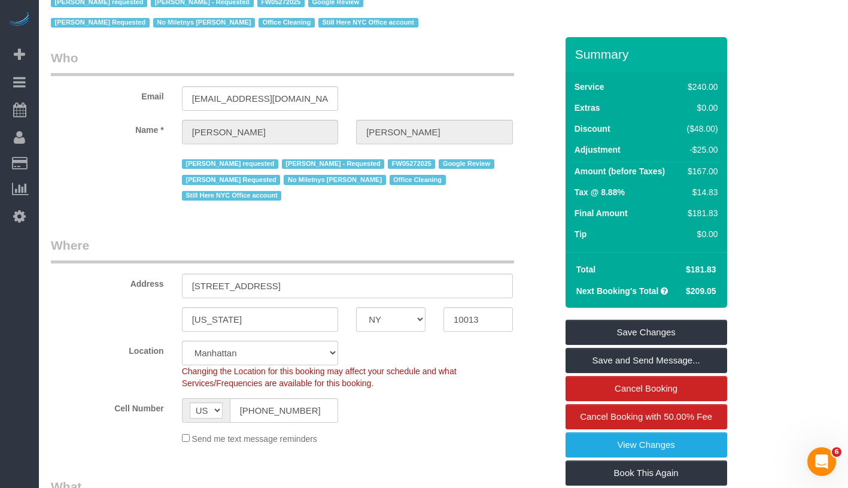
scroll to position [0, 0]
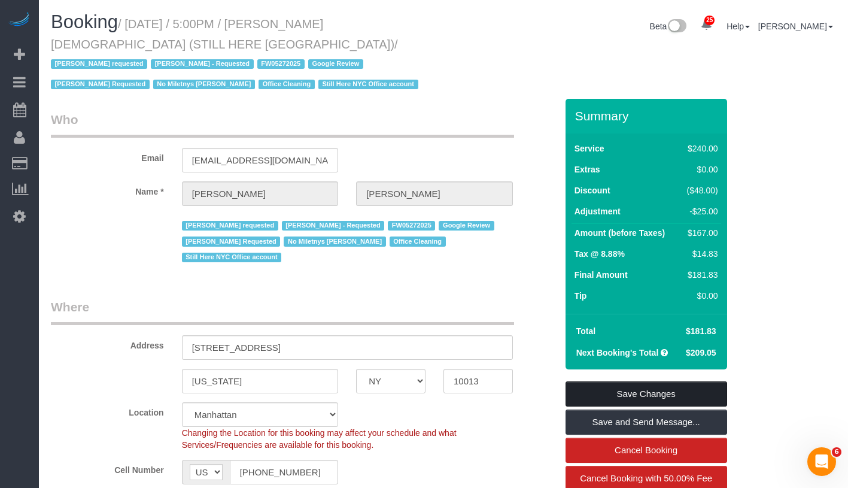
click at [691, 381] on link "Save Changes" at bounding box center [646, 393] width 162 height 25
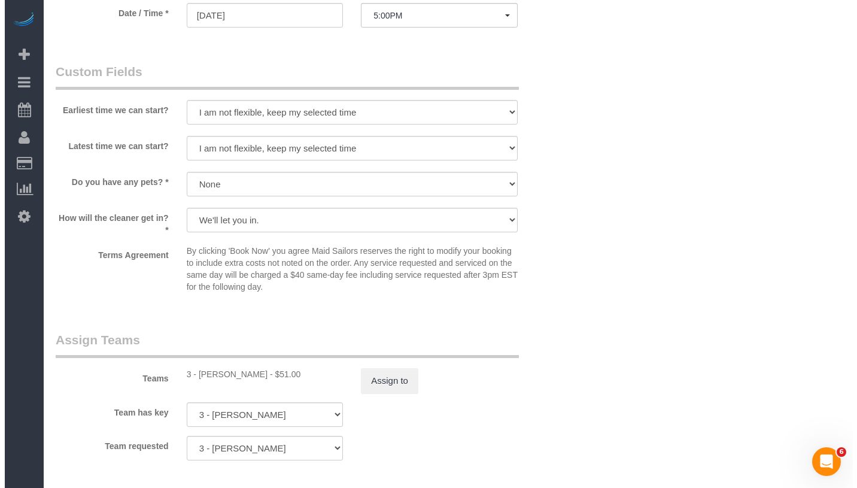
scroll to position [678, 0]
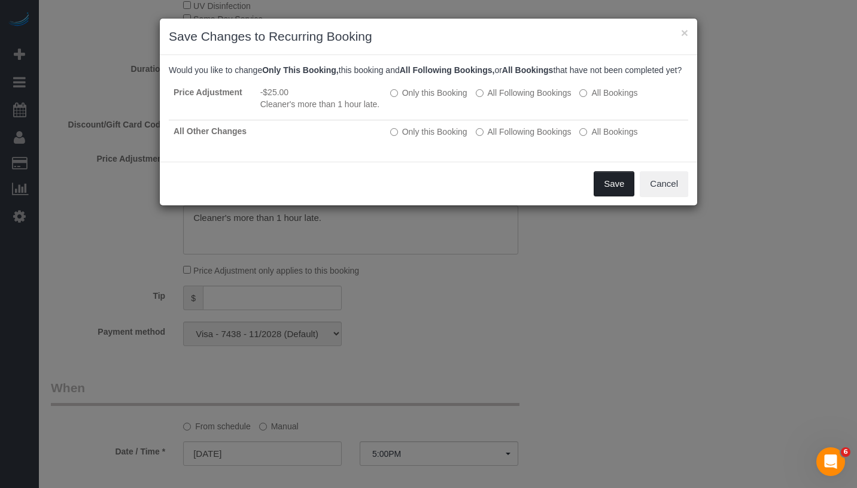
click at [613, 196] on button "Save" at bounding box center [613, 183] width 41 height 25
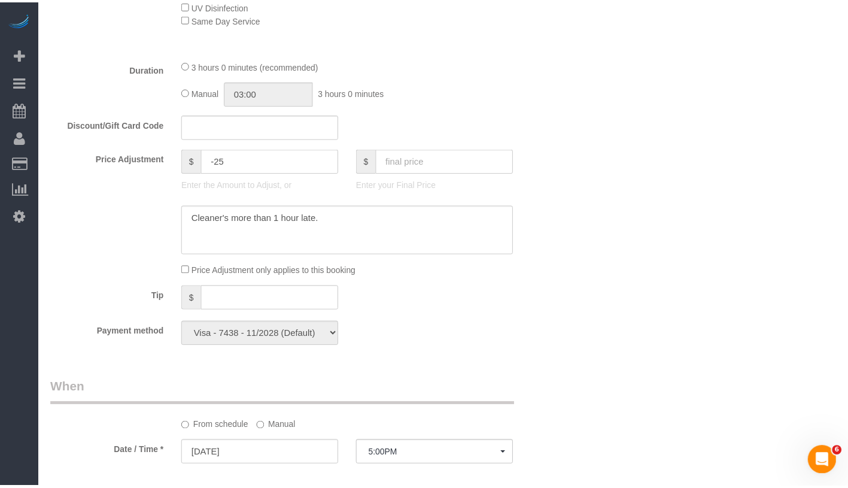
scroll to position [130, 0]
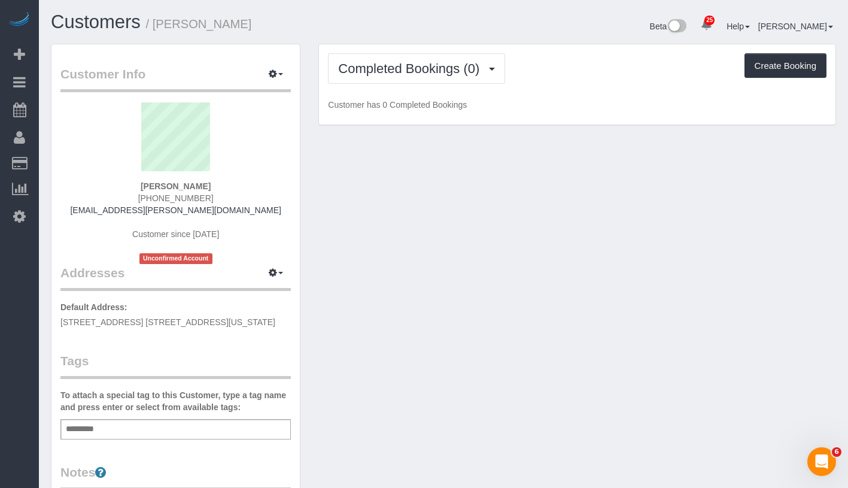
drag, startPoint x: 56, startPoint y: 321, endPoint x: 251, endPoint y: 319, distance: 195.0
click at [251, 319] on div "Customer Info Edit Contact Info Send Message Email Preferences Special Sales Ta…" at bounding box center [175, 438] width 248 height 788
copy span "21 East 22nd Street Apt. 2G, New York, NY 10010"
click at [455, 75] on span "Completed Bookings (0)" at bounding box center [411, 68] width 147 height 15
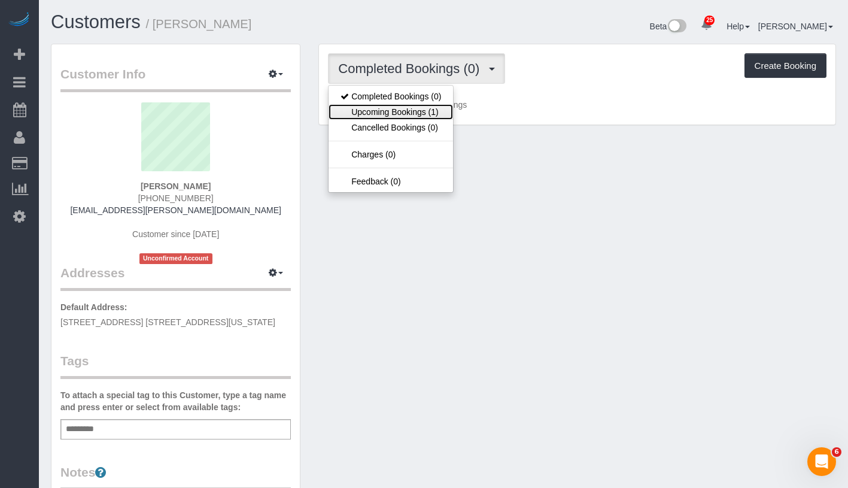
click at [431, 111] on link "Upcoming Bookings (1)" at bounding box center [390, 112] width 124 height 16
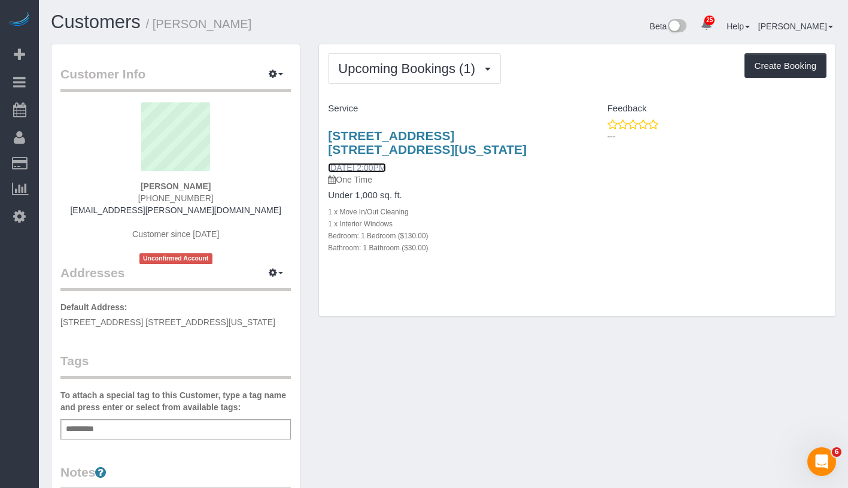
click at [377, 167] on link "09/29/2025 2:00PM" at bounding box center [356, 168] width 57 height 10
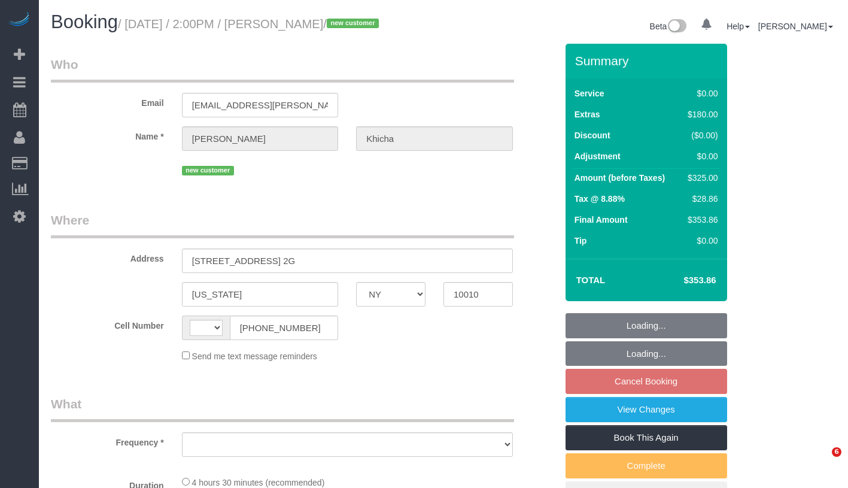
select select "NY"
select select "object:442"
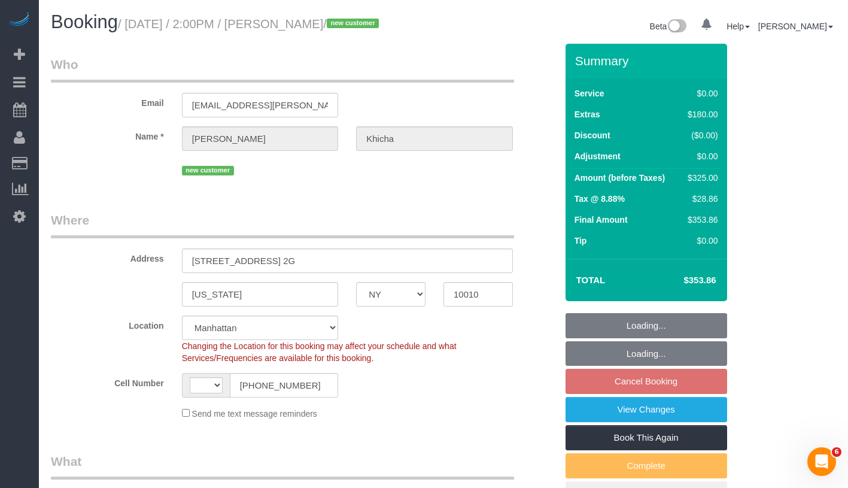
select select "number:62"
select select "number:90"
select select "number:15"
select select "number:5"
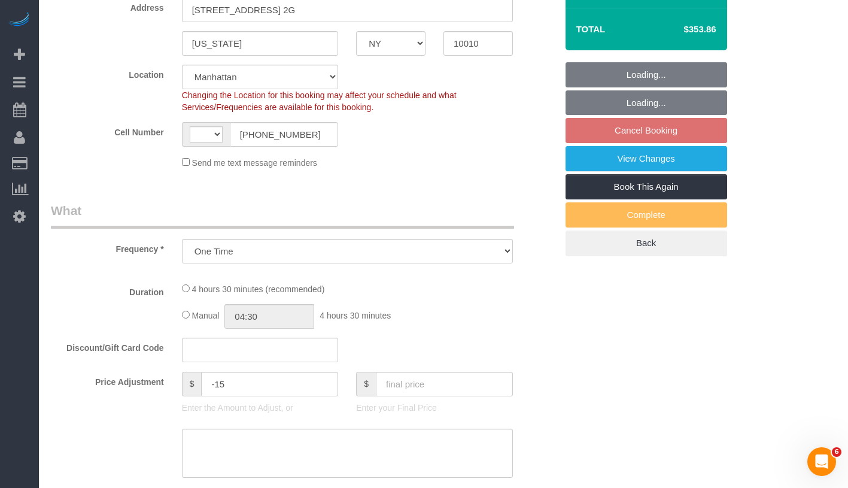
select select "object:960"
select select "string:US"
select select "1"
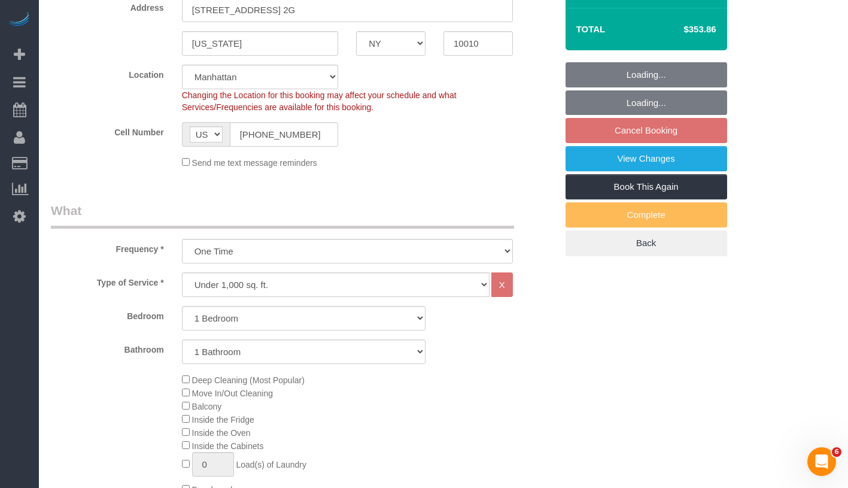
select select "string:stripe-pm_1SAdRf4VGloSiKo7zYrfcx6t"
select select "spot5"
select select "1"
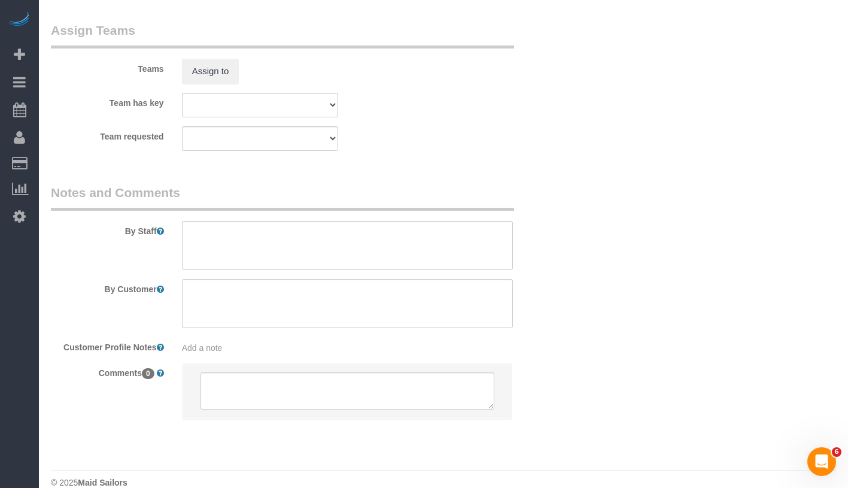
scroll to position [1609, 0]
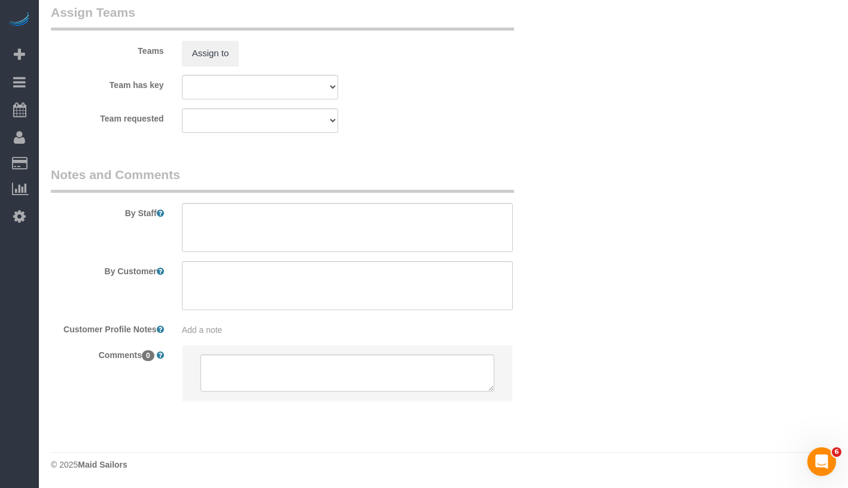
click at [328, 324] on div "Add a note" at bounding box center [347, 330] width 331 height 12
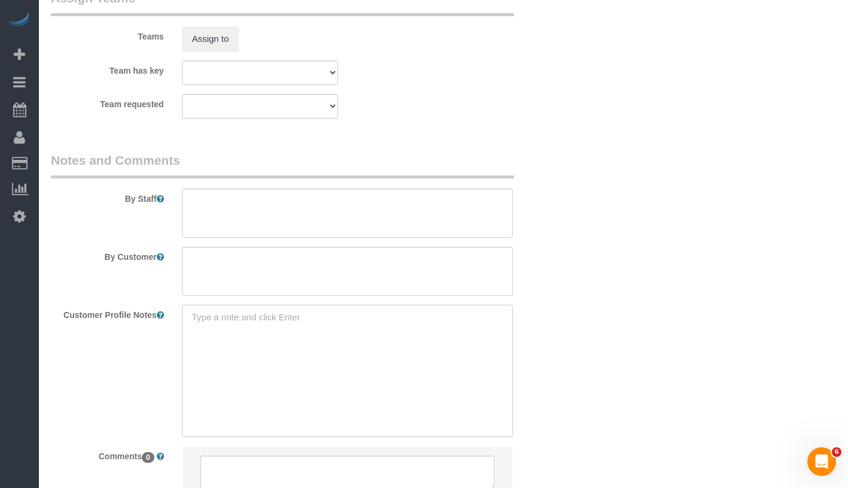
click at [321, 333] on textarea at bounding box center [347, 371] width 331 height 132
paste textarea "21 East 22nd Street #2G $1,295,000 For Sale In contract 7/28/2025 - ft² 4 rooms…"
drag, startPoint x: 191, startPoint y: 344, endPoint x: 273, endPoint y: 402, distance: 100.4
click at [273, 402] on textarea "21 East 22nd Street #2G $1,295,000 For Sale In contract 7/28/2025 - ft² 4 rooms…" at bounding box center [347, 371] width 331 height 132
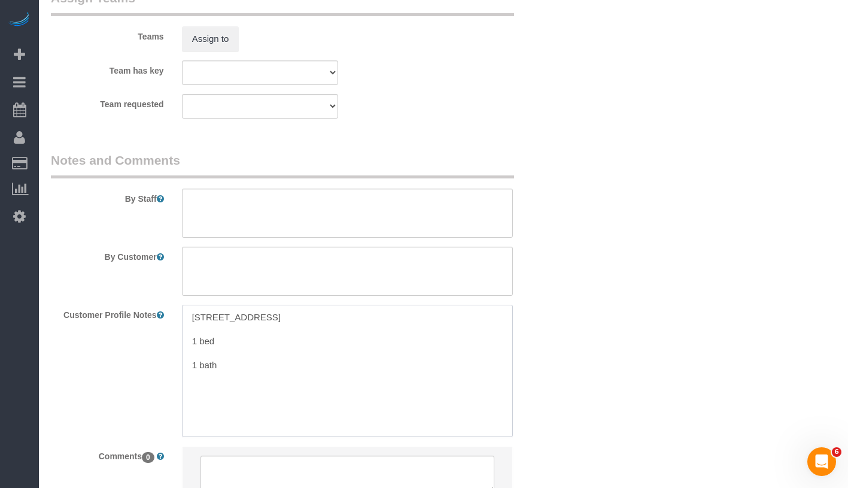
scroll to position [0, 0]
click at [191, 364] on textarea "21 East 22nd Street #2G 1 bed 1 bath" at bounding box center [347, 371] width 331 height 132
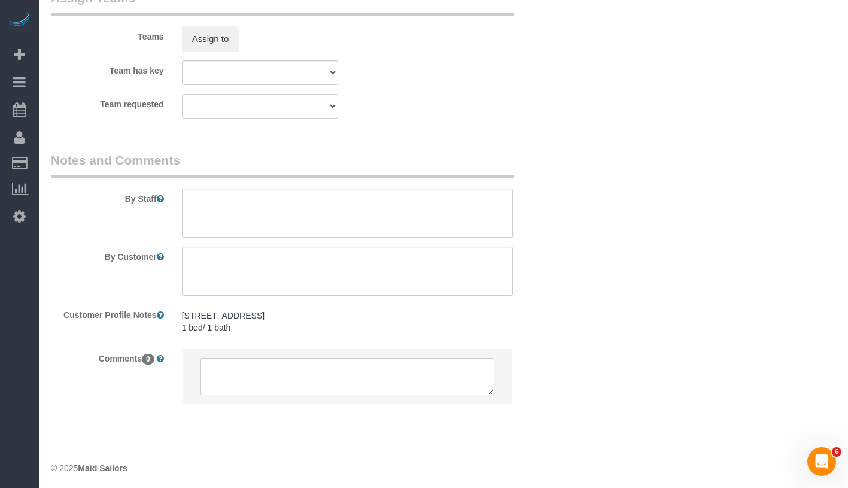
click at [275, 333] on pre "21 East 22nd Street #2G 1 bed/ 1 bath" at bounding box center [347, 321] width 331 height 24
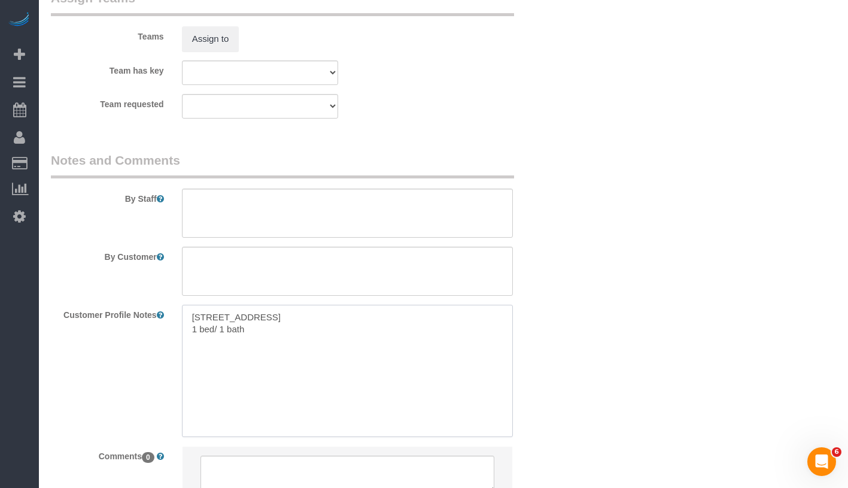
click at [274, 343] on textarea "21 East 22nd Street #2G 1 bed/ 1 bath" at bounding box center [347, 371] width 331 height 132
paste textarea "https://streeteasy.com/building/21-east-22-street-new_york/2g"
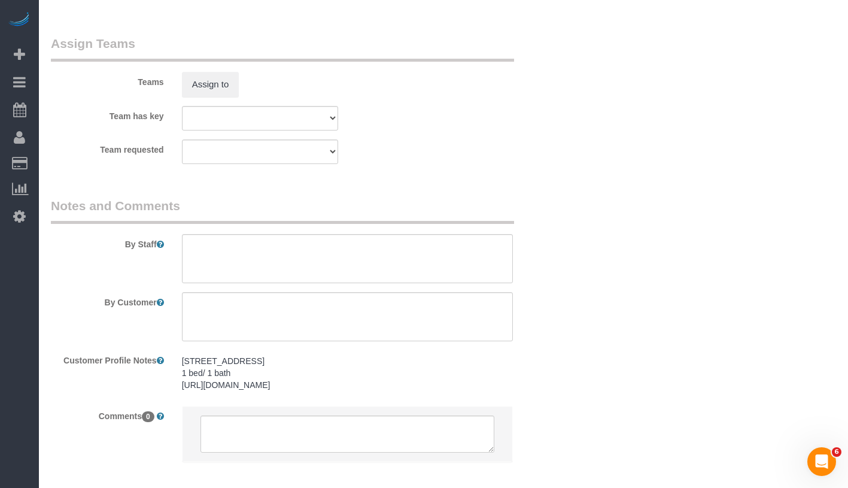
scroll to position [1639, 0]
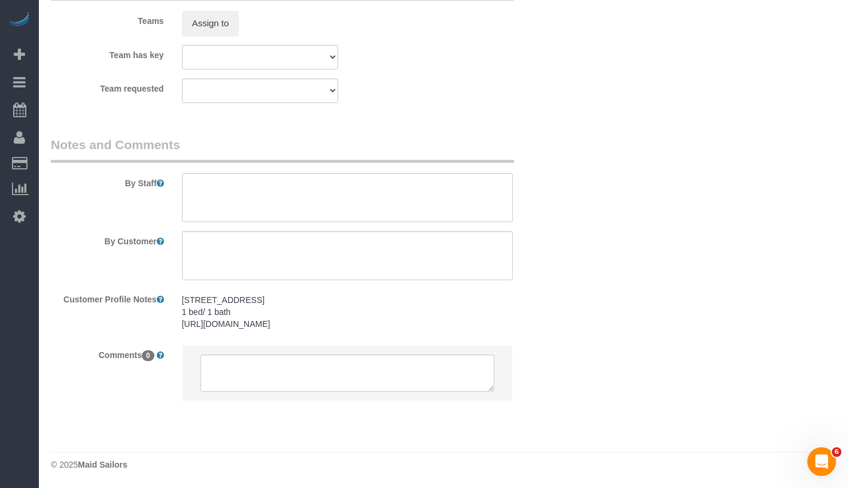
click at [453, 329] on pre "21 East 22nd Street #2G 1 bed/ 1 bath https://streeteasy.com/building/21-east-2…" at bounding box center [347, 312] width 331 height 36
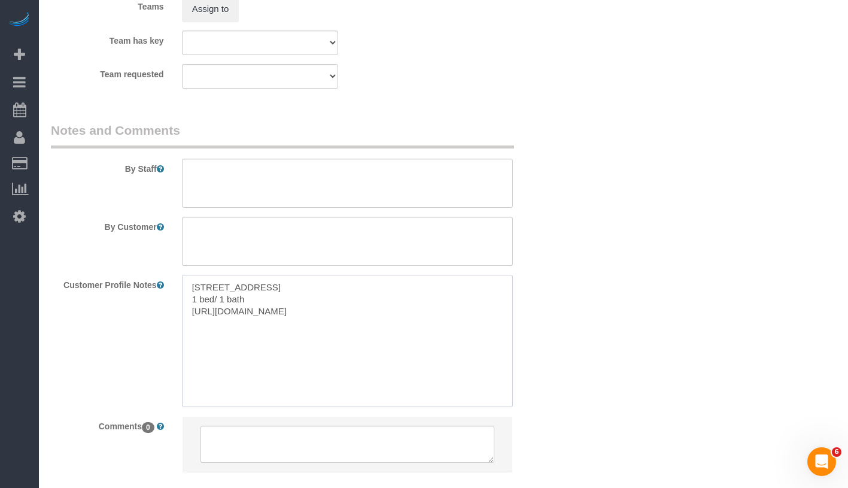
click at [456, 327] on textarea "21 East 22nd Street #2G 1 bed/ 1 bath https://streeteasy.com/building/21-east-2…" at bounding box center [347, 341] width 331 height 132
type textarea "21 East 22nd Street #2G 1 bed/ 1 bath https://streeteasy.com/building/21-east-2…"
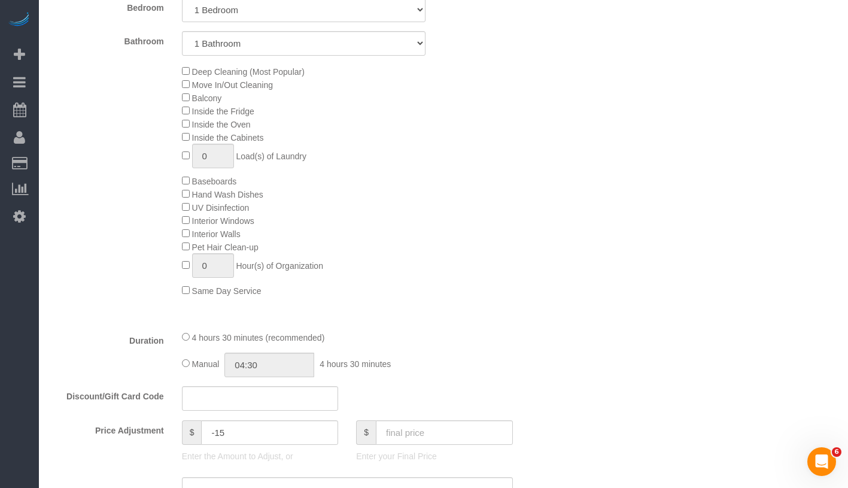
scroll to position [982, 0]
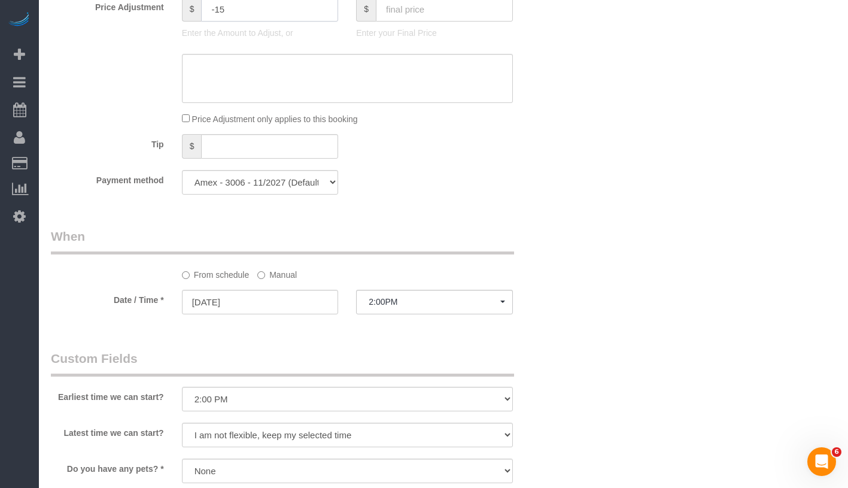
click at [254, 20] on input "-15" at bounding box center [269, 9] width 137 height 25
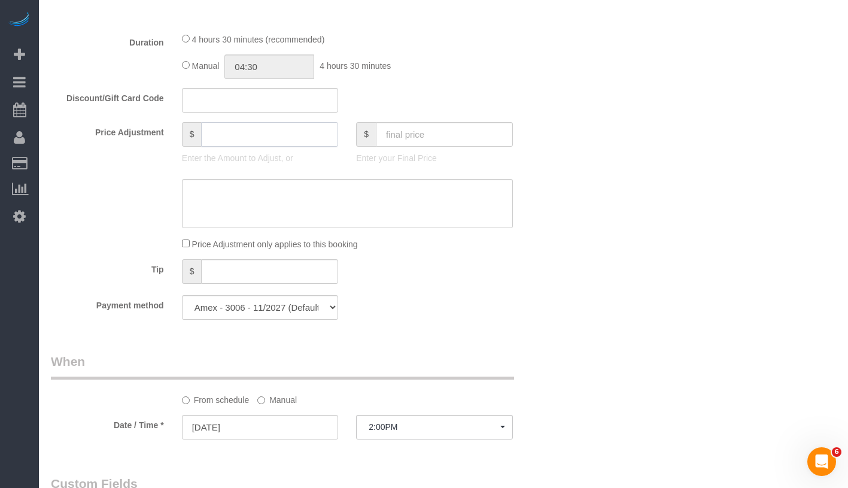
scroll to position [843, 0]
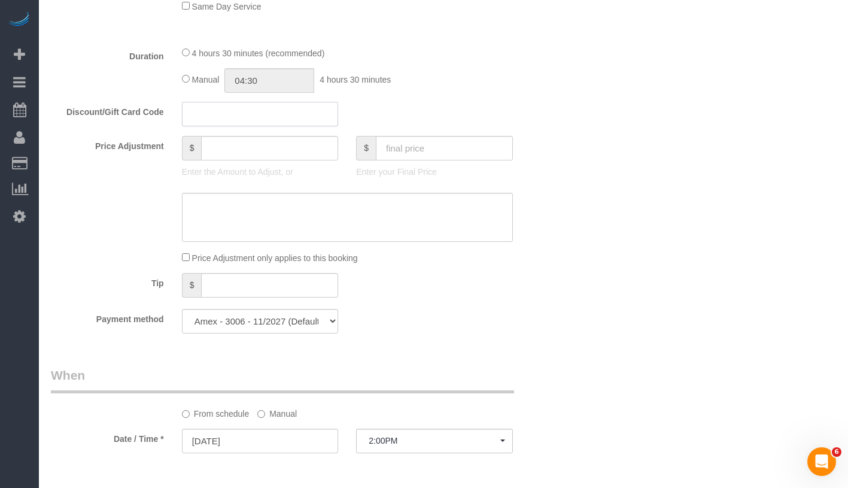
click at [224, 126] on input "text" at bounding box center [260, 114] width 157 height 25
type input "MS15"
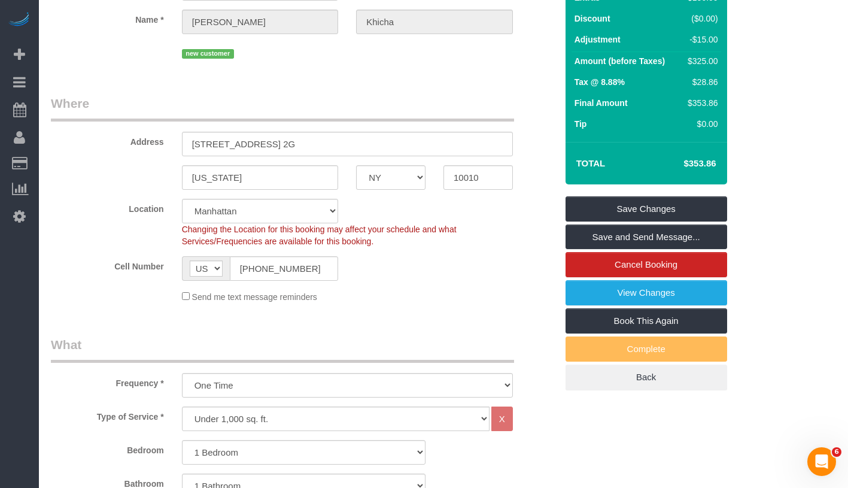
scroll to position [112, 0]
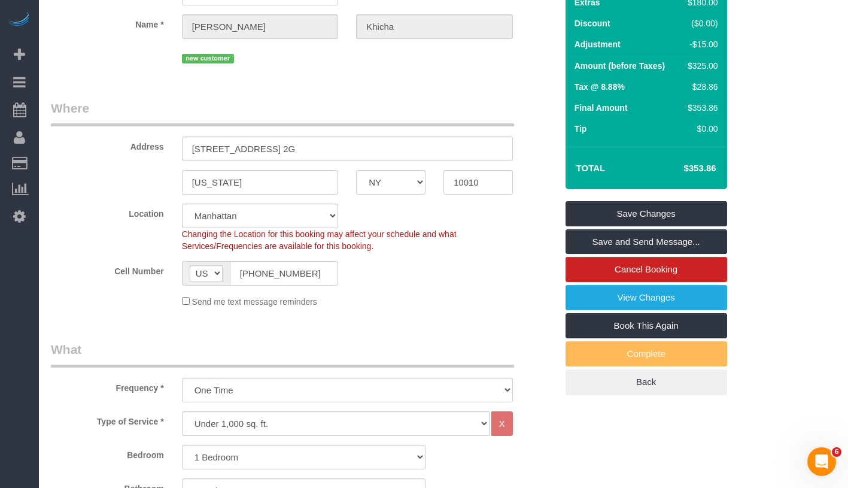
type input "0"
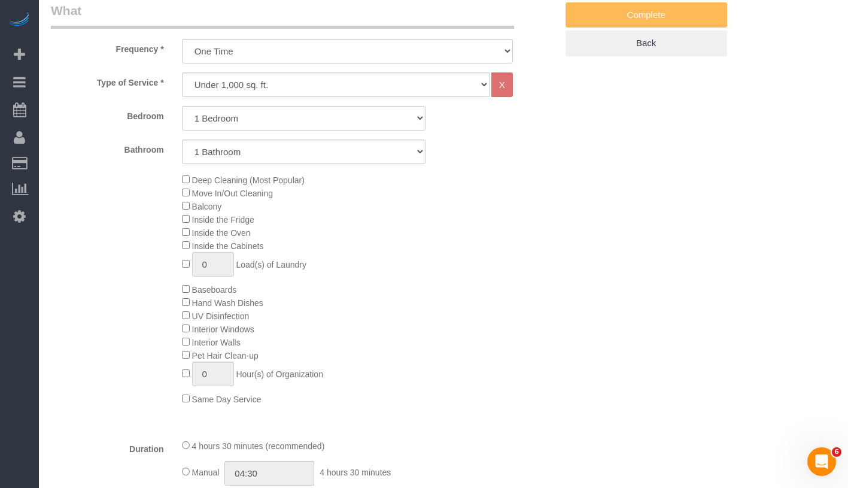
scroll to position [699, 0]
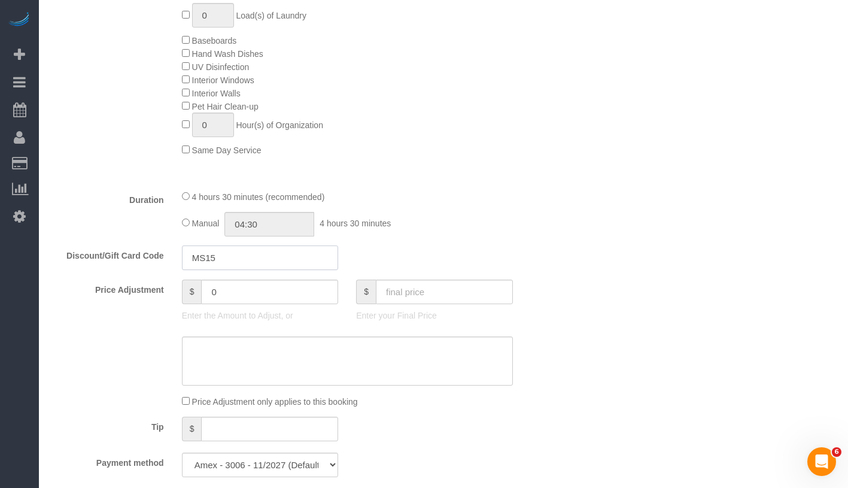
click at [239, 266] on input "MS15" at bounding box center [260, 257] width 157 height 25
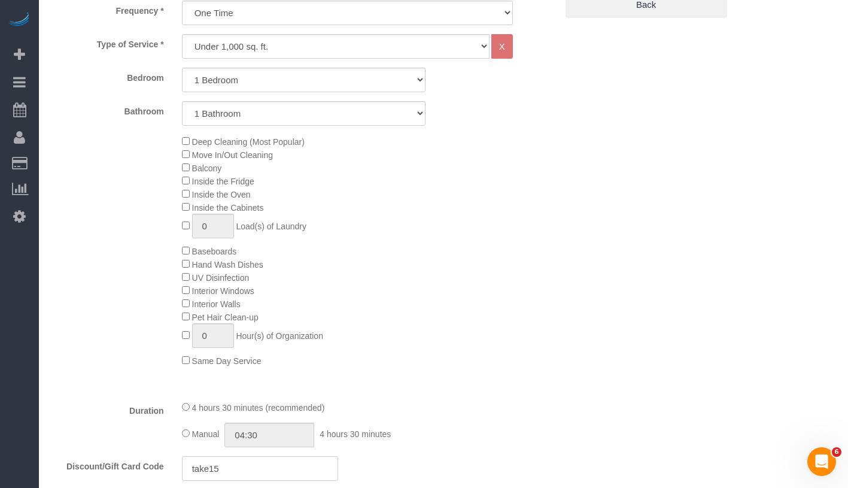
scroll to position [720, 0]
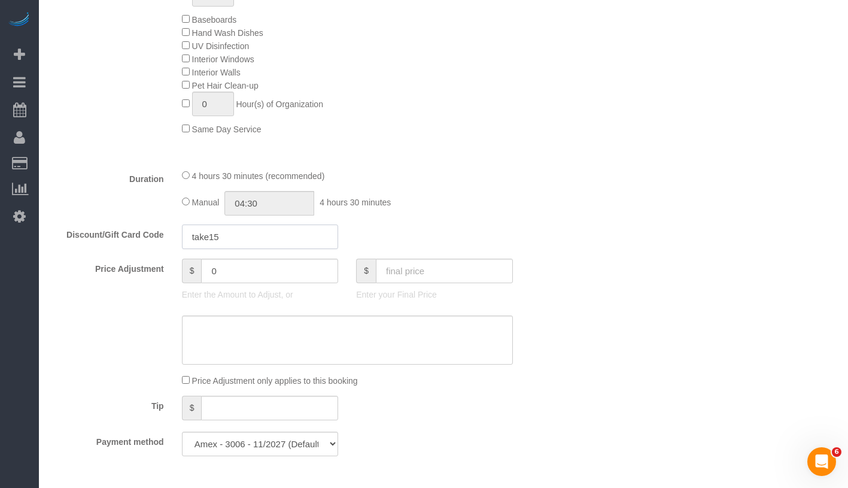
click at [194, 249] on input "take15" at bounding box center [260, 236] width 157 height 25
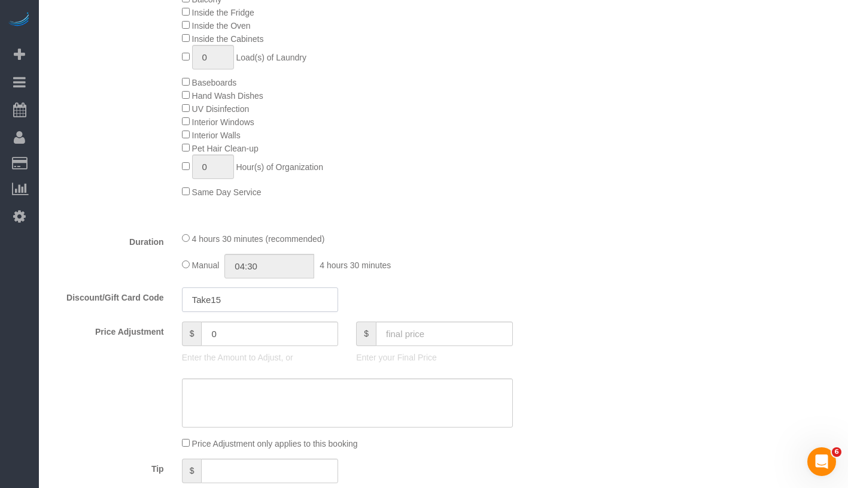
scroll to position [675, 0]
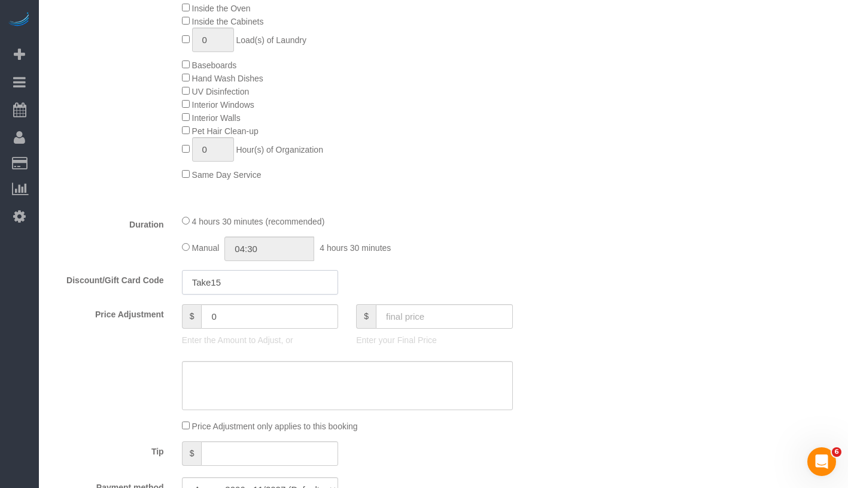
click at [242, 294] on input "Take15" at bounding box center [260, 282] width 157 height 25
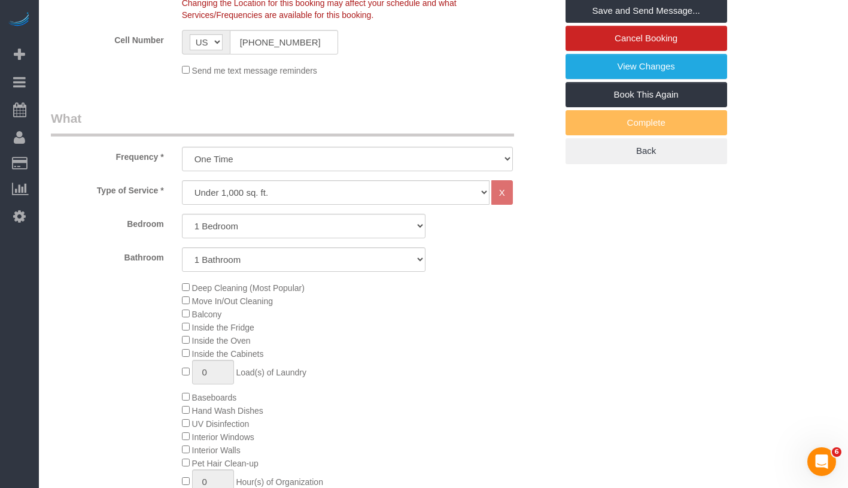
scroll to position [31, 0]
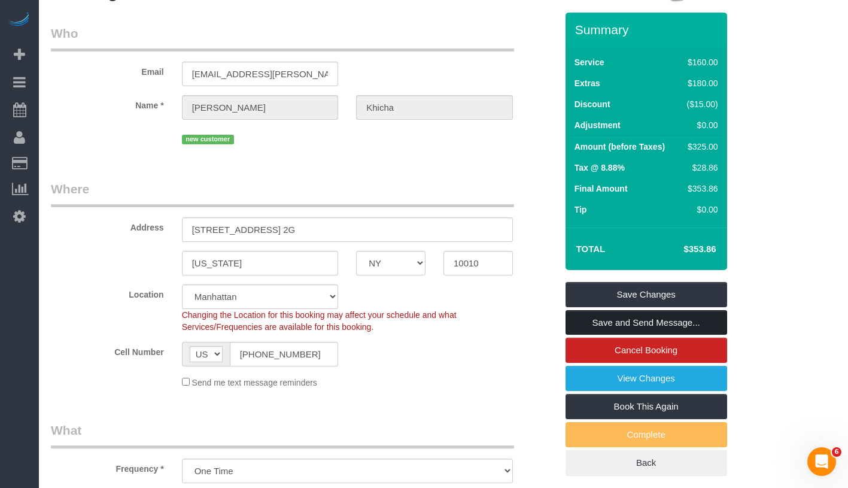
type input "Sparkle15"
click at [705, 335] on link "Save and Send Message..." at bounding box center [646, 322] width 162 height 25
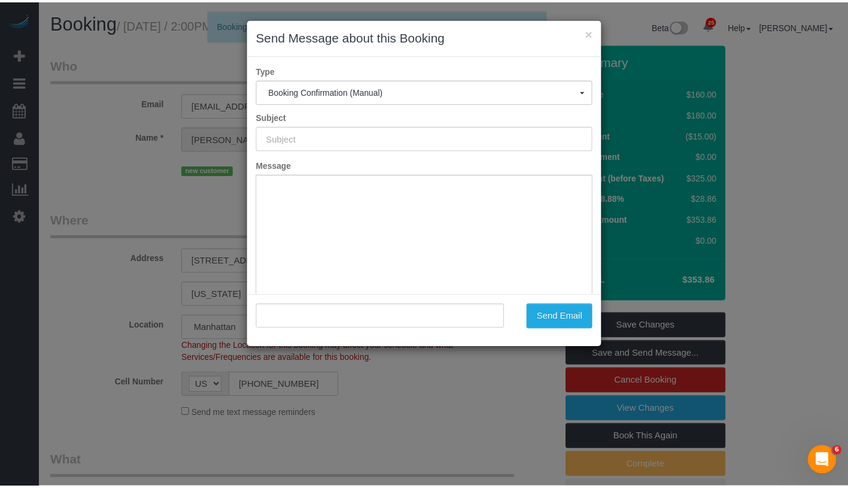
scroll to position [0, 0]
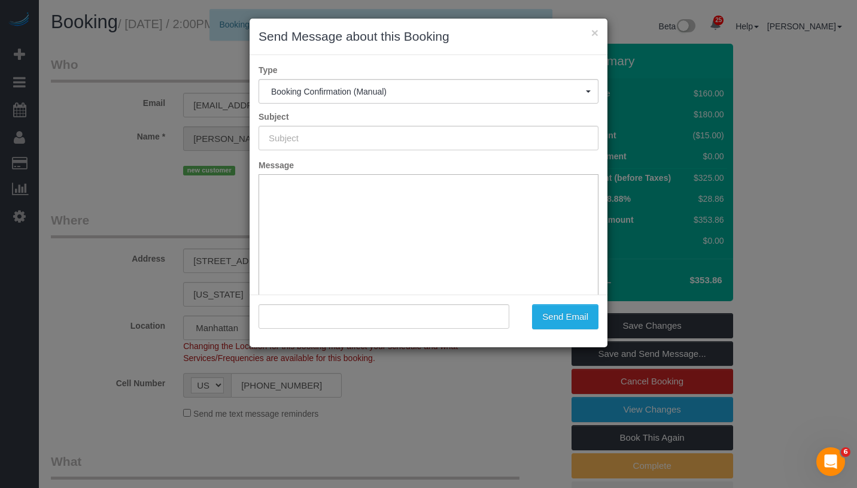
type input "Cleaning Confirmed for 09/29/2025 at 2:00pm"
type input ""Sangeeta Khicha" <skhicha@cox.net>"
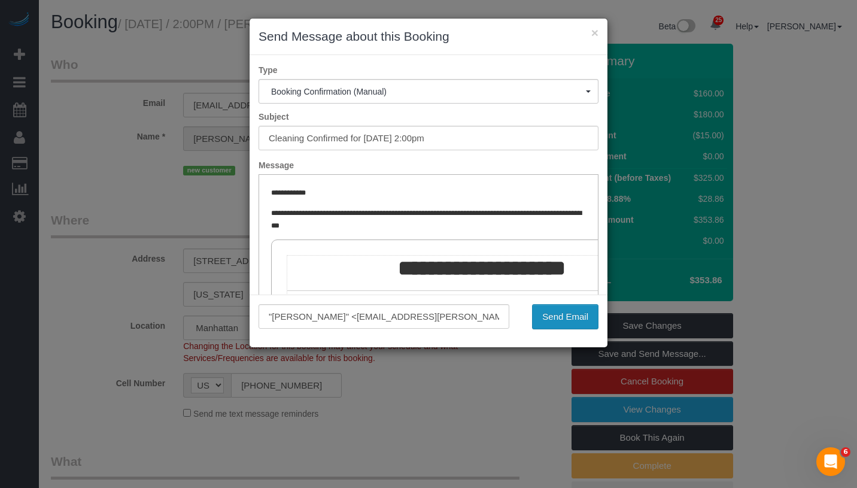
click at [574, 314] on button "Send Email" at bounding box center [565, 316] width 66 height 25
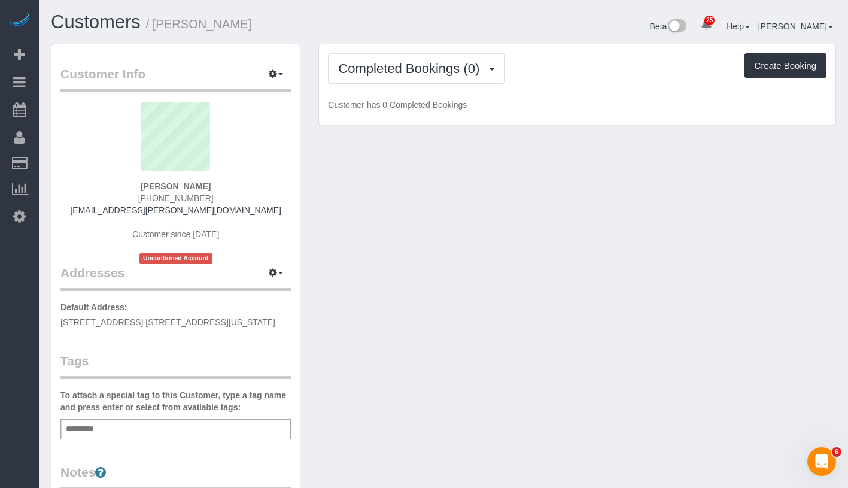
click at [169, 424] on div "Add a tag" at bounding box center [175, 429] width 230 height 20
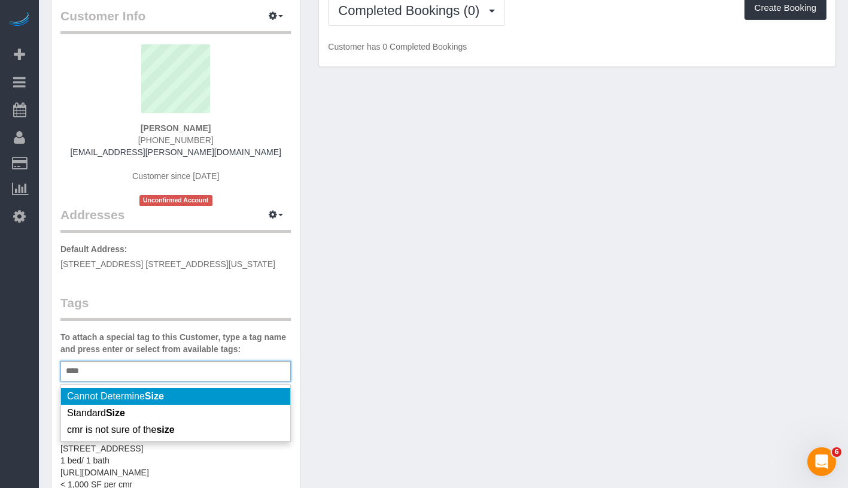
scroll to position [64, 0]
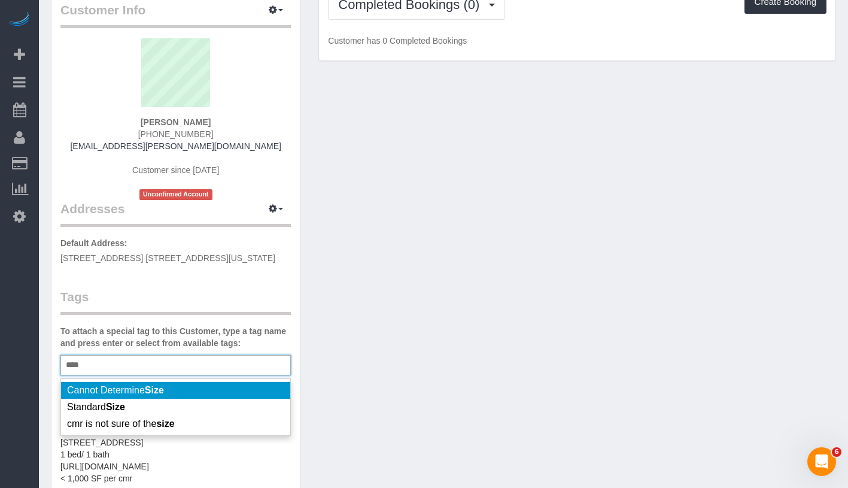
type input "****"
click at [189, 391] on li "Cannot Determine Size" at bounding box center [175, 390] width 229 height 17
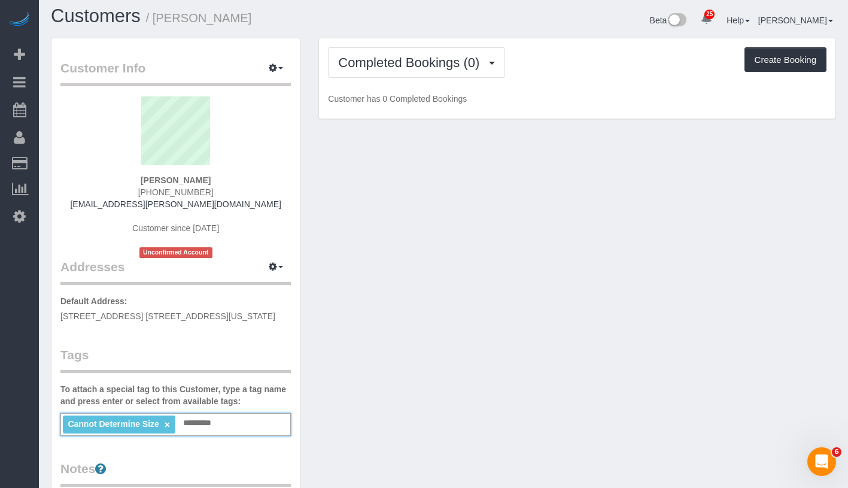
scroll to position [0, 0]
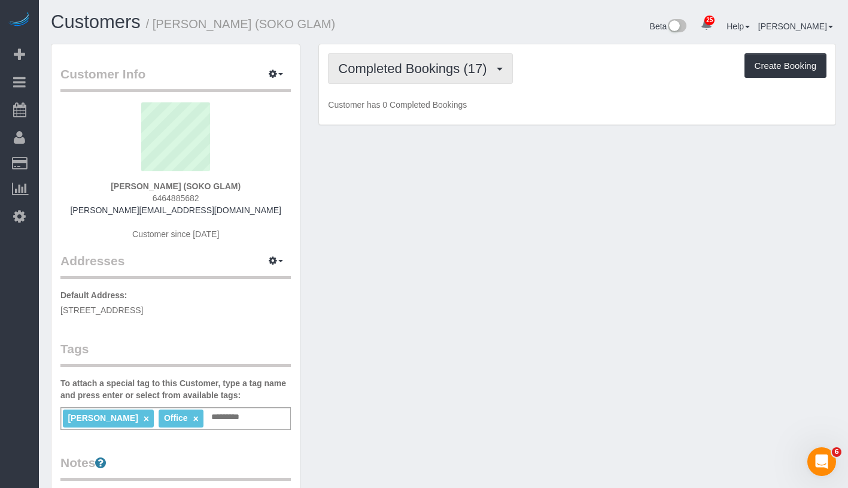
click at [417, 59] on button "Completed Bookings (17)" at bounding box center [420, 68] width 184 height 31
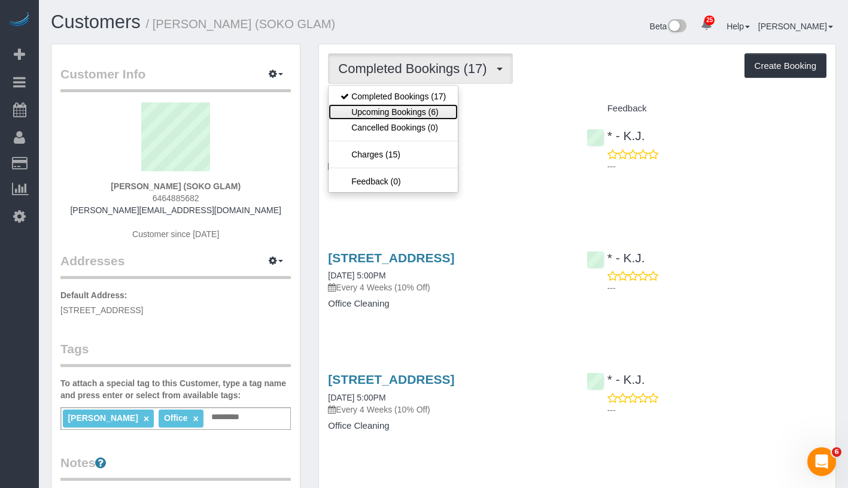
click at [397, 111] on link "Upcoming Bookings (6)" at bounding box center [392, 112] width 129 height 16
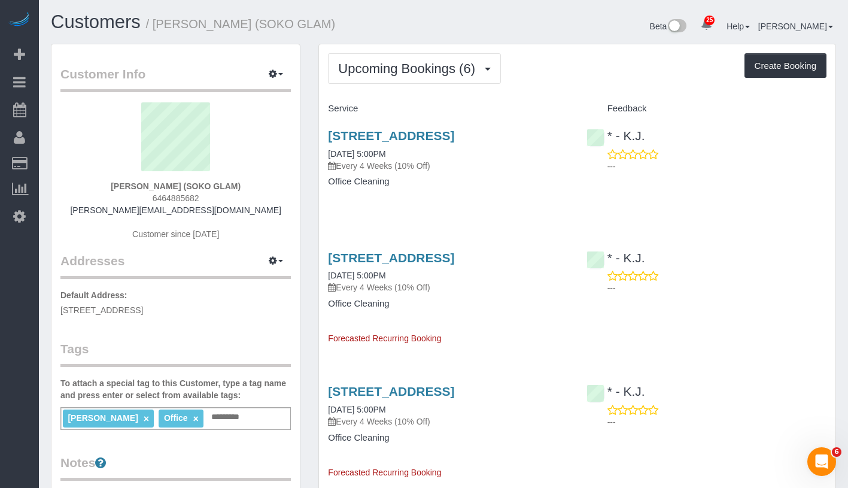
click at [463, 88] on div "Upcoming Bookings (6) Completed Bookings (17) Upcoming Bookings (6) Cancelled B…" at bounding box center [577, 481] width 516 height 874
click at [468, 61] on span "Upcoming Bookings (6)" at bounding box center [409, 68] width 143 height 15
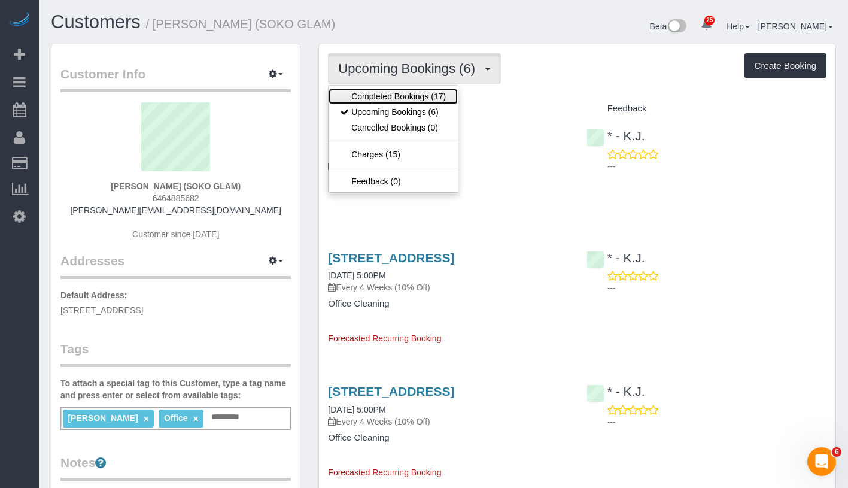
click at [427, 101] on link "Completed Bookings (17)" at bounding box center [392, 97] width 129 height 16
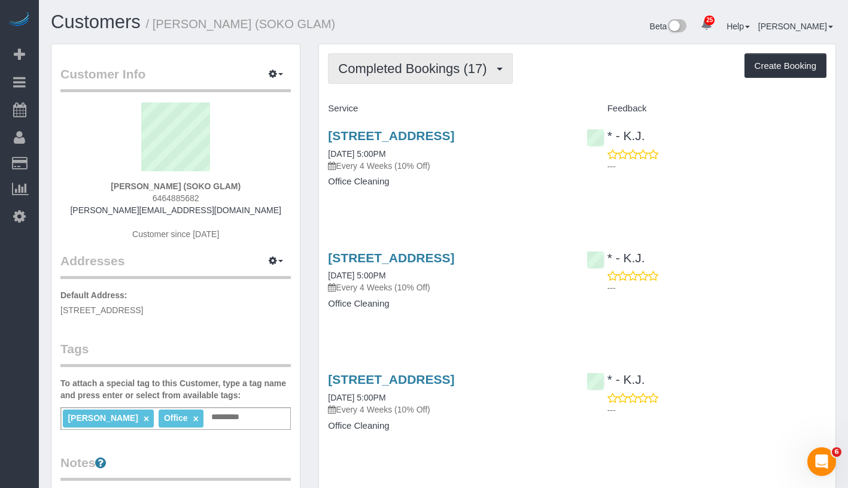
click at [452, 56] on button "Completed Bookings (17)" at bounding box center [420, 68] width 184 height 31
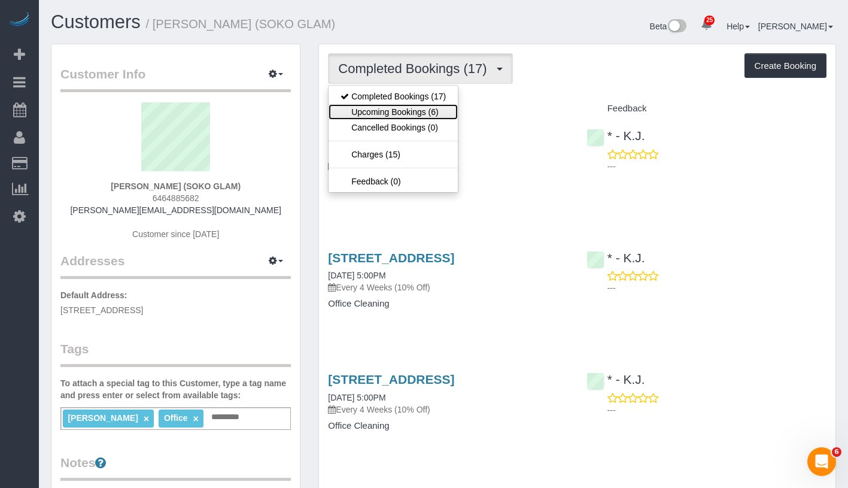
click at [449, 106] on link "Upcoming Bookings (6)" at bounding box center [392, 112] width 129 height 16
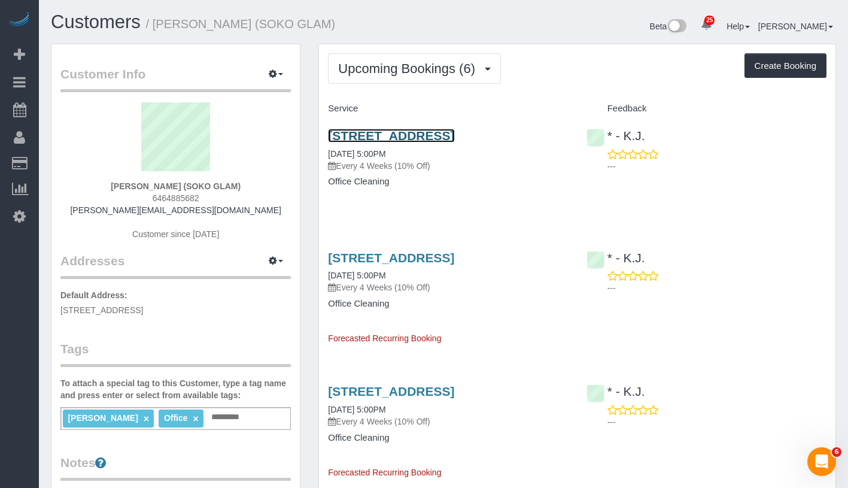
click at [434, 130] on link "45 Main Street, Suite 310, Brooklyn, NY 11201" at bounding box center [391, 136] width 126 height 14
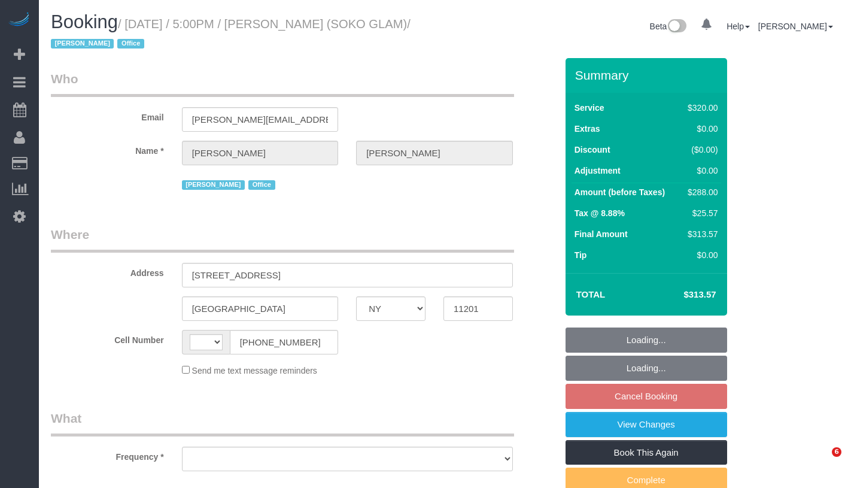
select select "NY"
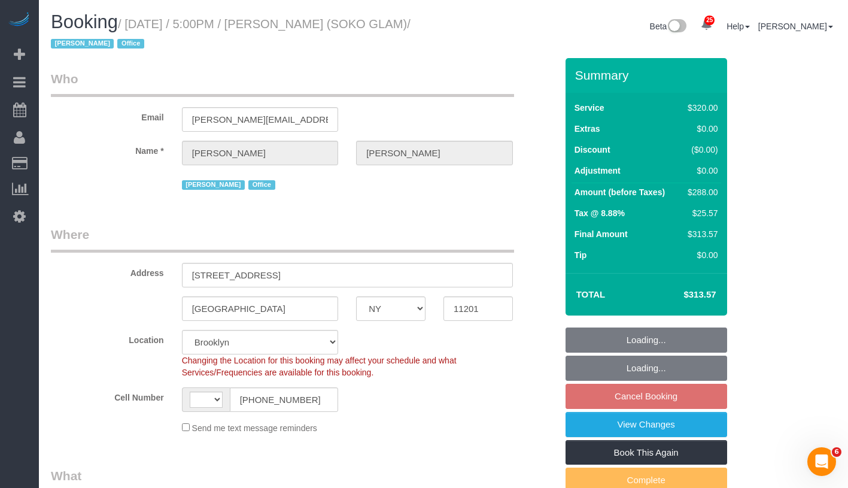
select select "string:[GEOGRAPHIC_DATA]"
select select "2"
select select "number:89"
select select "number:90"
select select "number:15"
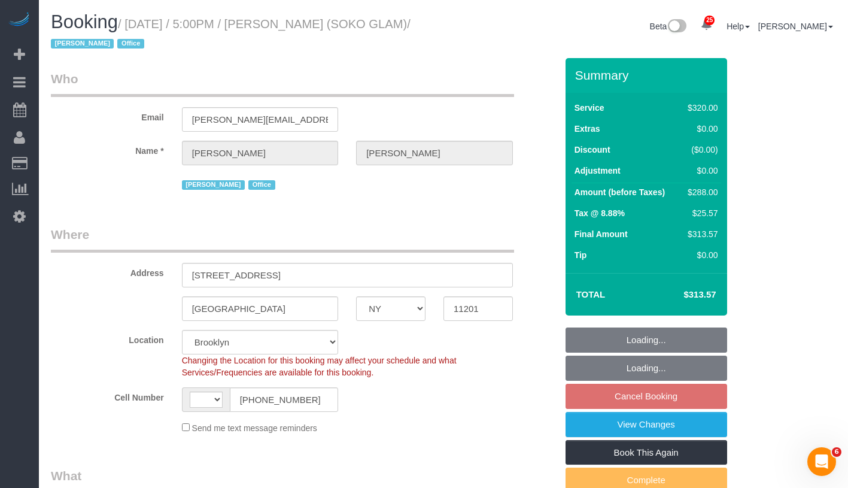
select select "number:7"
select select "object:1034"
select select "spot10"
select select "object:1043"
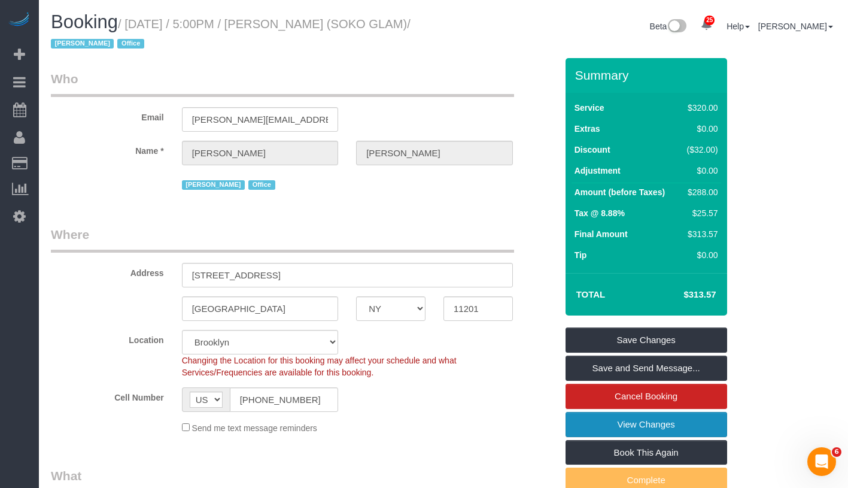
click at [684, 431] on link "View Changes" at bounding box center [646, 424] width 162 height 25
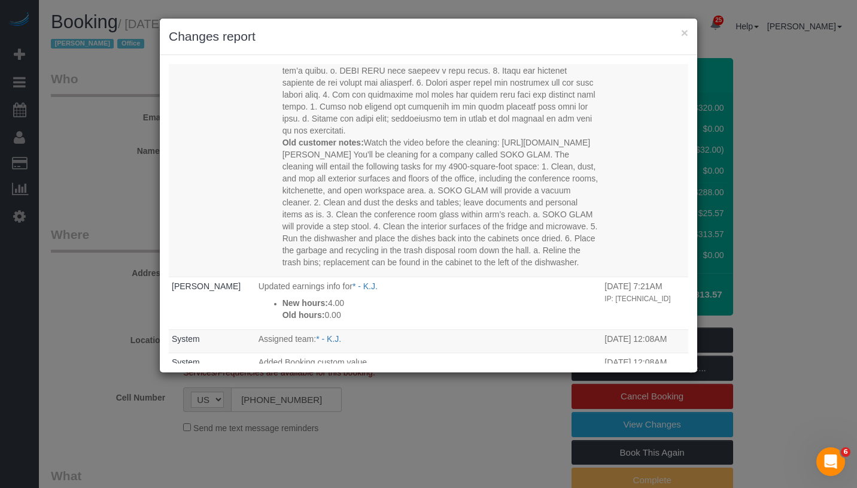
scroll to position [254, 0]
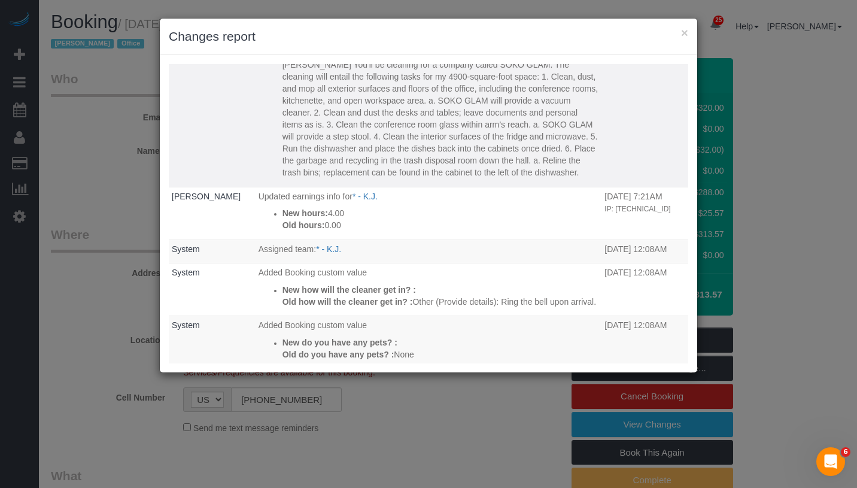
drag, startPoint x: 255, startPoint y: 121, endPoint x: 529, endPoint y: 191, distance: 282.2
click at [529, 187] on td "Updated Booking New customer notes: Old customer notes:" at bounding box center [428, 23] width 346 height 328
copy td "Loremip Dolorsi Ame consecte adipi: Elits doe tempo incidi utl etdolore: magna:…"
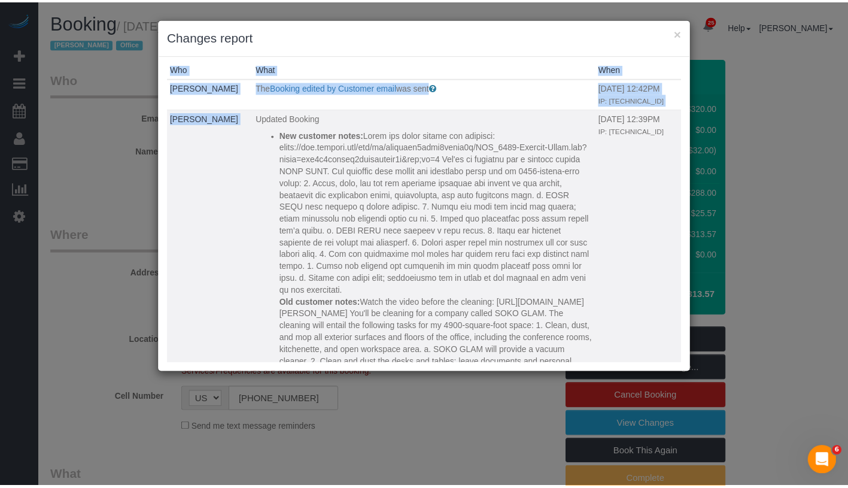
scroll to position [0, 0]
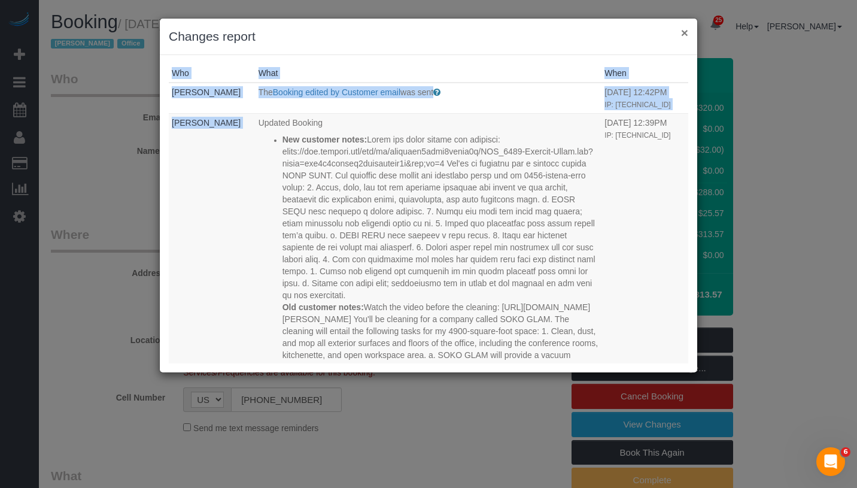
click at [681, 31] on button "×" at bounding box center [684, 32] width 7 height 13
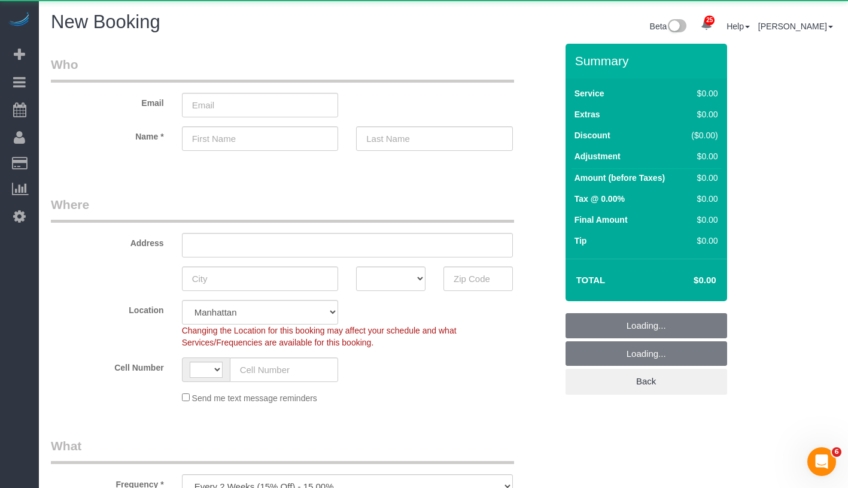
select select "object:736"
select select "string:[GEOGRAPHIC_DATA]"
select select "number:89"
select select "number:90"
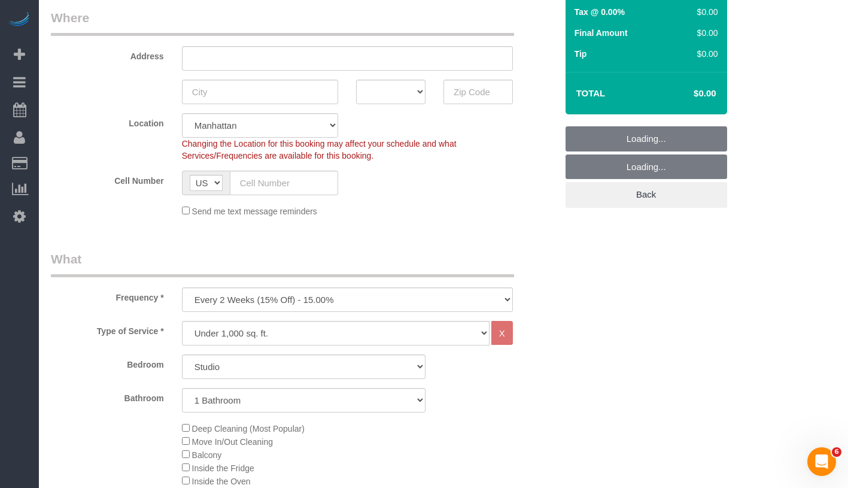
scroll to position [251, 0]
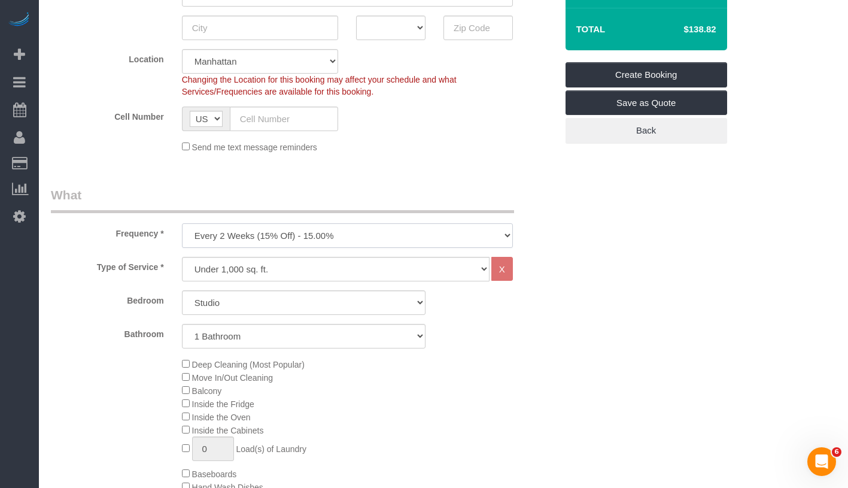
click at [404, 226] on select "One Time Weekly (20% Off) - 20.00% Every 2 Weeks (15% Off) - 15.00% Every 4 Wee…" at bounding box center [347, 235] width 331 height 25
select select "object:737"
click at [290, 300] on select "Studio 1 Bedroom 2 Bedrooms 3 Bedrooms" at bounding box center [303, 302] width 243 height 25
select select "2"
click at [295, 334] on select "1 Bathroom 2 Bathrooms" at bounding box center [303, 336] width 243 height 25
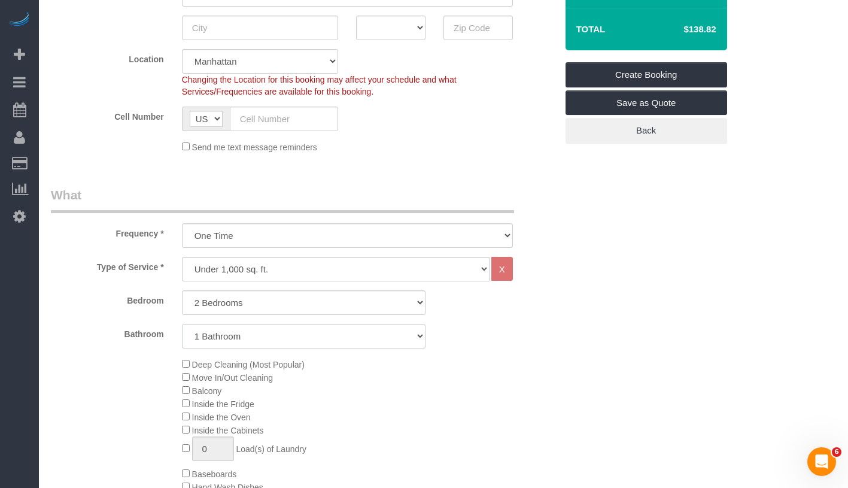
select select "2"
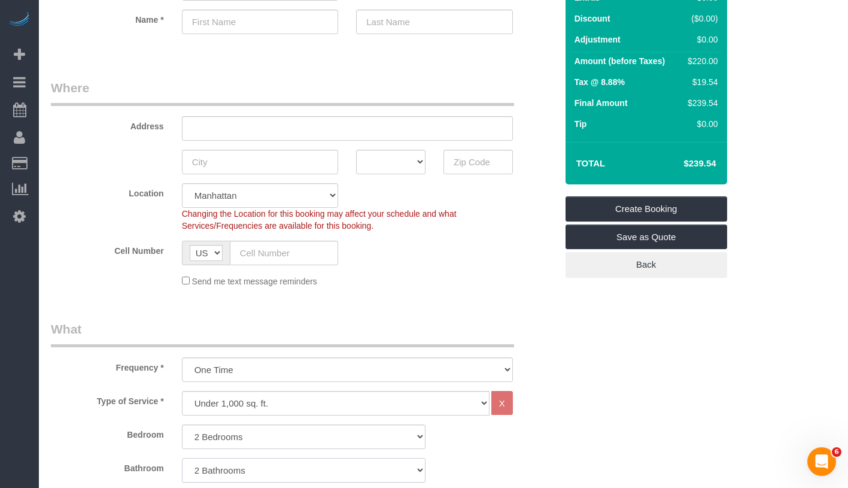
scroll to position [184, 0]
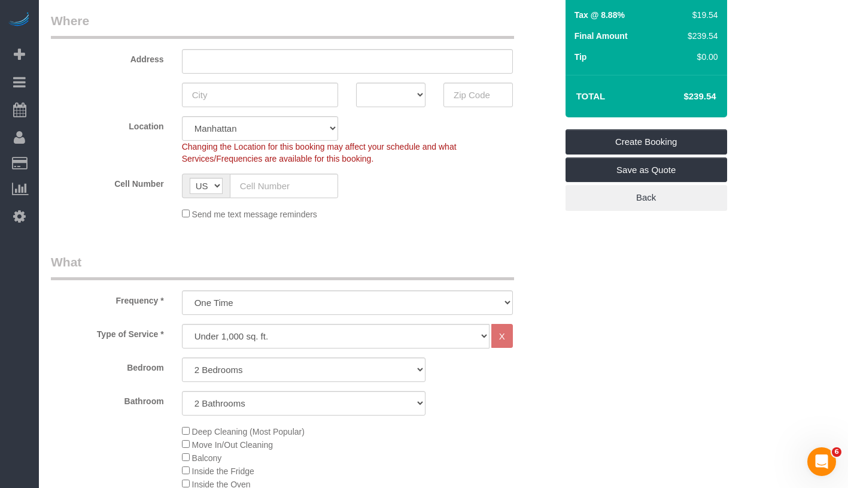
drag, startPoint x: 681, startPoint y: 98, endPoint x: 720, endPoint y: 96, distance: 39.5
click at [720, 96] on div "Total $239.54" at bounding box center [646, 96] width 162 height 42
copy h4 "$239.54"
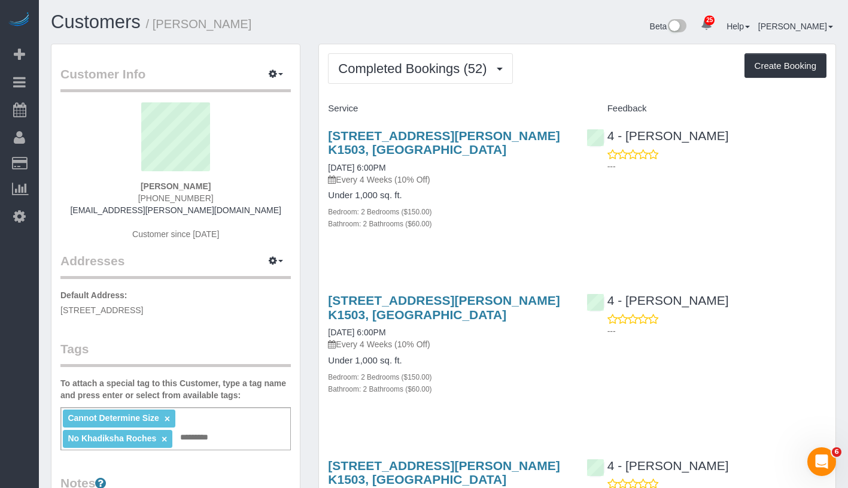
drag, startPoint x: 133, startPoint y: 186, endPoint x: 223, endPoint y: 185, distance: 89.7
click at [223, 185] on div "[PERSON_NAME] [PHONE_NUMBER] [EMAIL_ADDRESS][PERSON_NAME][DOMAIN_NAME] Customer…" at bounding box center [175, 177] width 230 height 150
copy strong "[PERSON_NAME]"
click at [412, 66] on span "Completed Bookings (52)" at bounding box center [415, 68] width 154 height 15
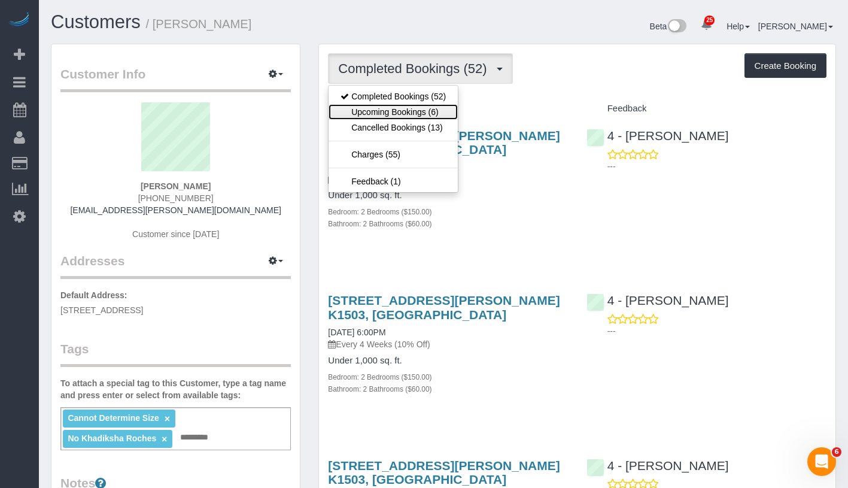
click at [400, 111] on link "Upcoming Bookings (6)" at bounding box center [392, 112] width 129 height 16
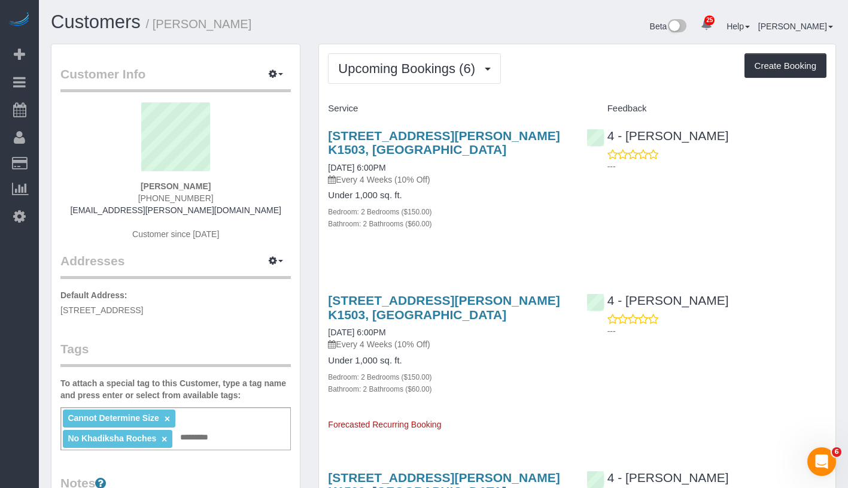
drag, startPoint x: 321, startPoint y: 168, endPoint x: 425, endPoint y: 161, distance: 104.3
click at [425, 161] on div "[STREET_ADDRESS][PERSON_NAME] K1503, [GEOGRAPHIC_DATA] [DATE] 6:00PM Every 4 We…" at bounding box center [448, 185] width 258 height 135
copy link "[DATE] 6:00PM"
click at [421, 70] on span "Upcoming Bookings (6)" at bounding box center [409, 68] width 143 height 15
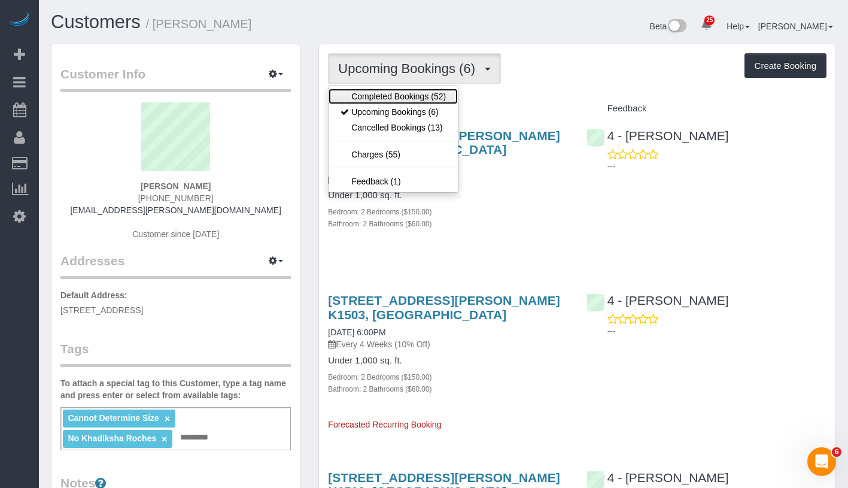
click at [409, 96] on link "Completed Bookings (52)" at bounding box center [392, 97] width 129 height 16
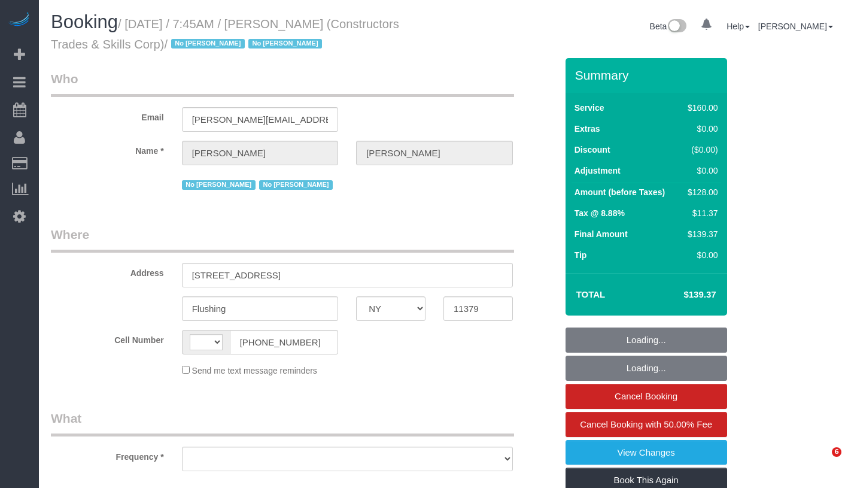
select select "NY"
select select "string:[GEOGRAPHIC_DATA]"
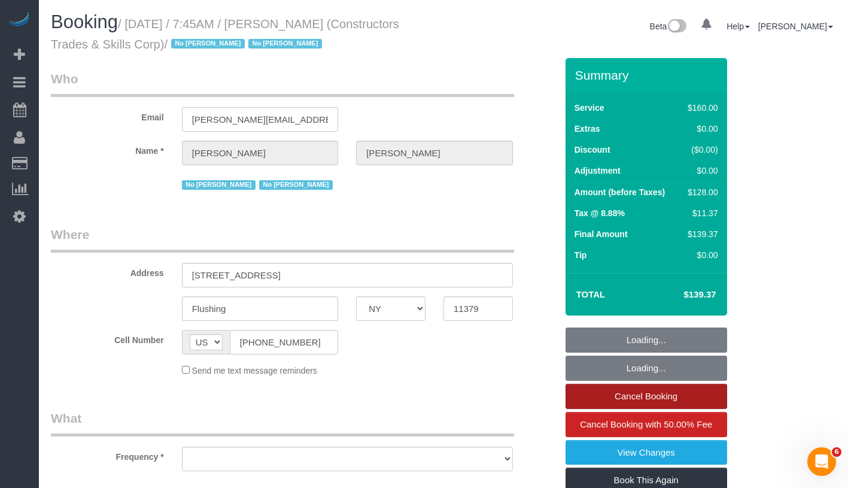
select select "string:stripe-pm_1Q5DQq4VGloSiKo7Az6kRgWV"
select select "number:89"
select select "number:90"
select select "number:15"
select select "number:5"
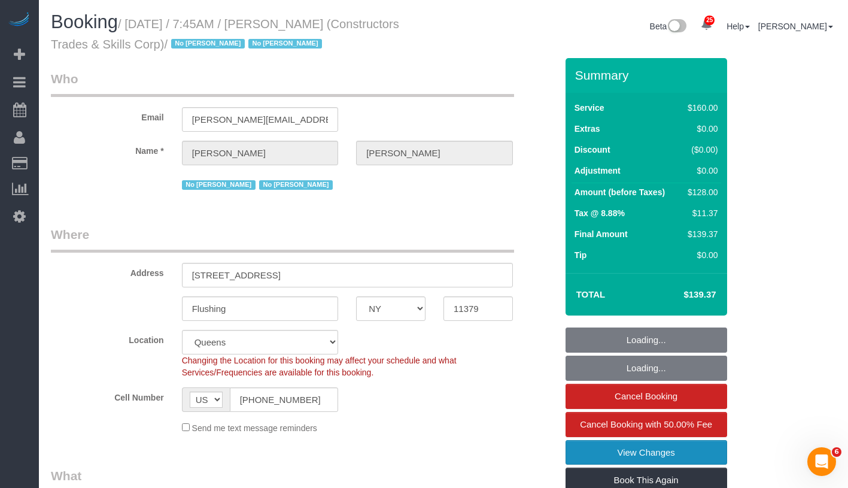
click at [666, 452] on link "View Changes" at bounding box center [646, 452] width 162 height 25
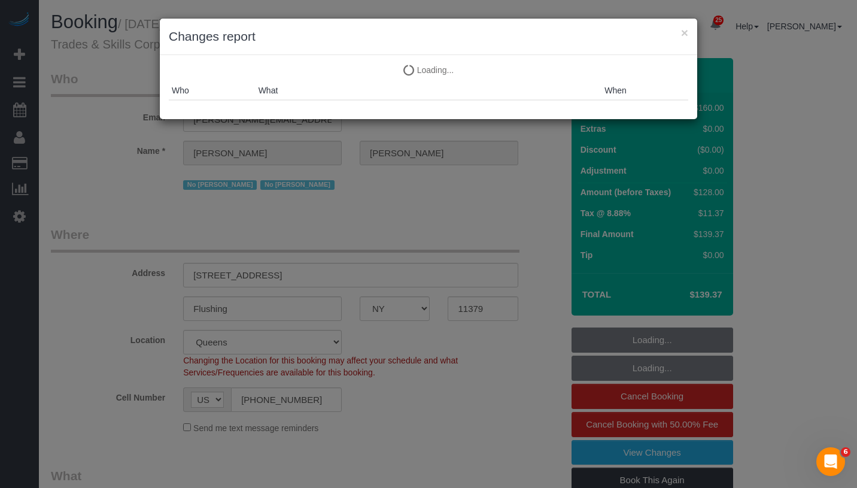
select select "object:1490"
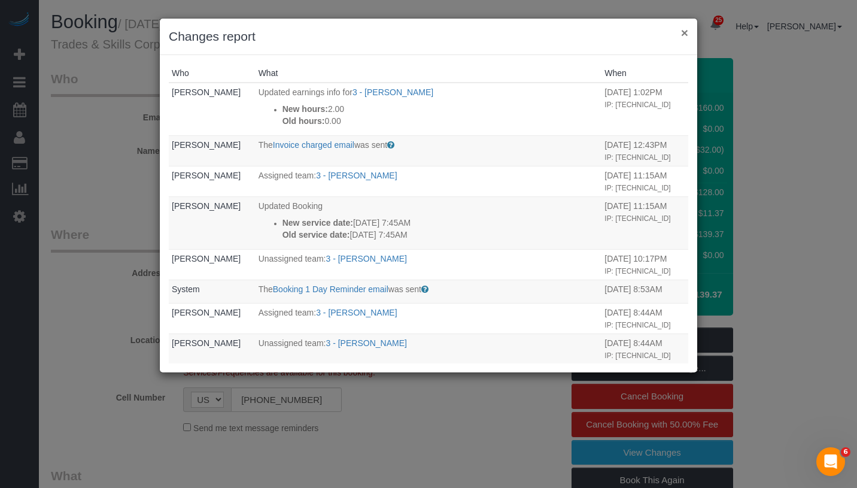
click at [681, 32] on button "×" at bounding box center [684, 32] width 7 height 13
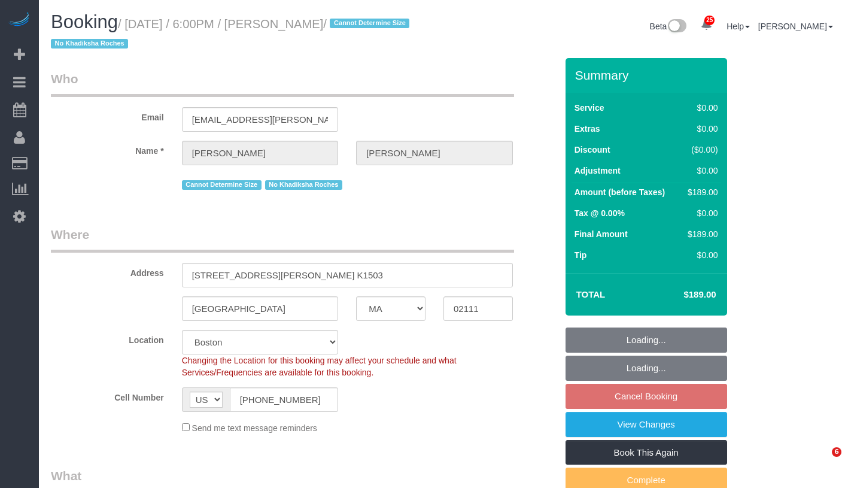
select select "MA"
select select "number:89"
select select "number:90"
select select "number:15"
select select "number:6"
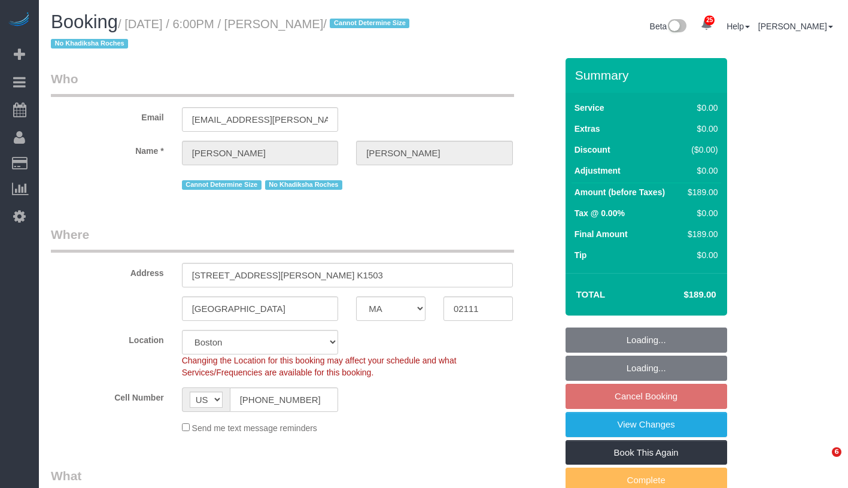
select select "object:1124"
select select "spot11"
select select "2"
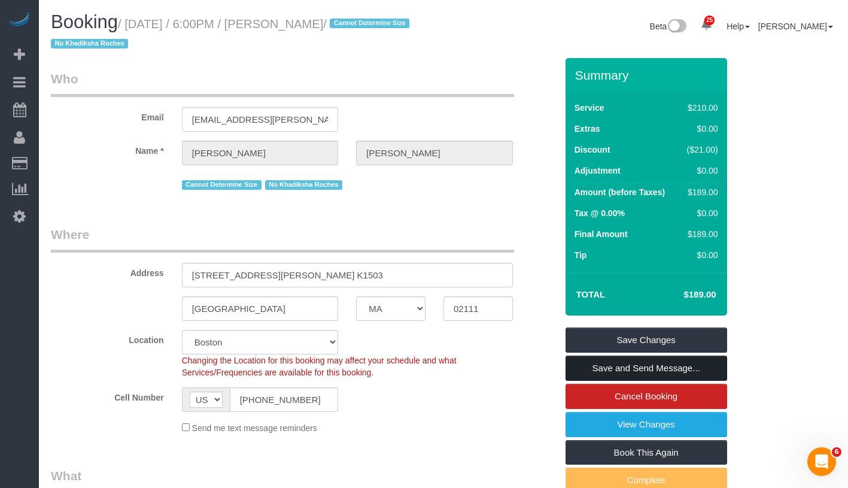
click at [703, 369] on link "Save and Send Message..." at bounding box center [646, 367] width 162 height 25
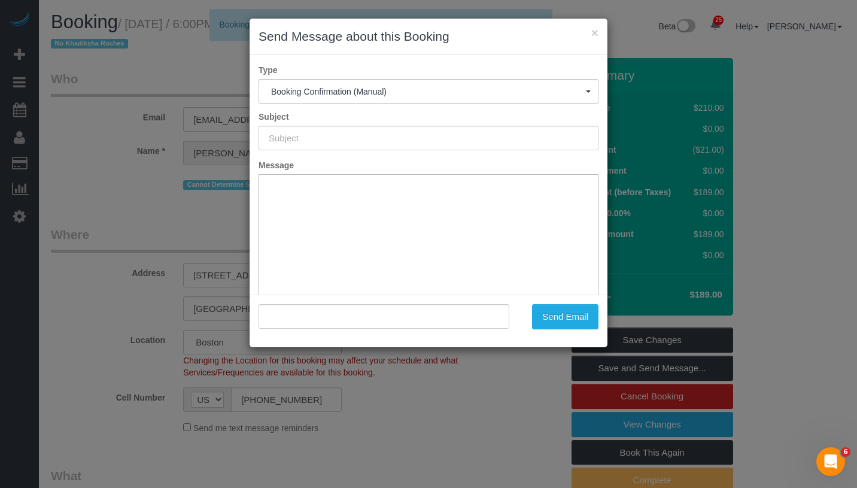
type input "Cleaning Confirmed for [DATE] 6:00pm"
type input ""[PERSON_NAME]" <[PERSON_NAME][EMAIL_ADDRESS][PERSON_NAME][DOMAIN_NAME]>"
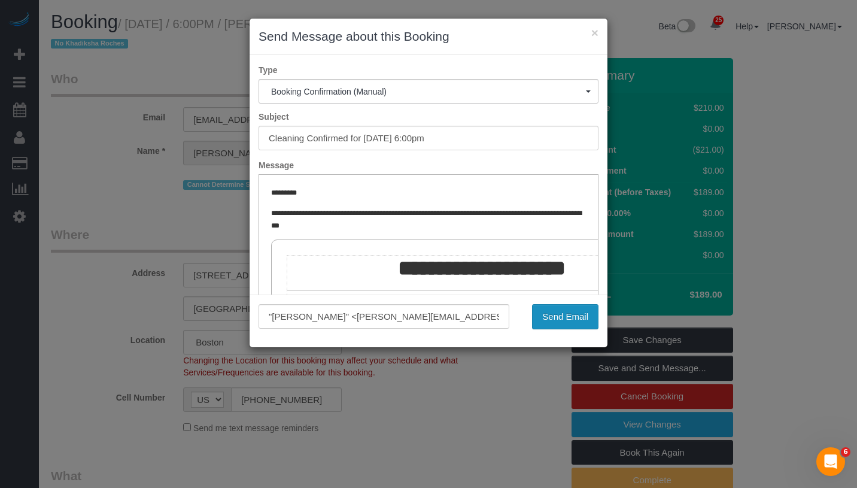
click at [566, 313] on button "Send Email" at bounding box center [565, 316] width 66 height 25
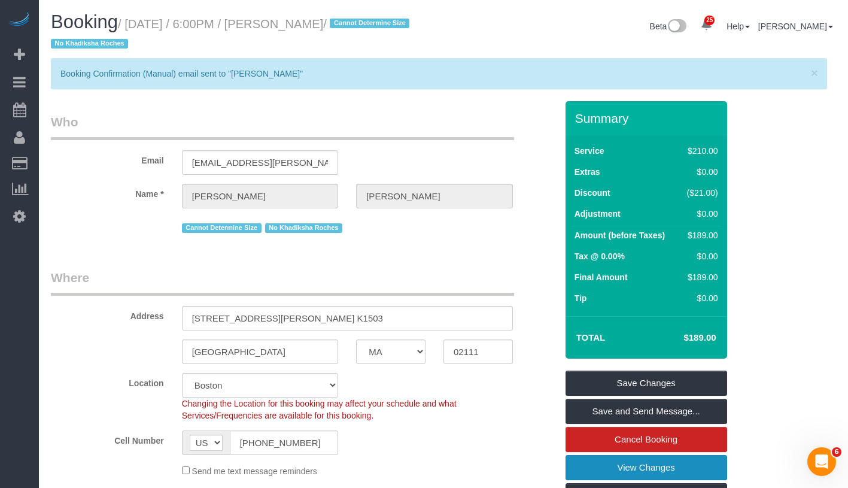
click at [694, 466] on link "View Changes" at bounding box center [646, 467] width 162 height 25
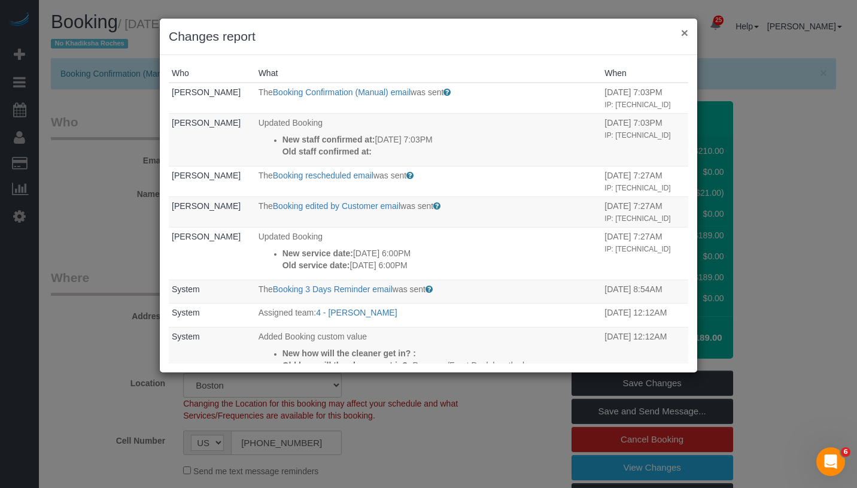
click at [683, 31] on button "×" at bounding box center [684, 32] width 7 height 13
